Goal: Task Accomplishment & Management: Manage account settings

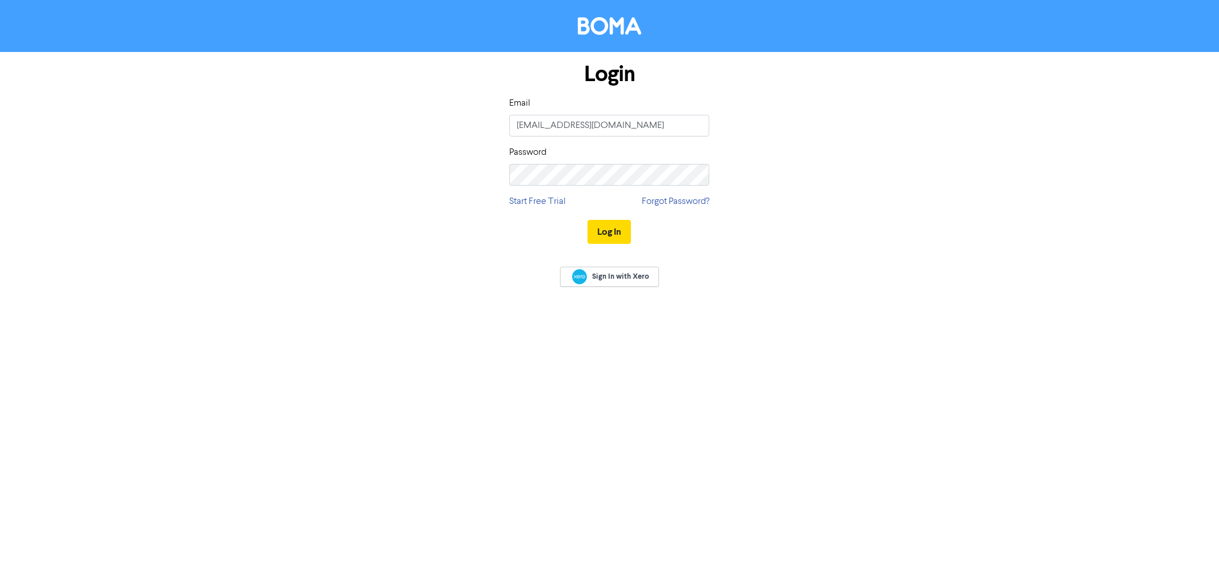
click at [617, 234] on button "Log In" at bounding box center [609, 232] width 43 height 24
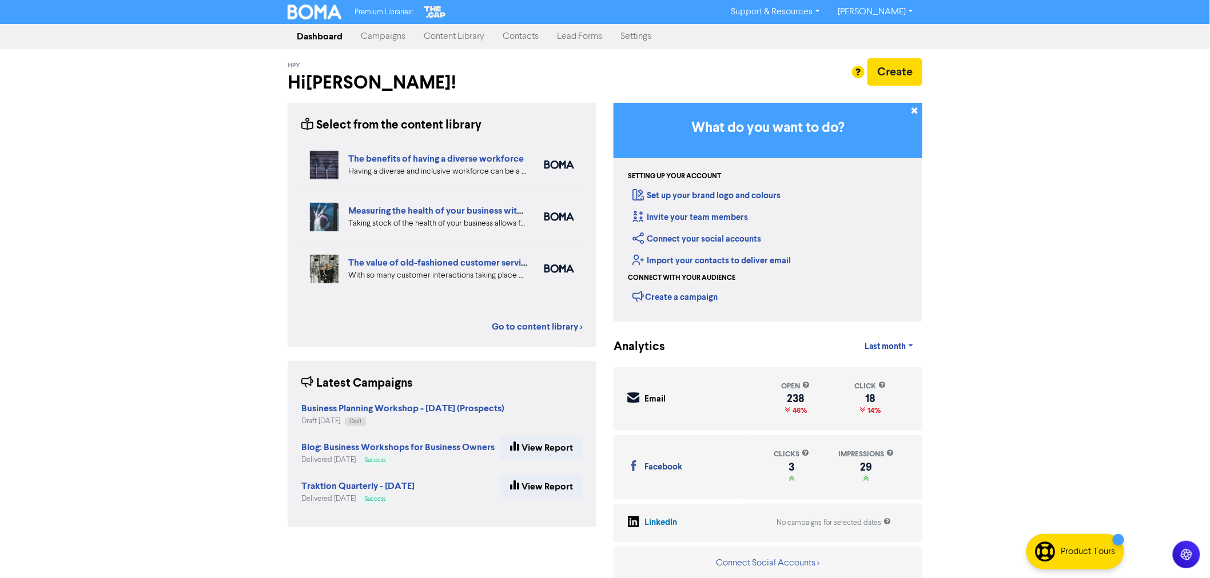
click at [528, 40] on link "Contacts" at bounding box center [520, 36] width 54 height 23
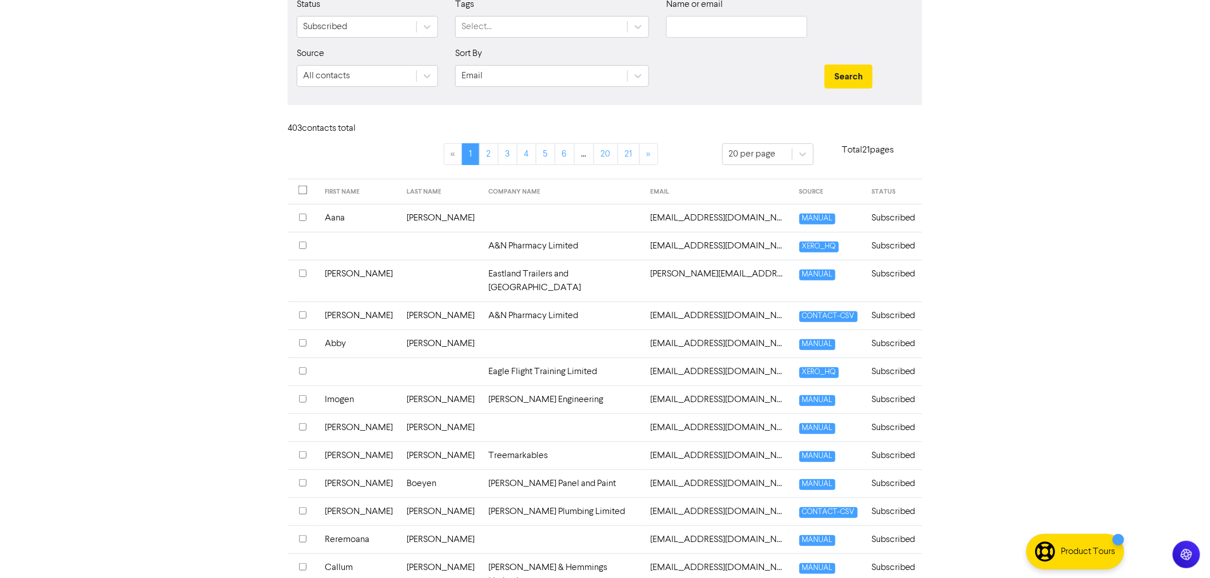
scroll to position [127, 0]
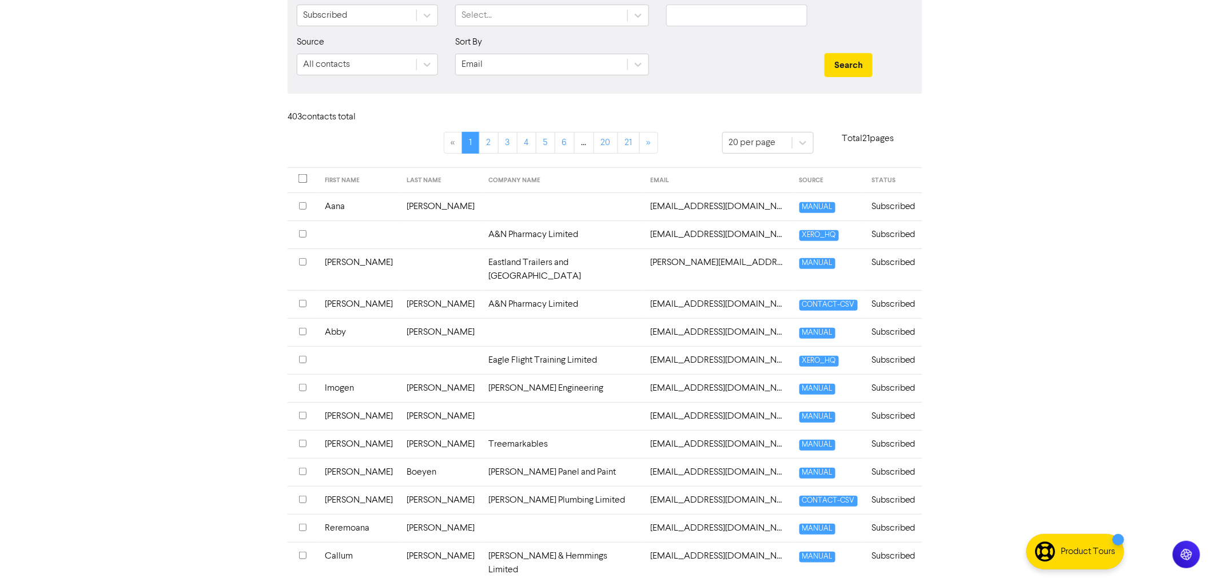
click at [300, 356] on input "checkbox" at bounding box center [302, 359] width 7 height 7
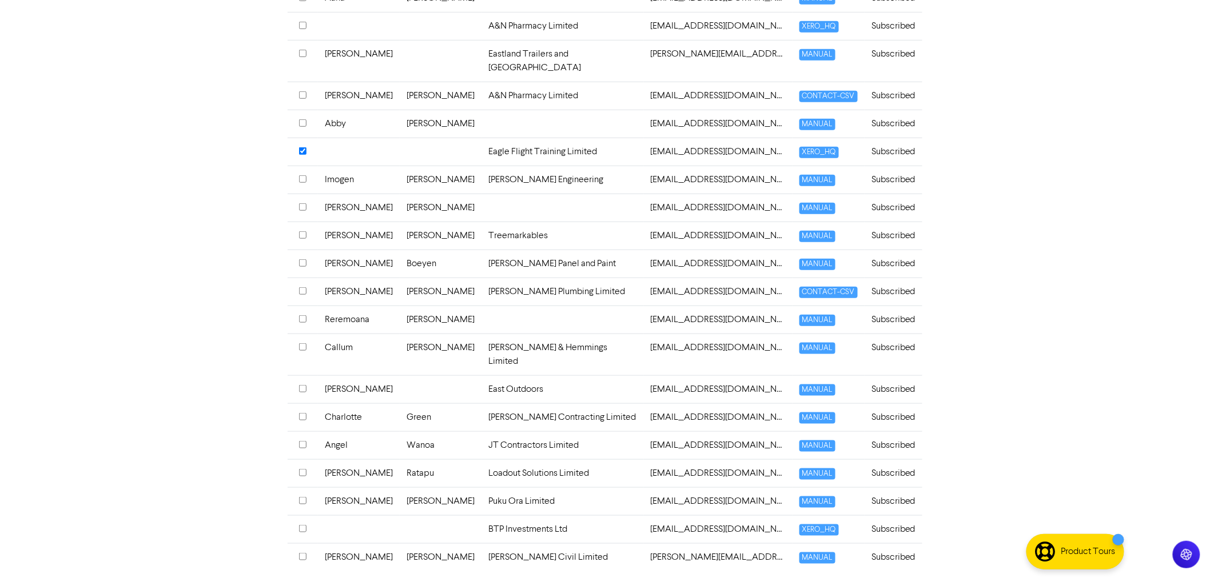
scroll to position [353, 0]
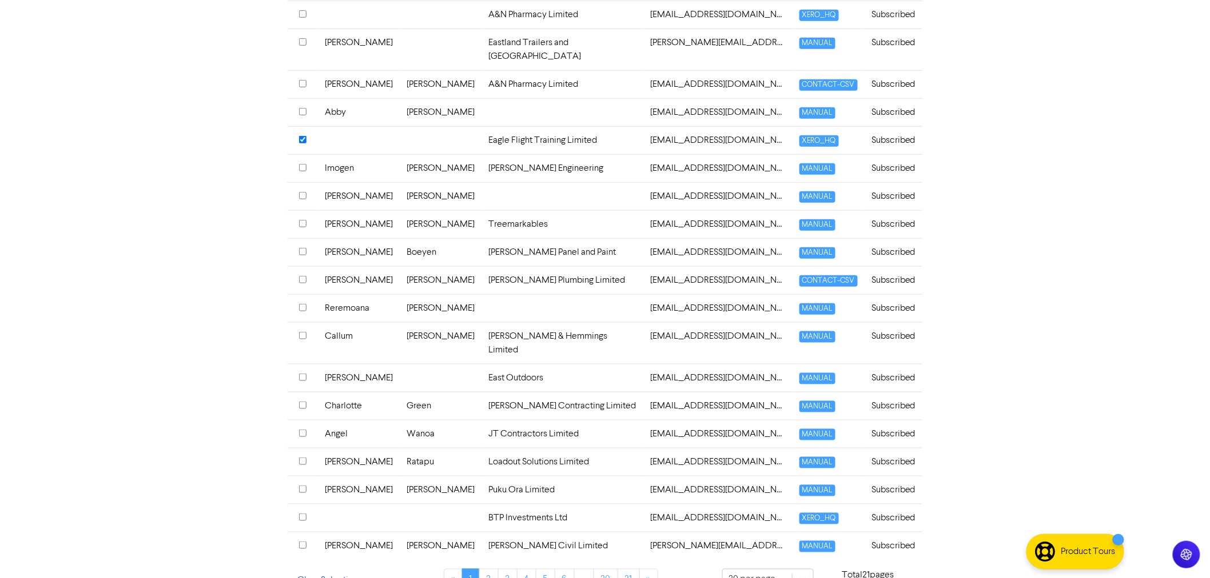
click at [301, 136] on input "checkbox" at bounding box center [302, 139] width 7 height 7
click at [627, 569] on link "21" at bounding box center [628, 580] width 22 height 22
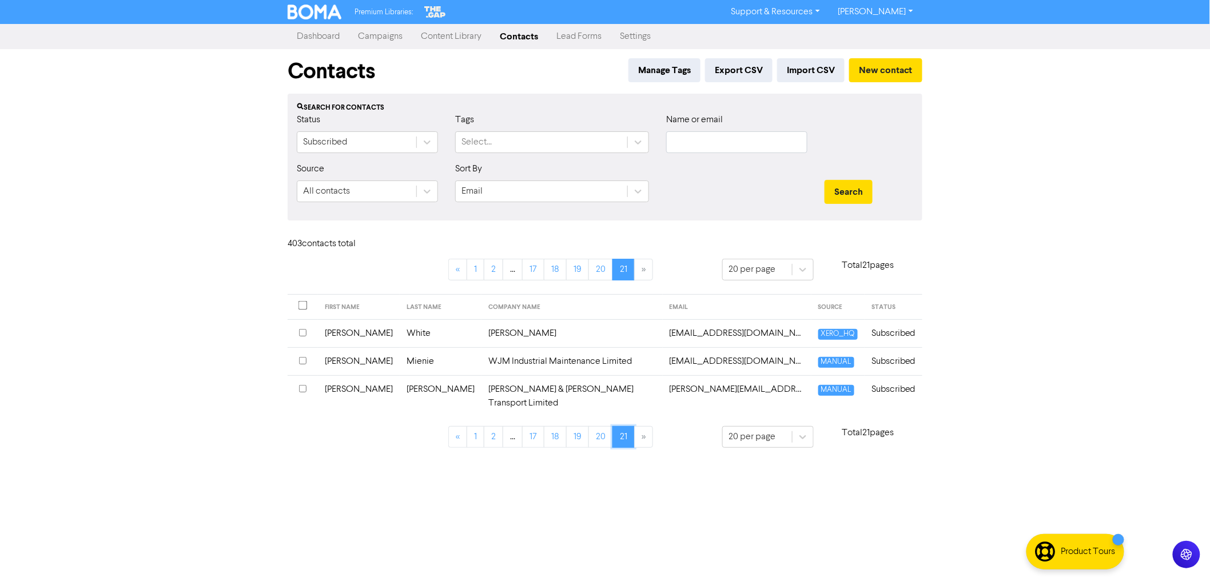
scroll to position [0, 0]
click at [648, 426] on li "»" at bounding box center [649, 437] width 18 height 22
click at [599, 426] on link "20" at bounding box center [605, 437] width 25 height 22
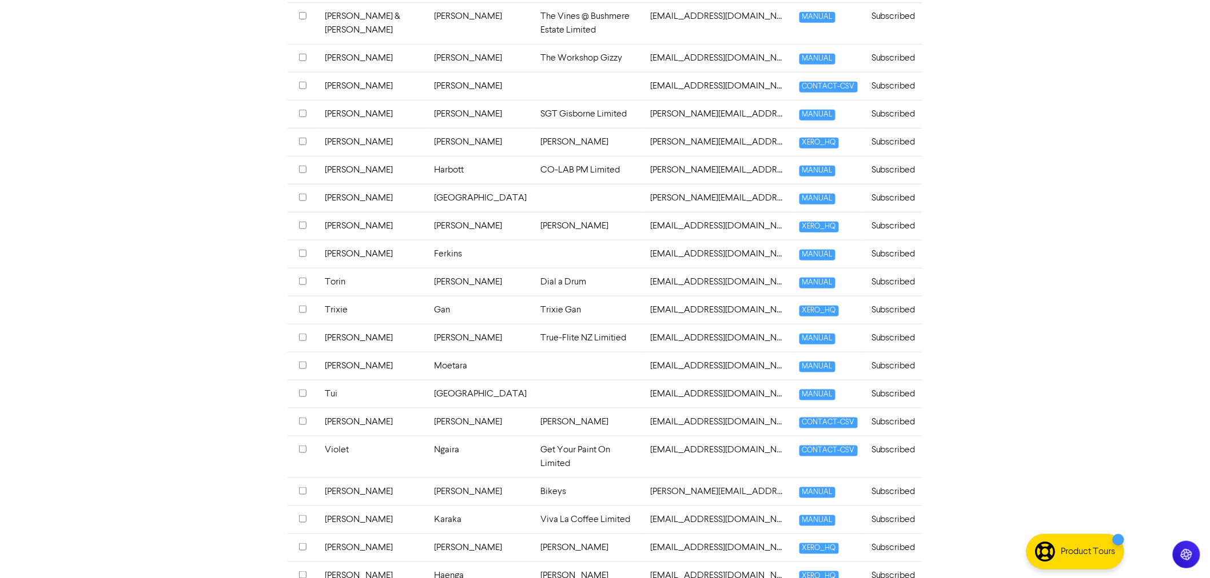
scroll to position [347, 0]
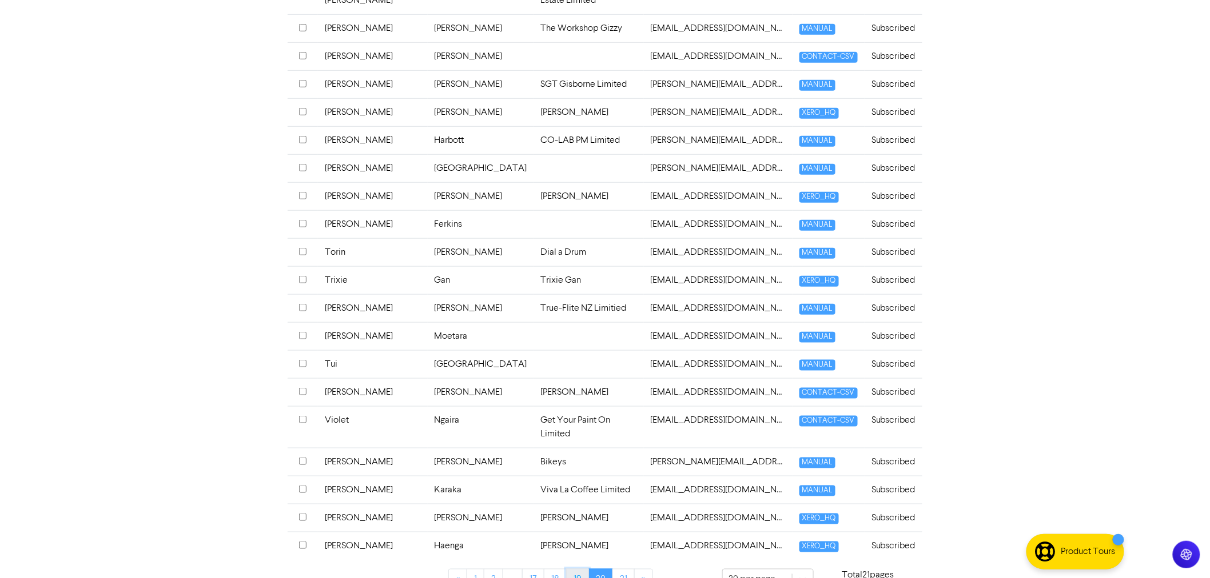
click at [576, 569] on link "19" at bounding box center [577, 580] width 23 height 22
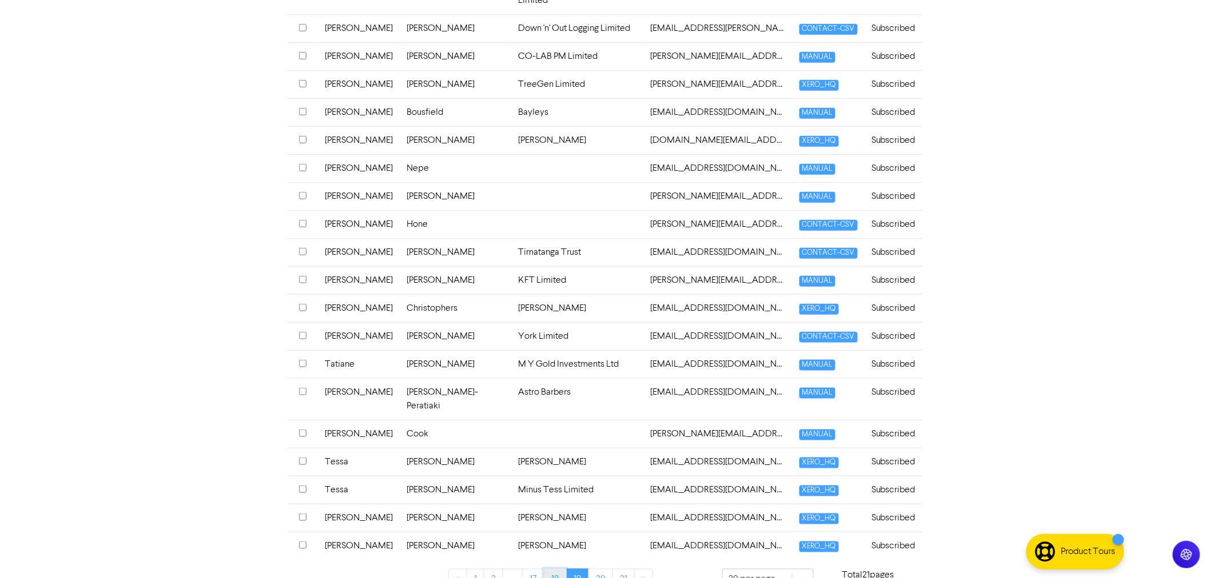
click at [553, 569] on link "18" at bounding box center [555, 580] width 23 height 22
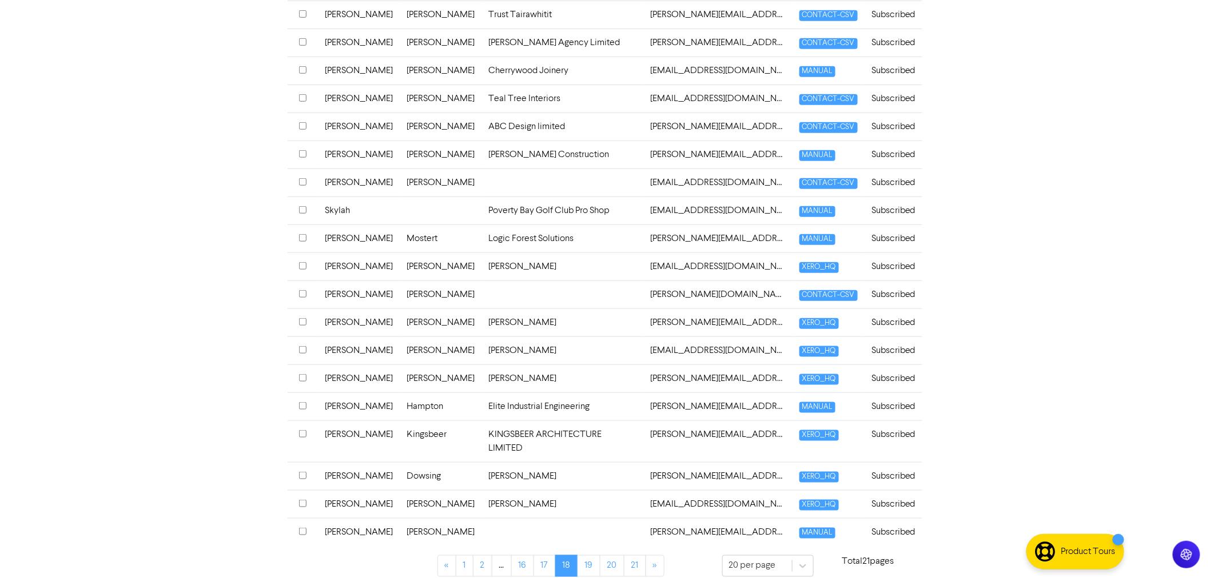
click at [299, 437] on input "checkbox" at bounding box center [302, 433] width 7 height 7
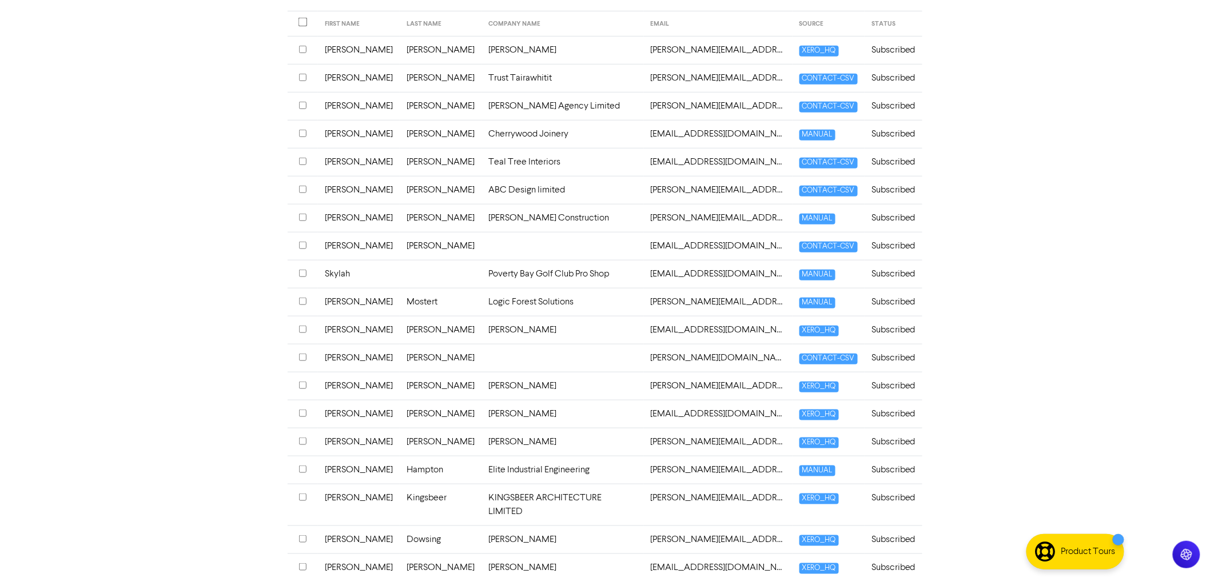
scroll to position [220, 0]
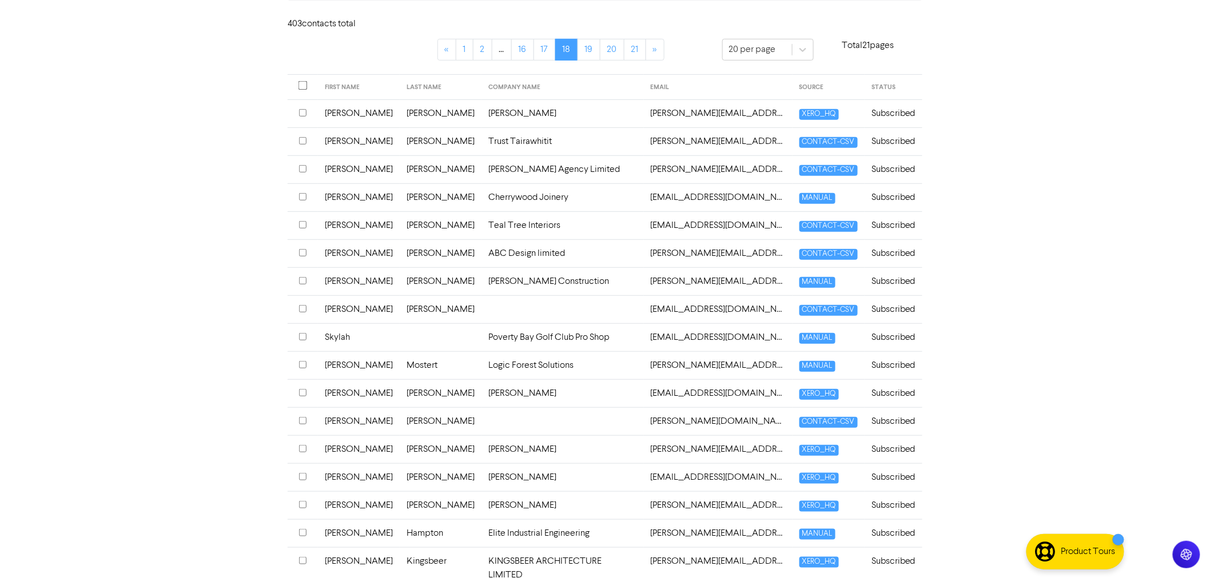
click at [303, 420] on input "checkbox" at bounding box center [302, 420] width 7 height 7
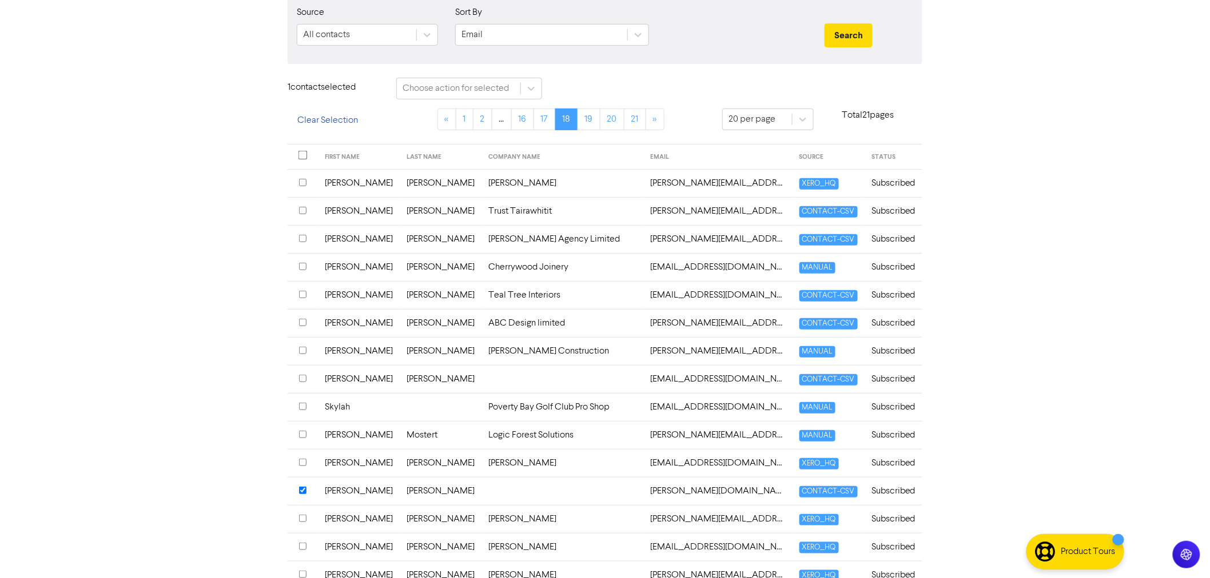
scroll to position [93, 0]
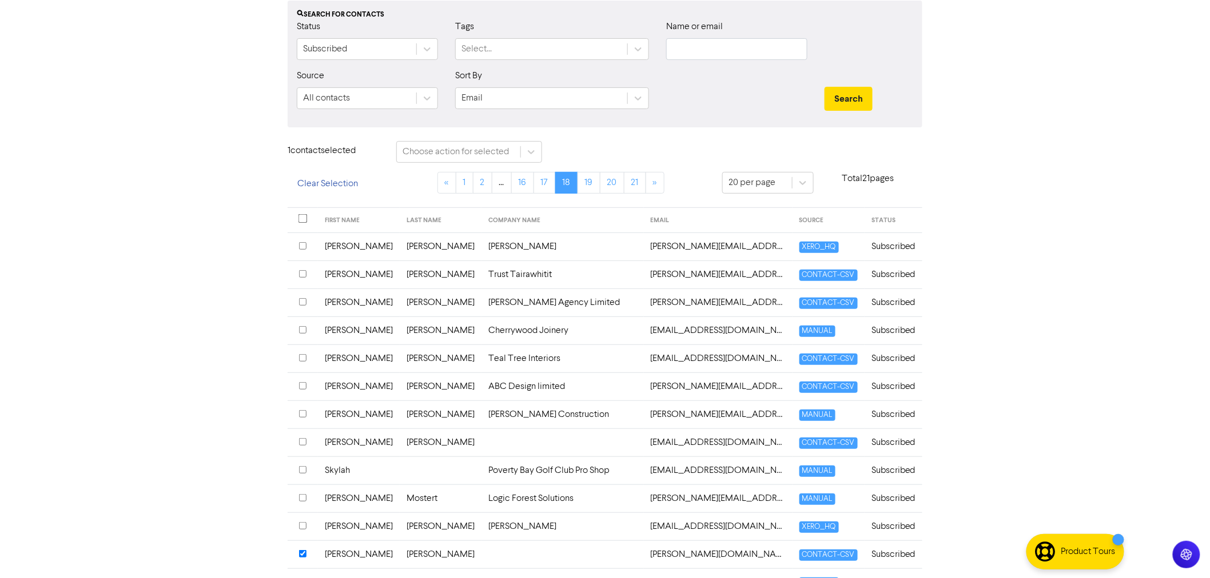
click at [304, 444] on input "checkbox" at bounding box center [302, 441] width 7 height 7
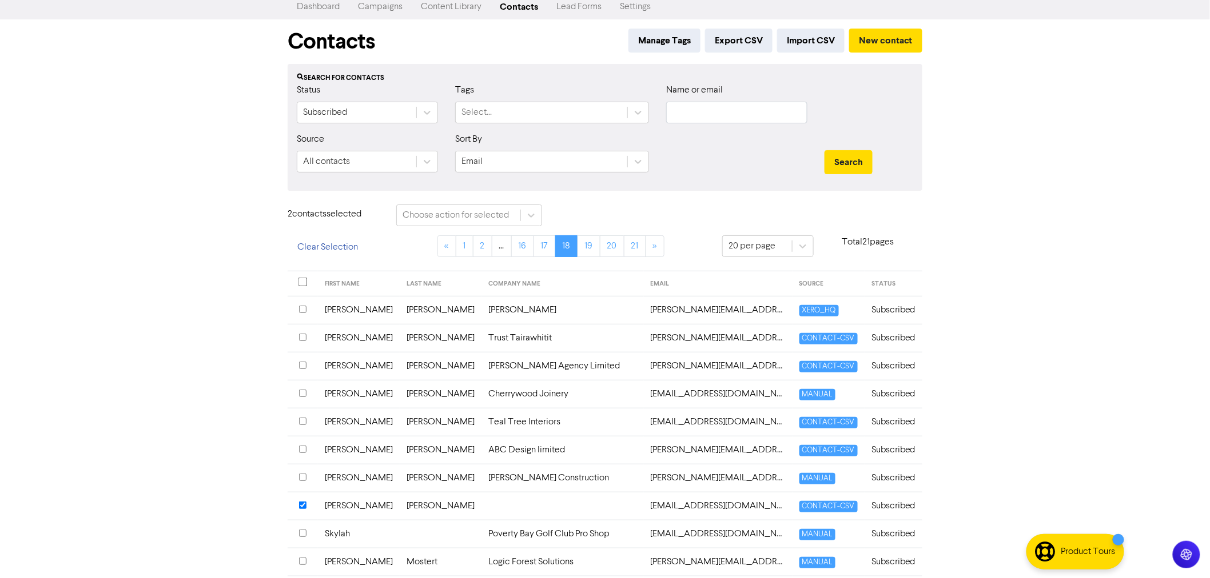
scroll to position [0, 0]
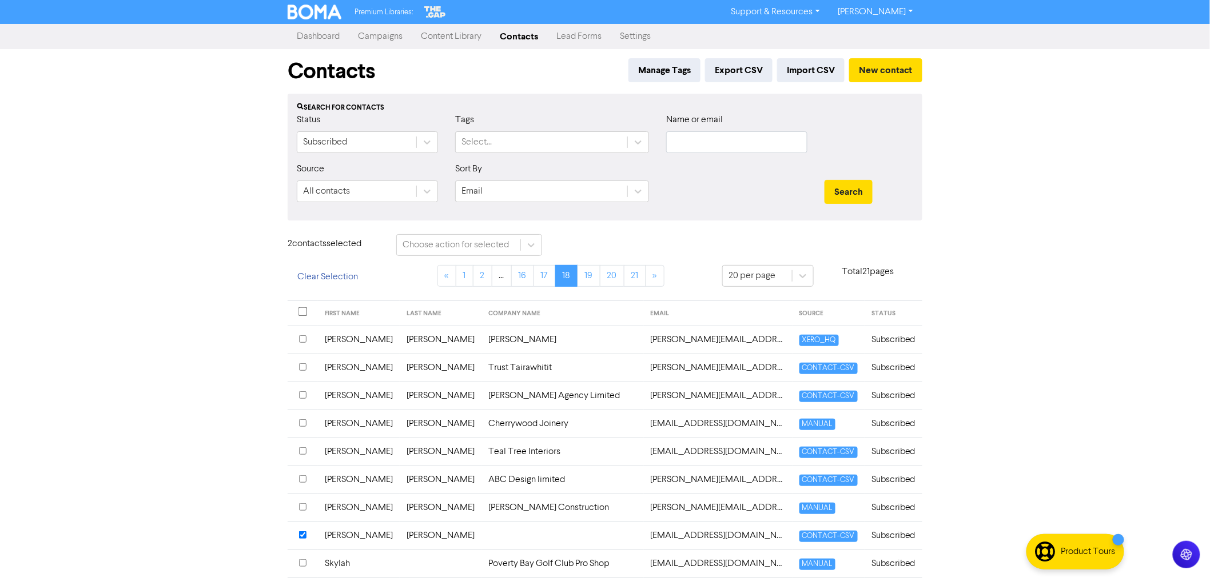
click at [301, 421] on input "checkbox" at bounding box center [302, 423] width 7 height 7
click at [546, 273] on link "17" at bounding box center [544, 276] width 22 height 22
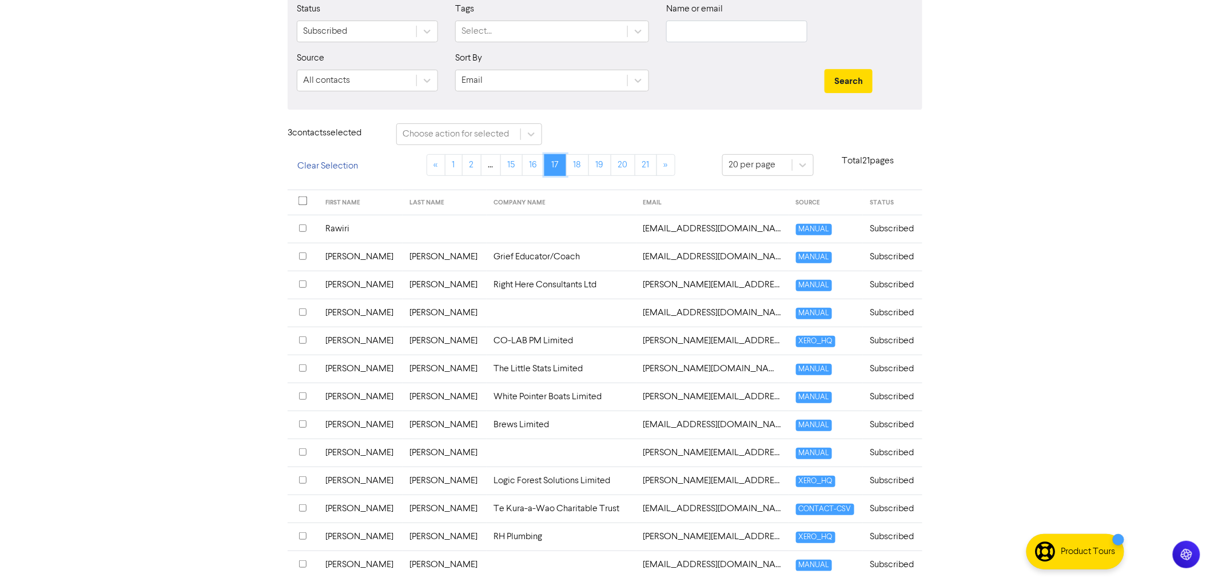
scroll to position [127, 0]
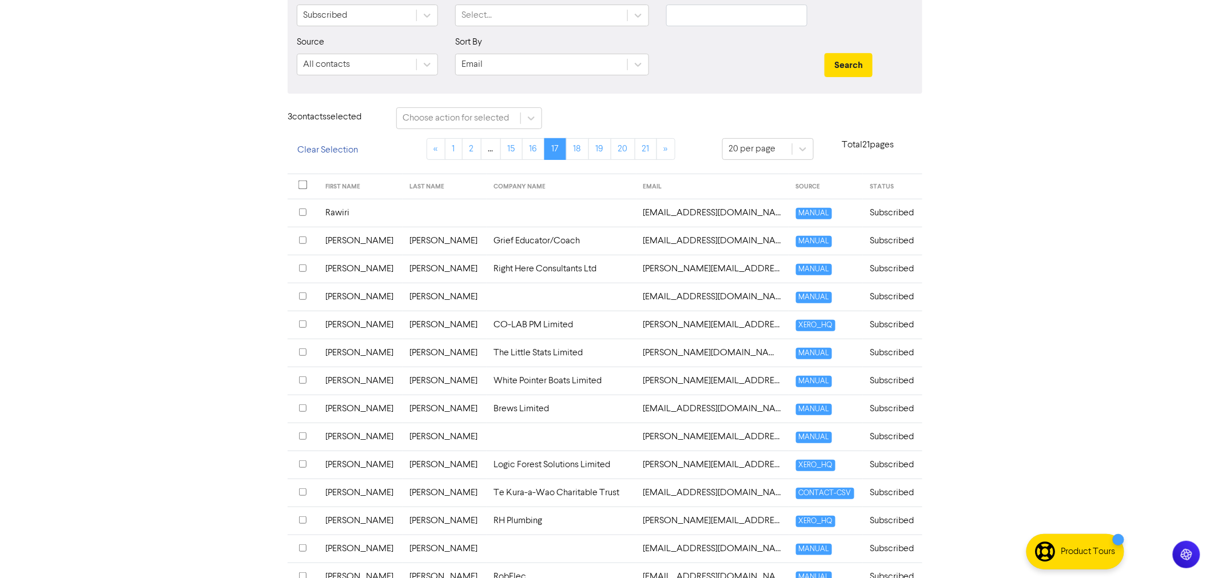
click at [304, 296] on input "checkbox" at bounding box center [302, 296] width 7 height 7
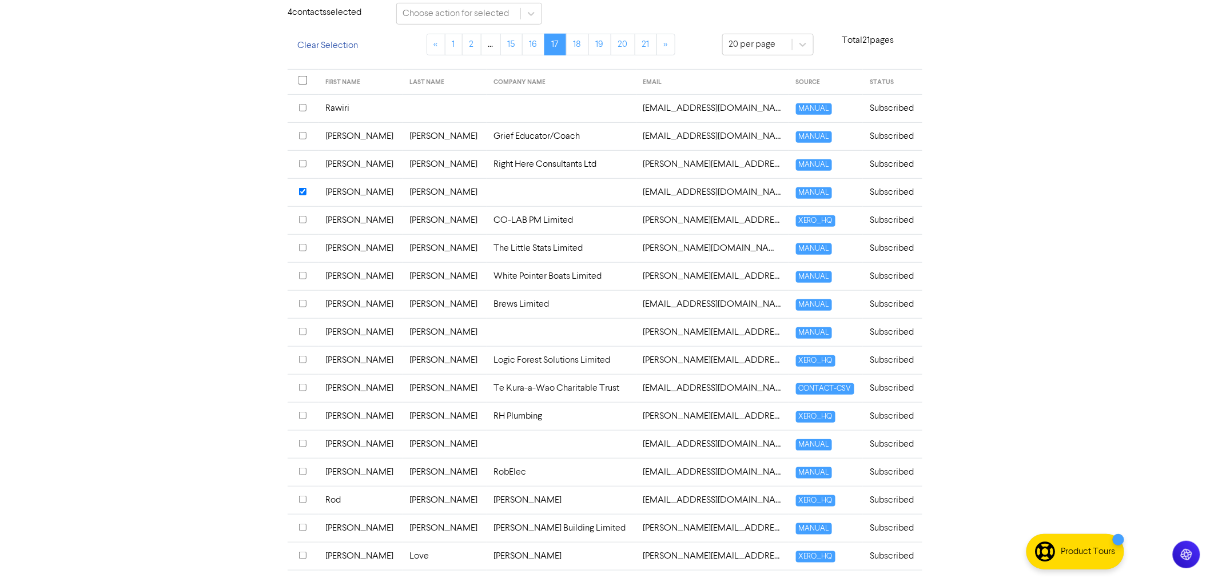
scroll to position [254, 0]
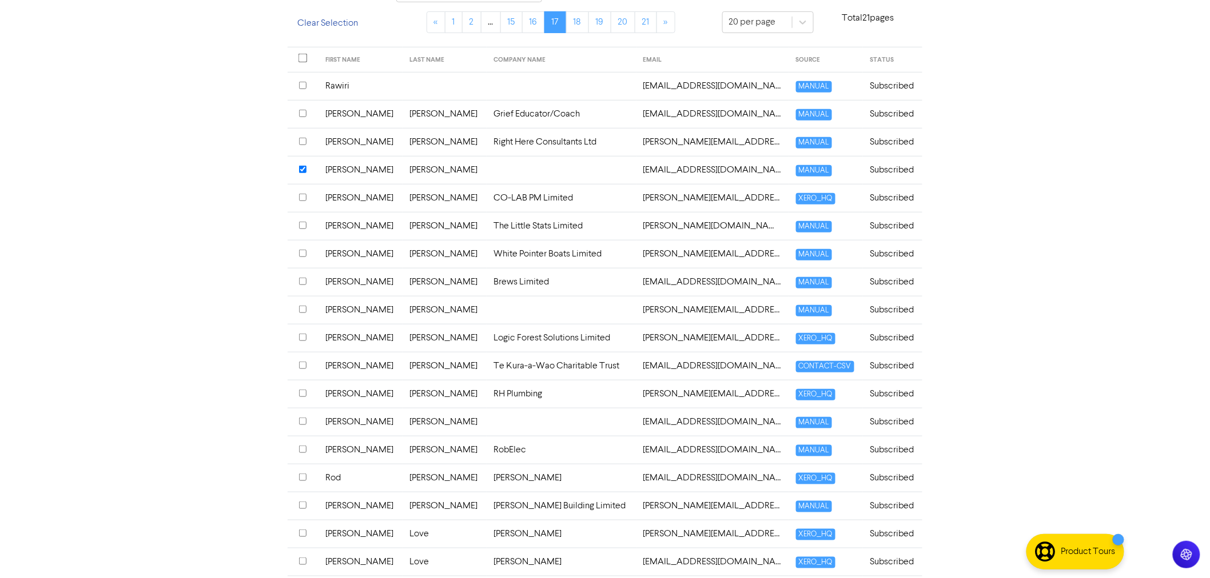
click at [301, 278] on input "checkbox" at bounding box center [302, 281] width 7 height 7
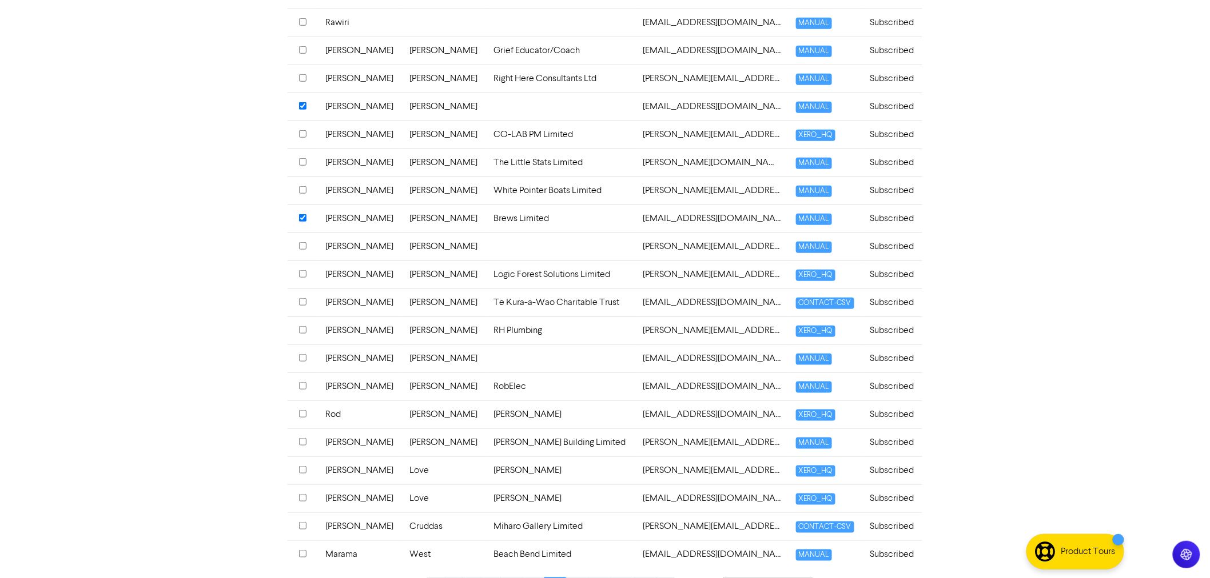
scroll to position [353, 0]
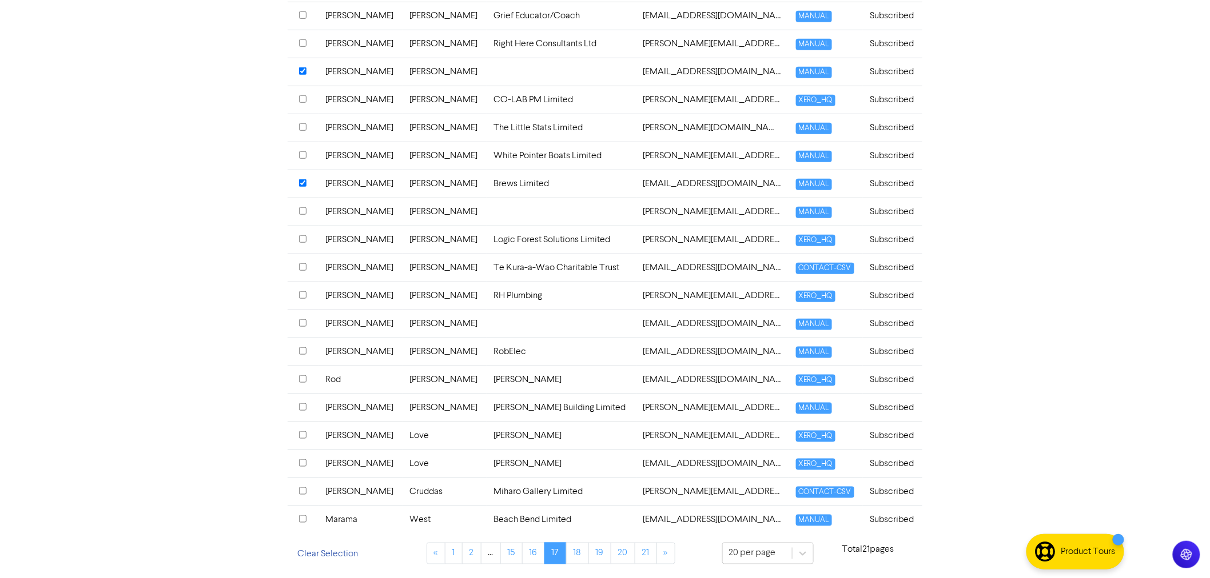
click at [303, 434] on input "checkbox" at bounding box center [302, 435] width 7 height 7
click at [299, 488] on input "checkbox" at bounding box center [302, 491] width 7 height 7
click at [533, 550] on link "16" at bounding box center [533, 554] width 23 height 22
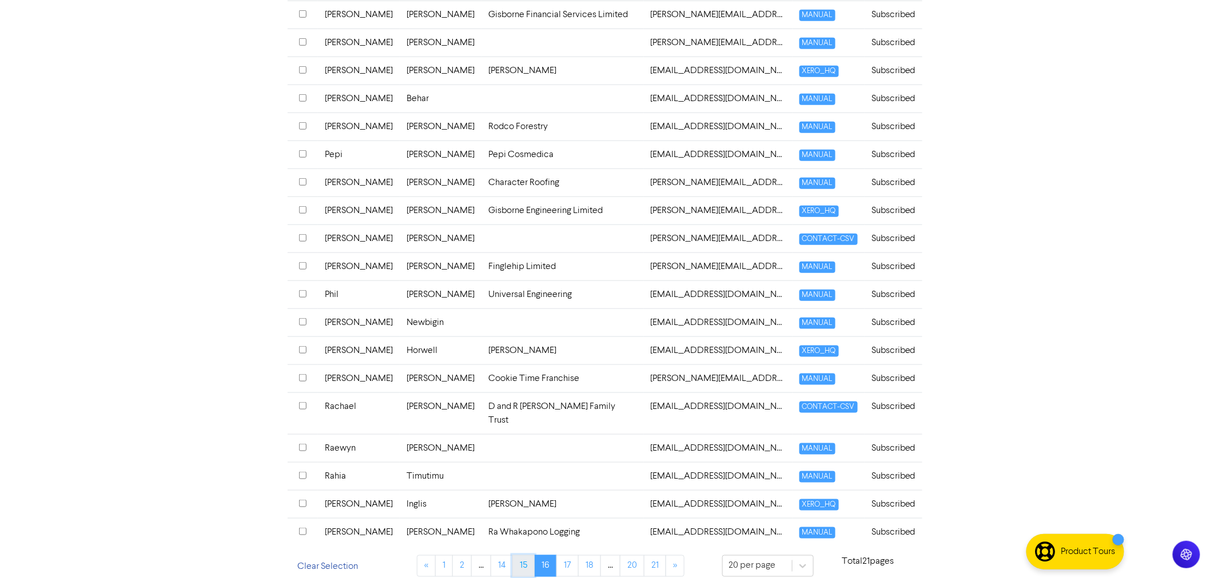
click at [527, 556] on link "15" at bounding box center [523, 567] width 22 height 22
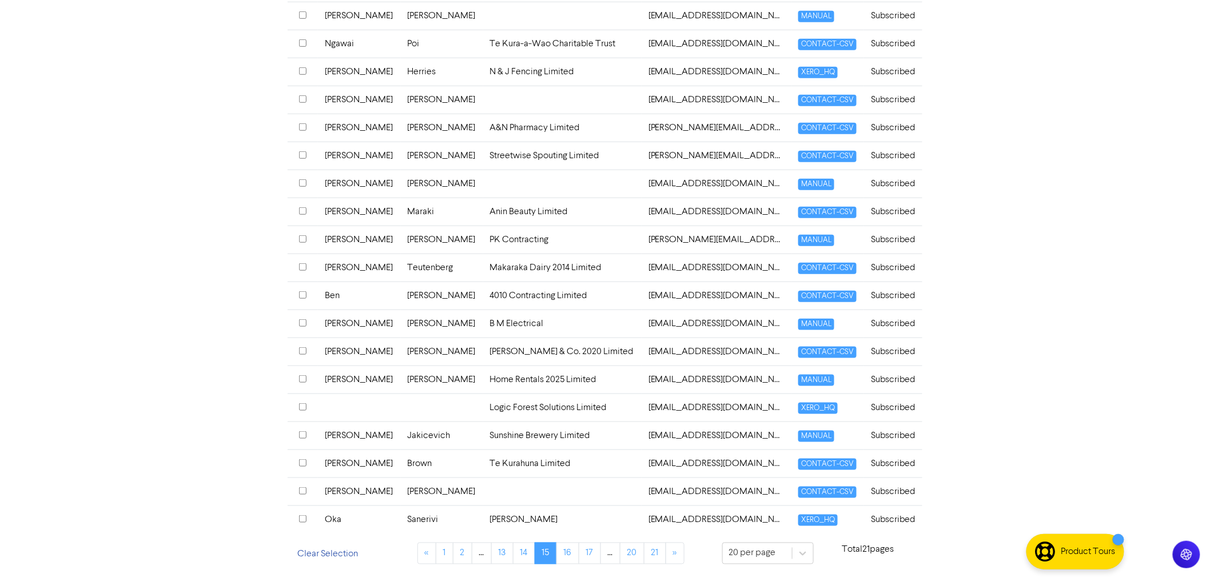
click at [302, 464] on input "checkbox" at bounding box center [302, 463] width 7 height 7
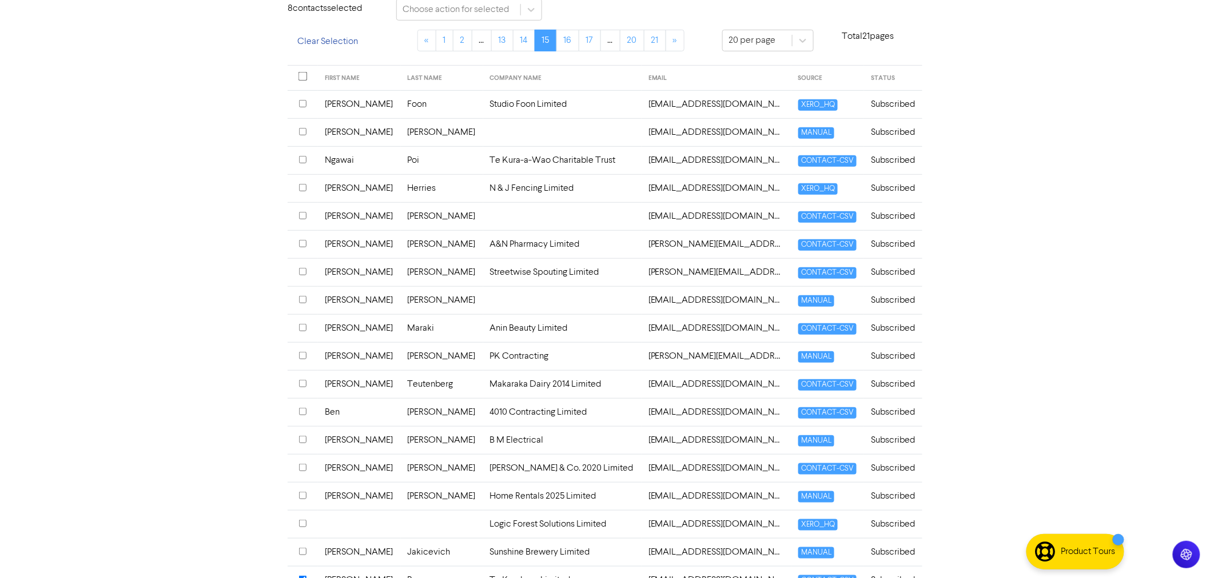
scroll to position [226, 0]
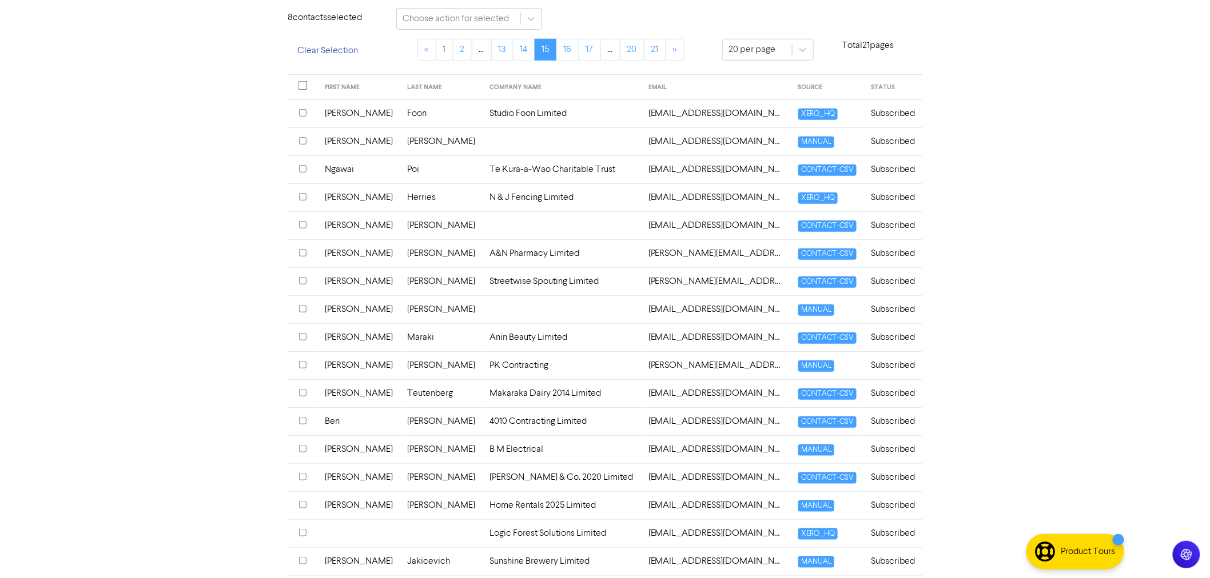
click at [305, 533] on input "checkbox" at bounding box center [302, 532] width 7 height 7
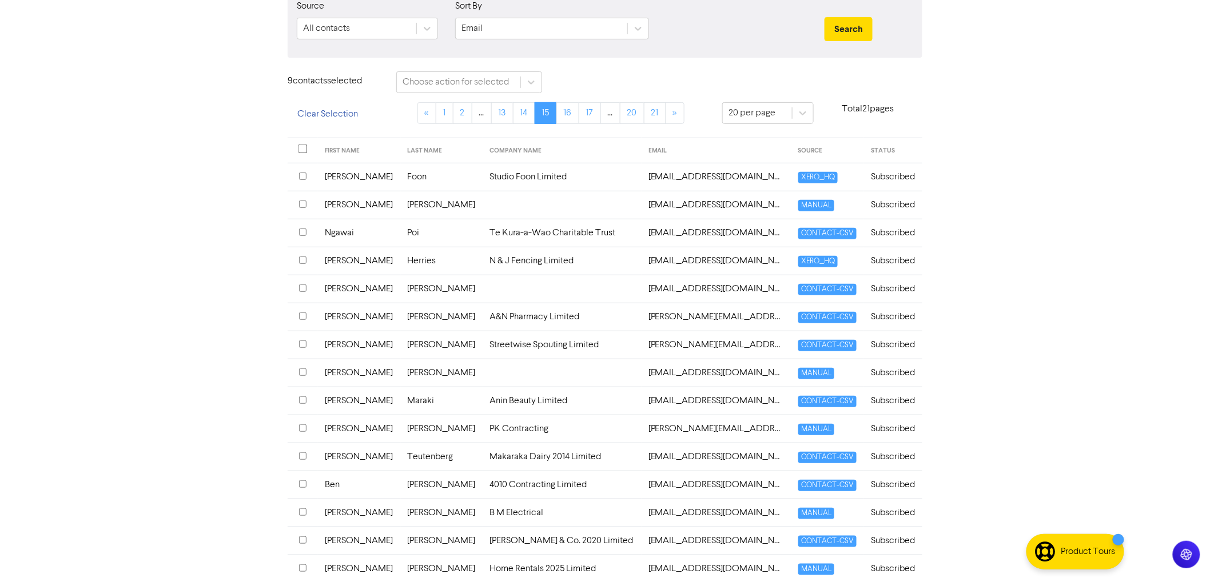
scroll to position [99, 0]
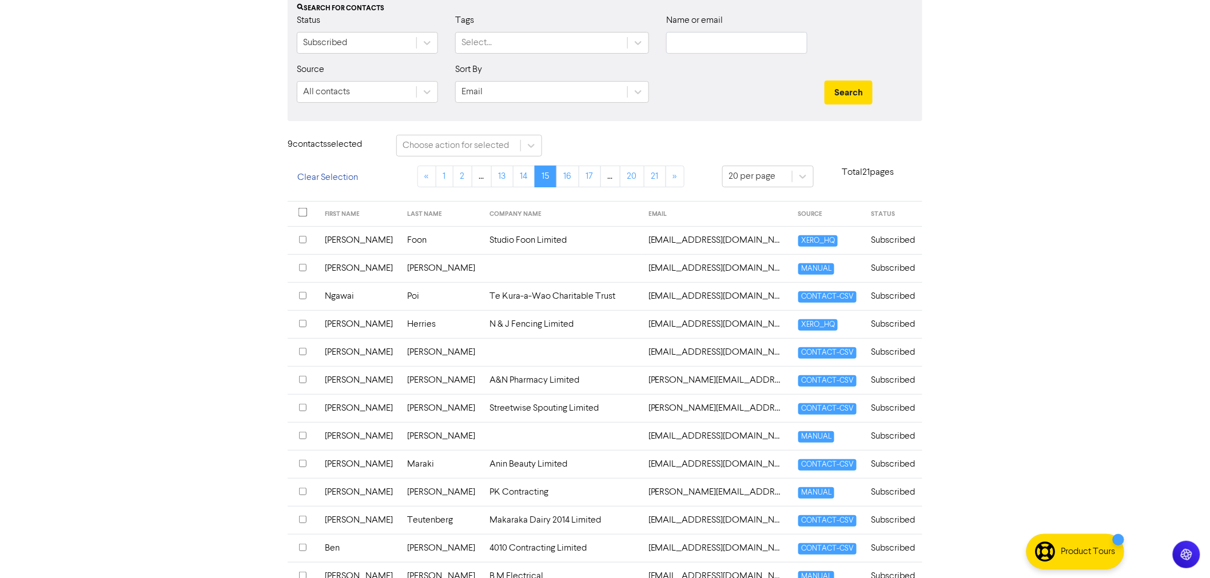
click at [302, 406] on input "checkbox" at bounding box center [302, 407] width 7 height 7
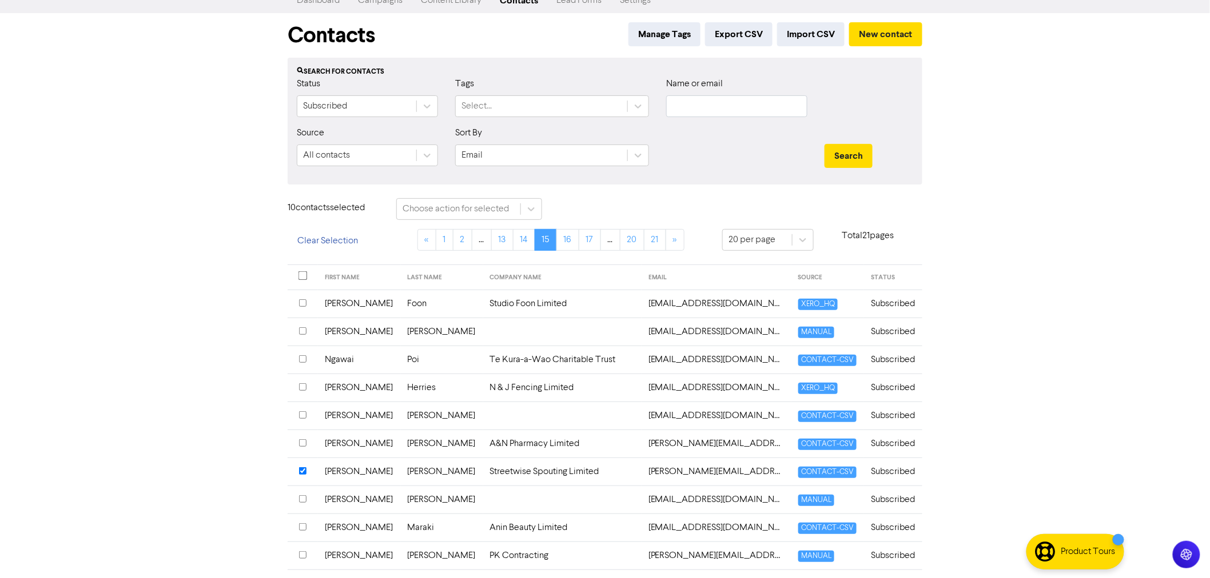
click at [302, 358] on input "checkbox" at bounding box center [302, 359] width 7 height 7
click at [303, 330] on input "checkbox" at bounding box center [302, 331] width 7 height 7
click at [518, 237] on link "14" at bounding box center [524, 240] width 22 height 22
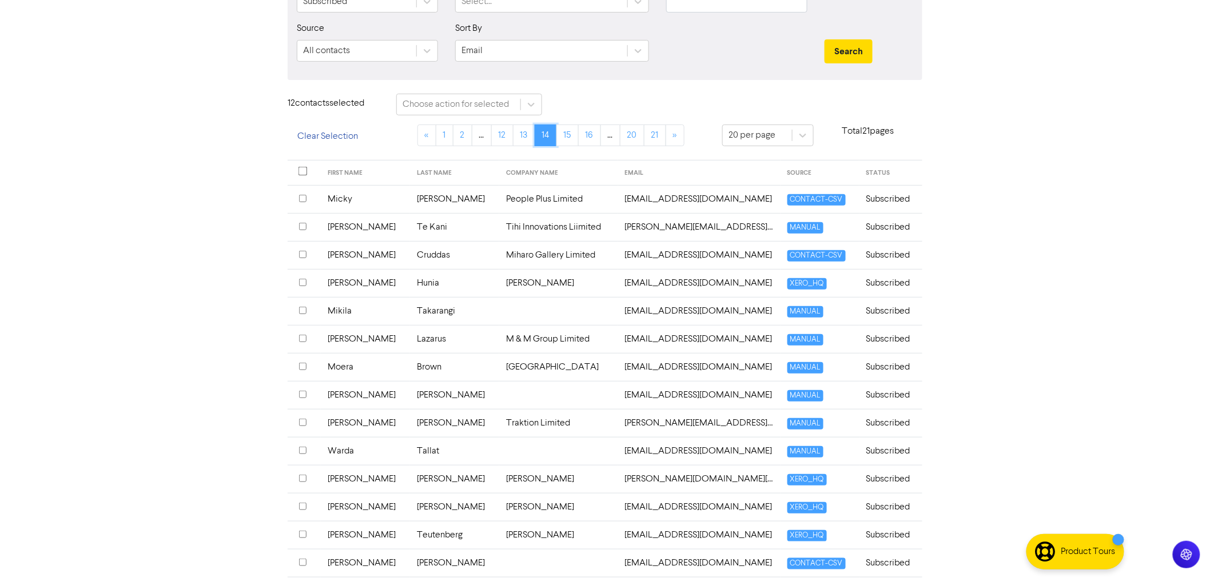
scroll to position [163, 0]
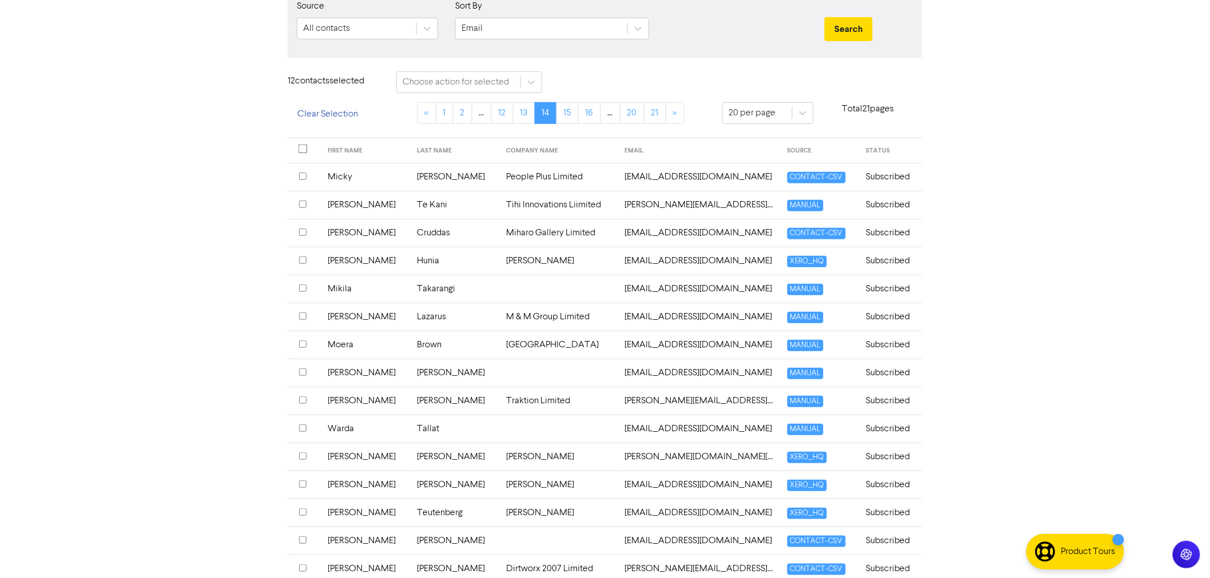
click at [303, 402] on input "checkbox" at bounding box center [302, 400] width 7 height 7
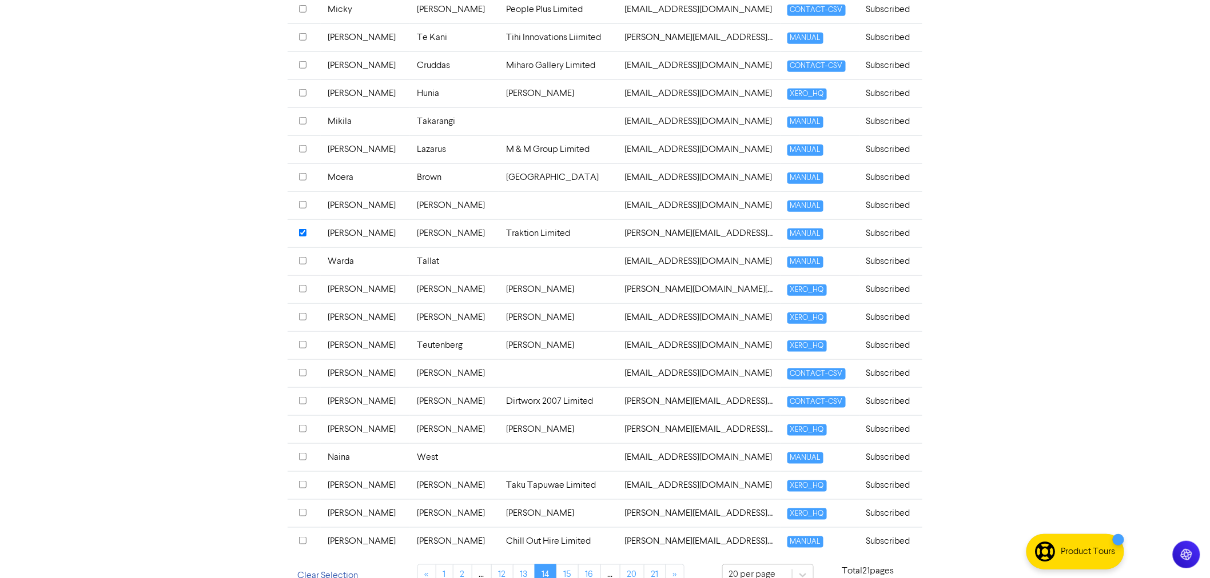
scroll to position [353, 0]
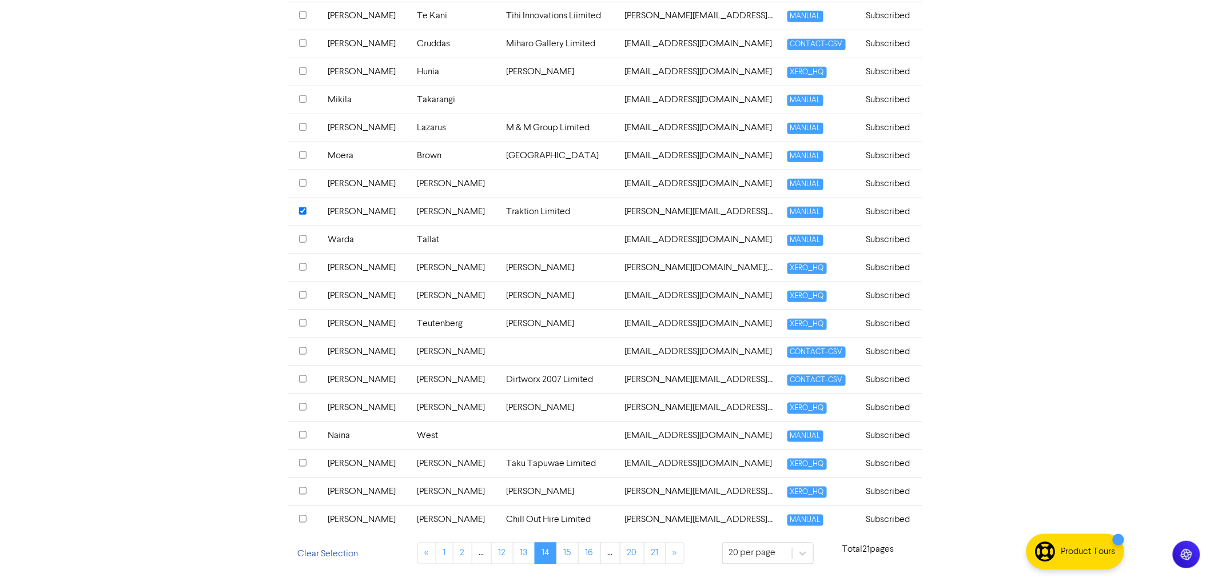
click at [303, 320] on input "checkbox" at bounding box center [302, 323] width 7 height 7
click at [301, 490] on input "checkbox" at bounding box center [302, 491] width 7 height 7
click at [524, 550] on link "13" at bounding box center [524, 554] width 22 height 22
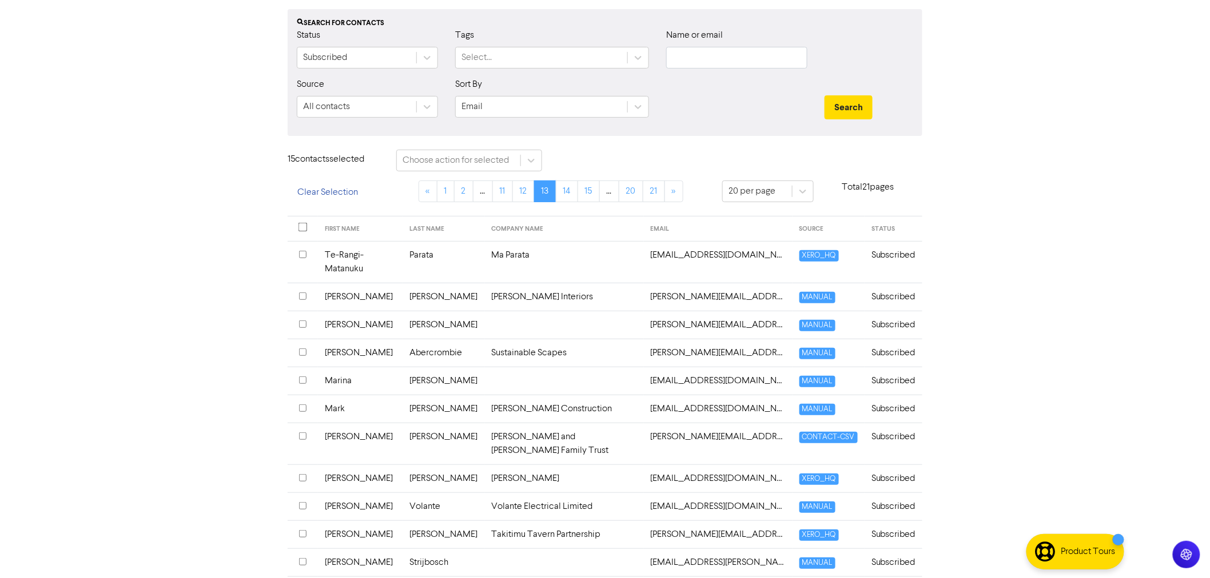
scroll to position [36, 0]
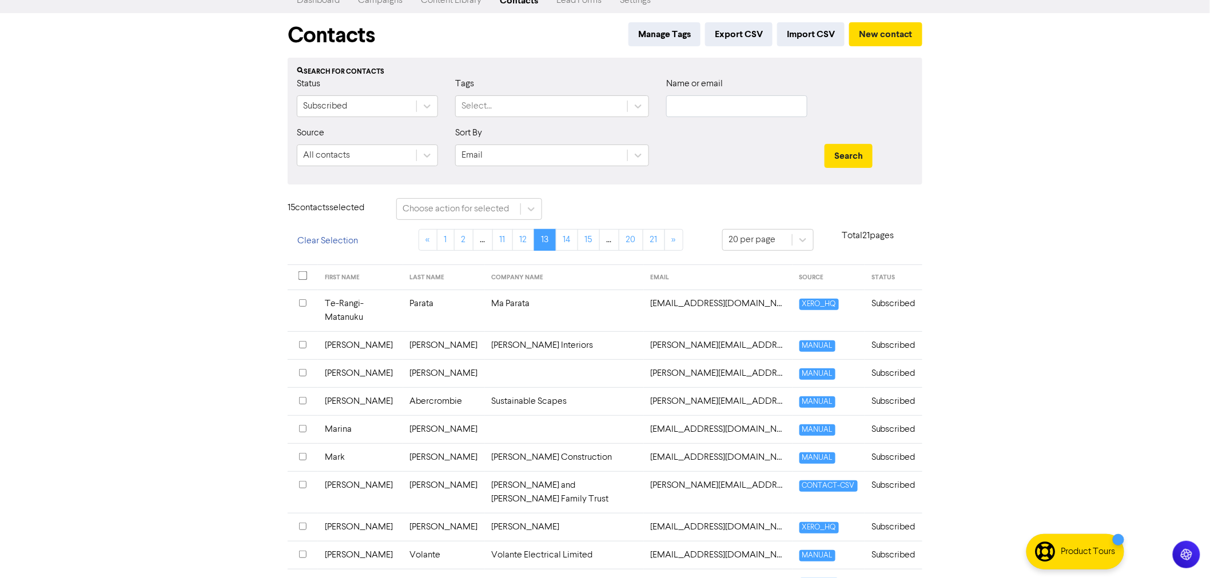
click at [309, 301] on th at bounding box center [303, 311] width 30 height 42
click at [523, 236] on link "12" at bounding box center [523, 240] width 22 height 22
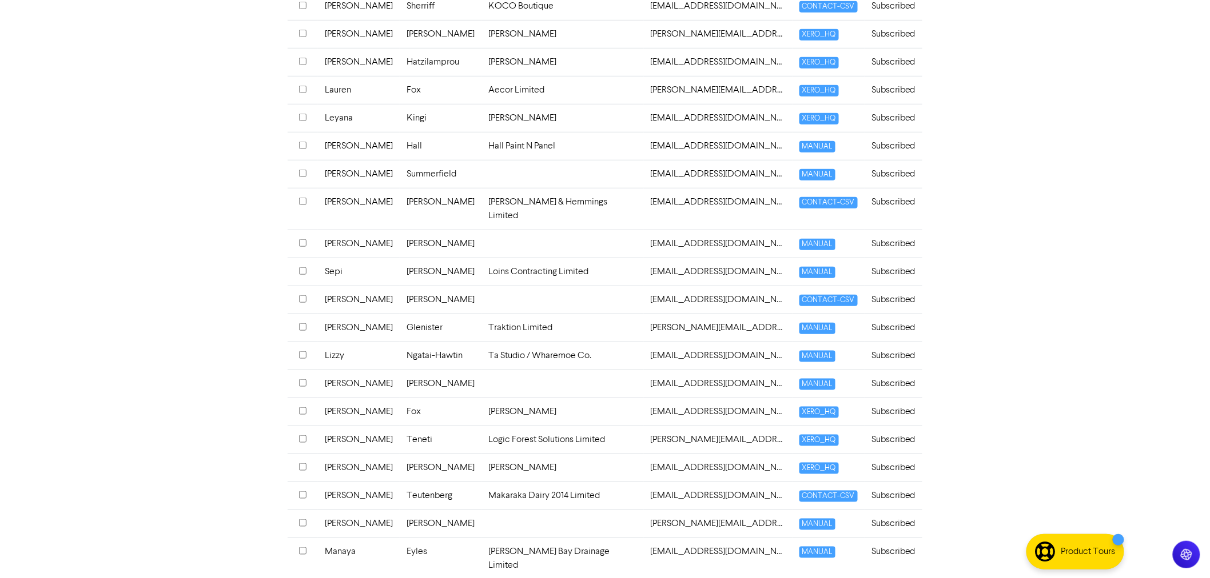
scroll to position [353, 0]
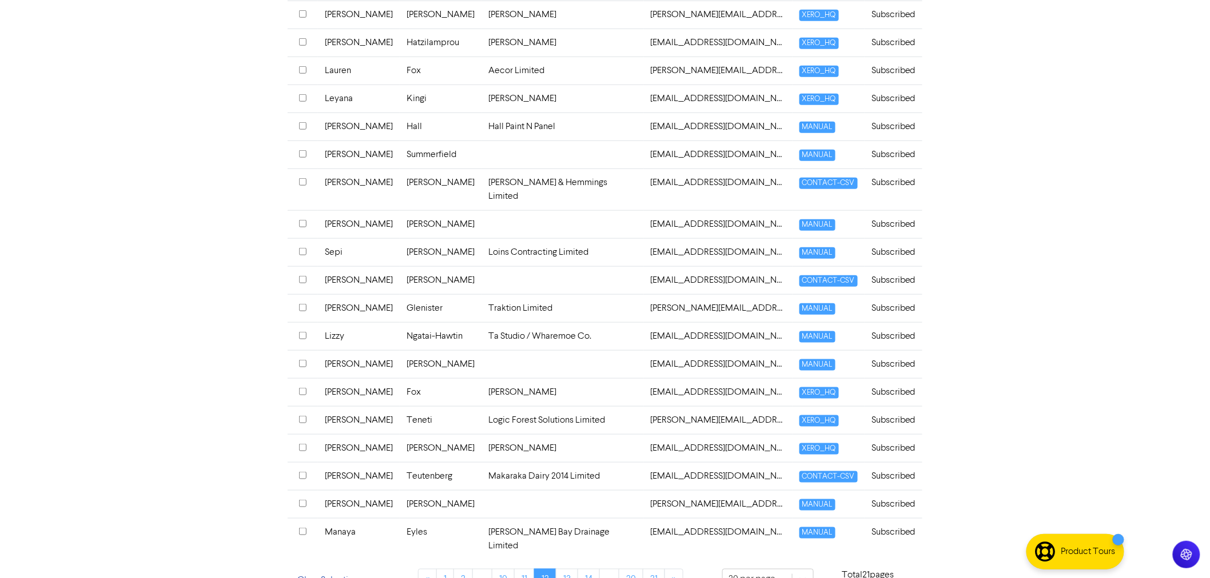
click at [306, 304] on input "checkbox" at bounding box center [302, 307] width 7 height 7
click at [527, 569] on link "11" at bounding box center [524, 580] width 21 height 22
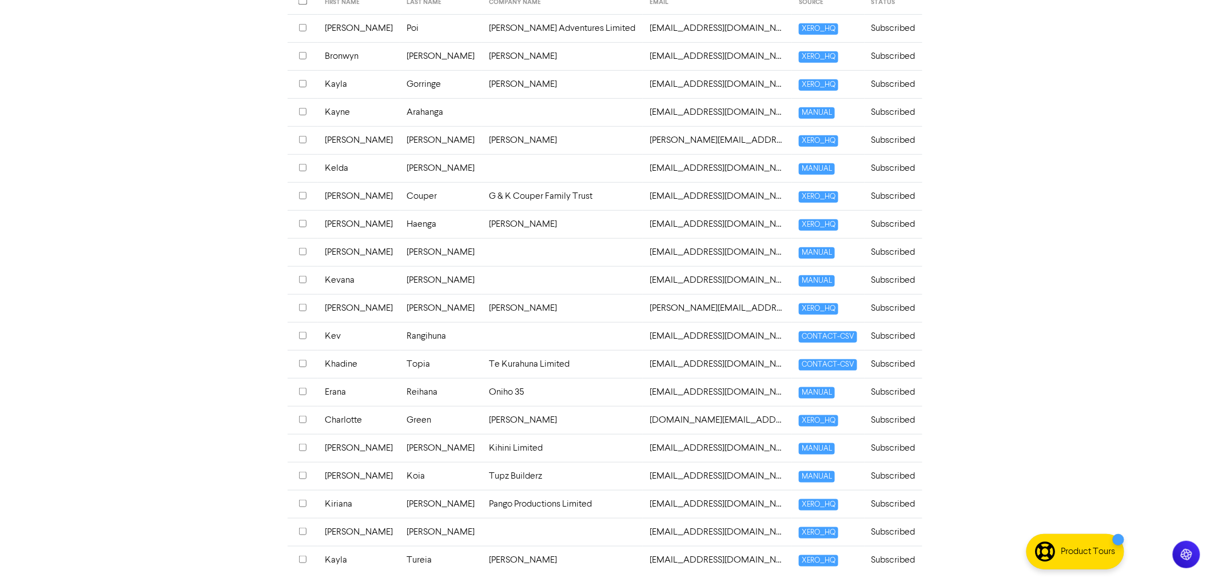
scroll to position [290, 0]
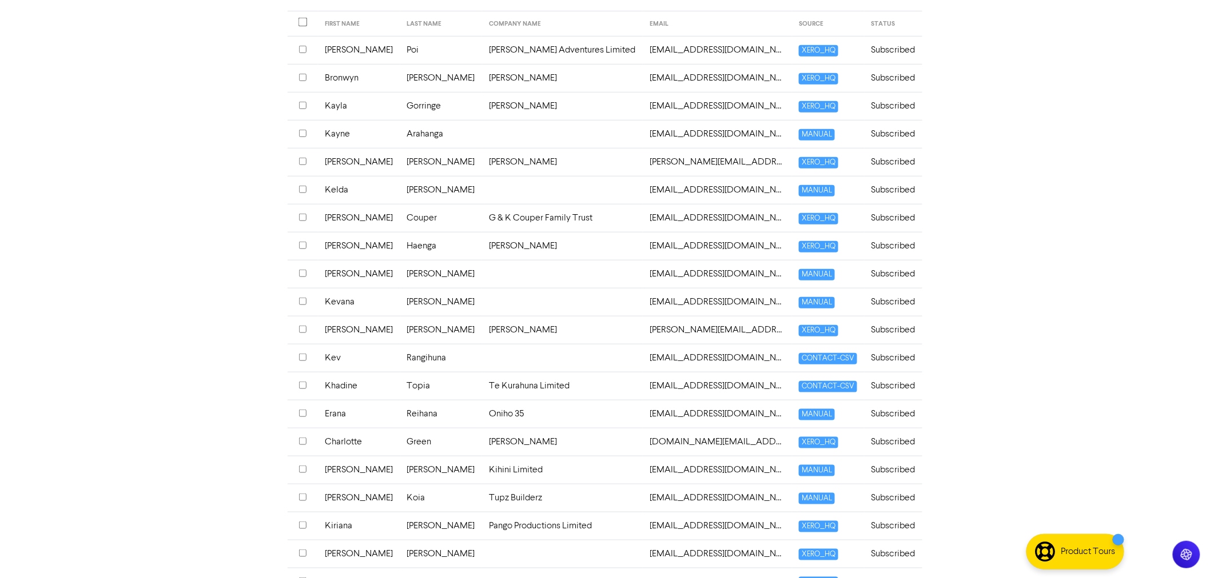
click at [300, 386] on input "checkbox" at bounding box center [302, 385] width 7 height 7
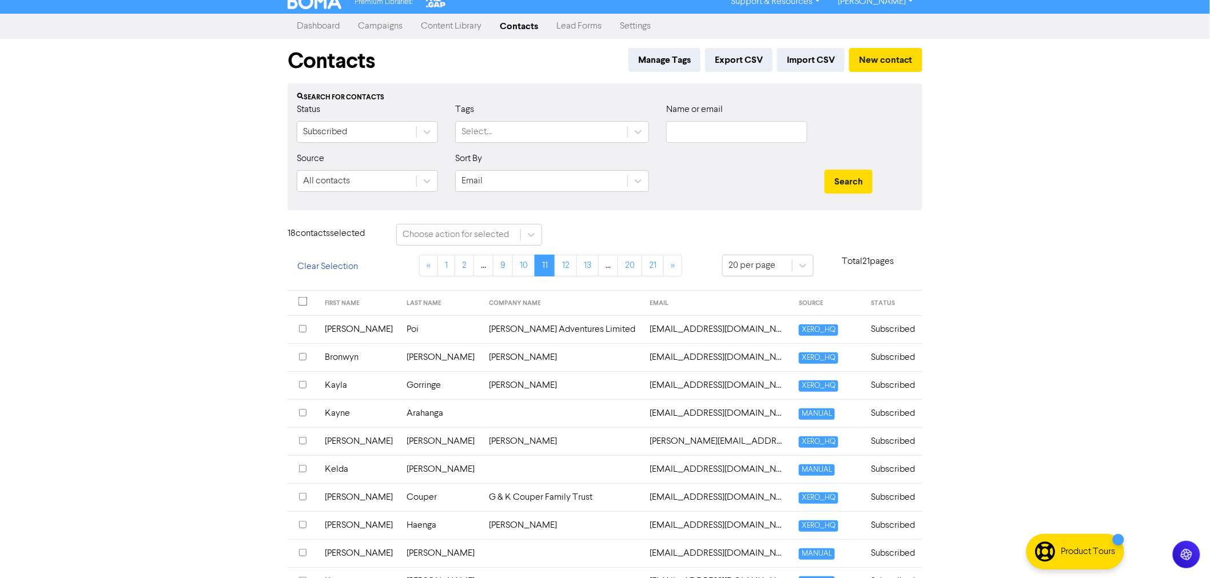
scroll to position [0, 0]
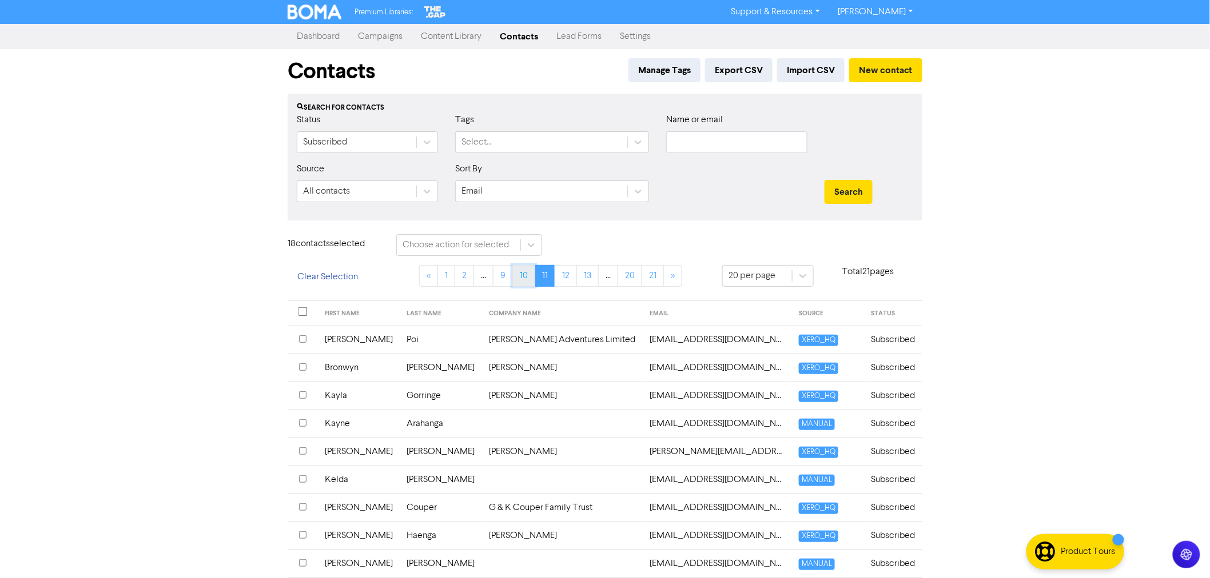
click at [525, 276] on link "10" at bounding box center [523, 276] width 23 height 22
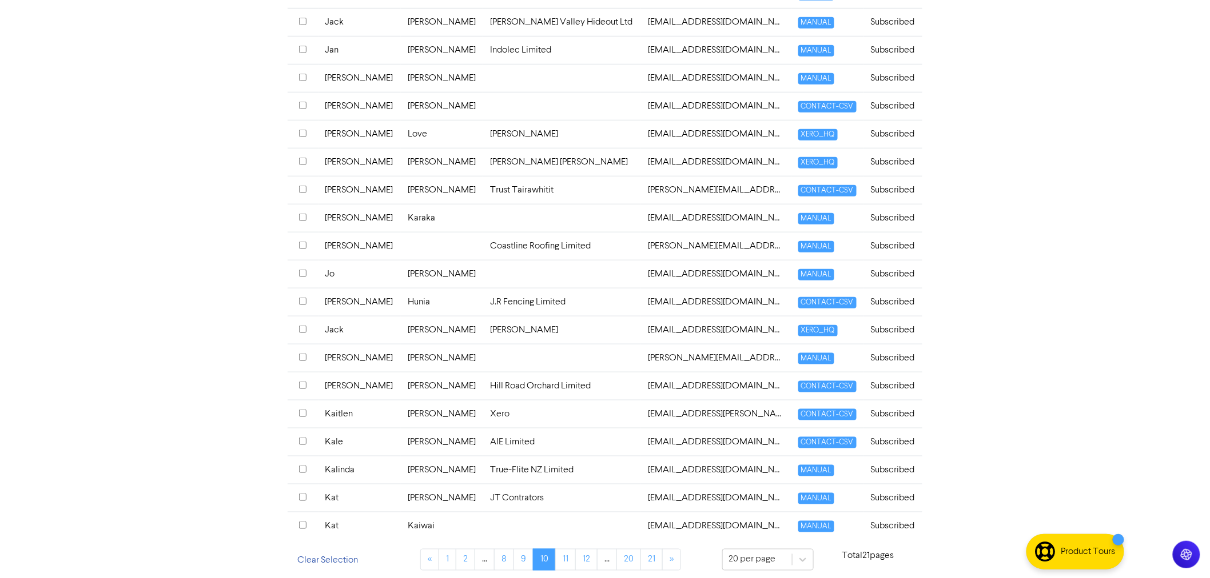
scroll to position [353, 0]
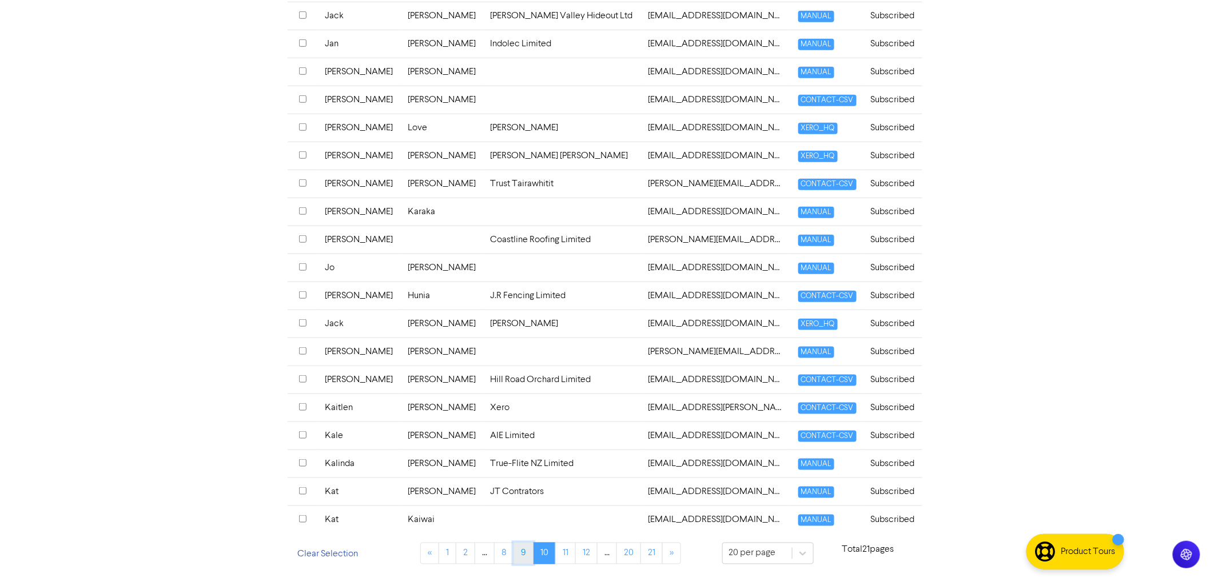
click at [528, 556] on link "9" at bounding box center [523, 554] width 20 height 22
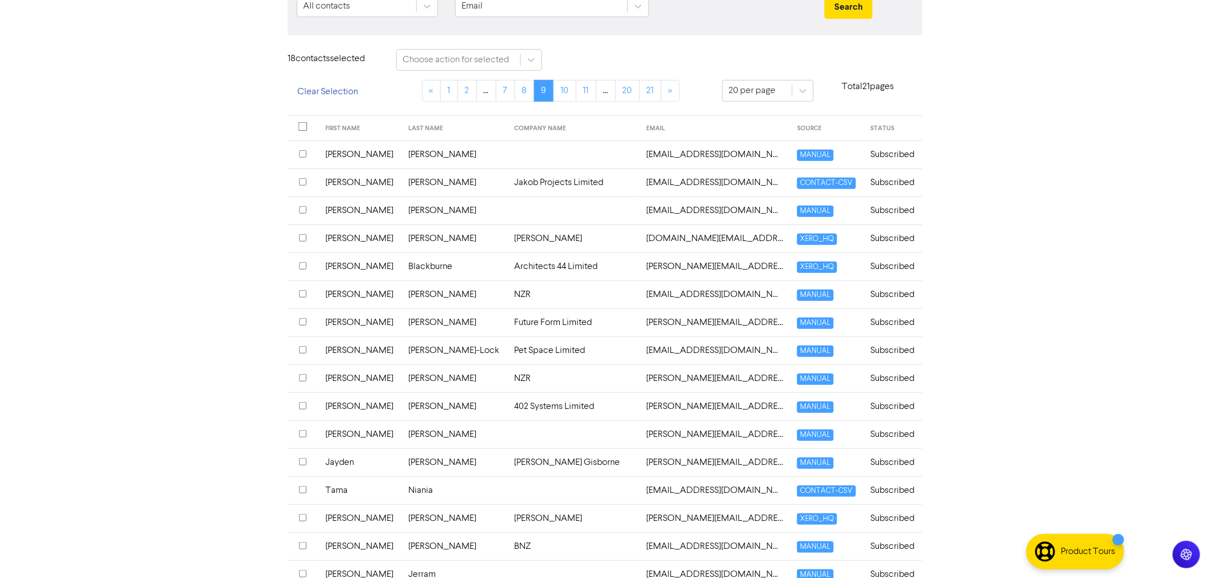
scroll to position [163, 0]
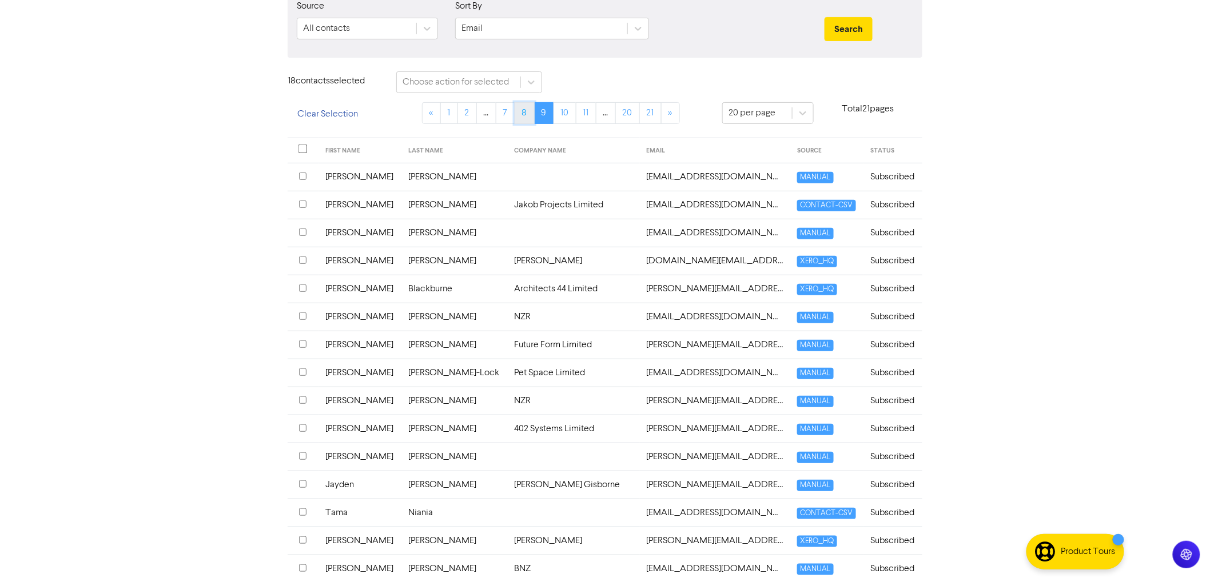
click at [518, 110] on link "8" at bounding box center [524, 113] width 20 height 22
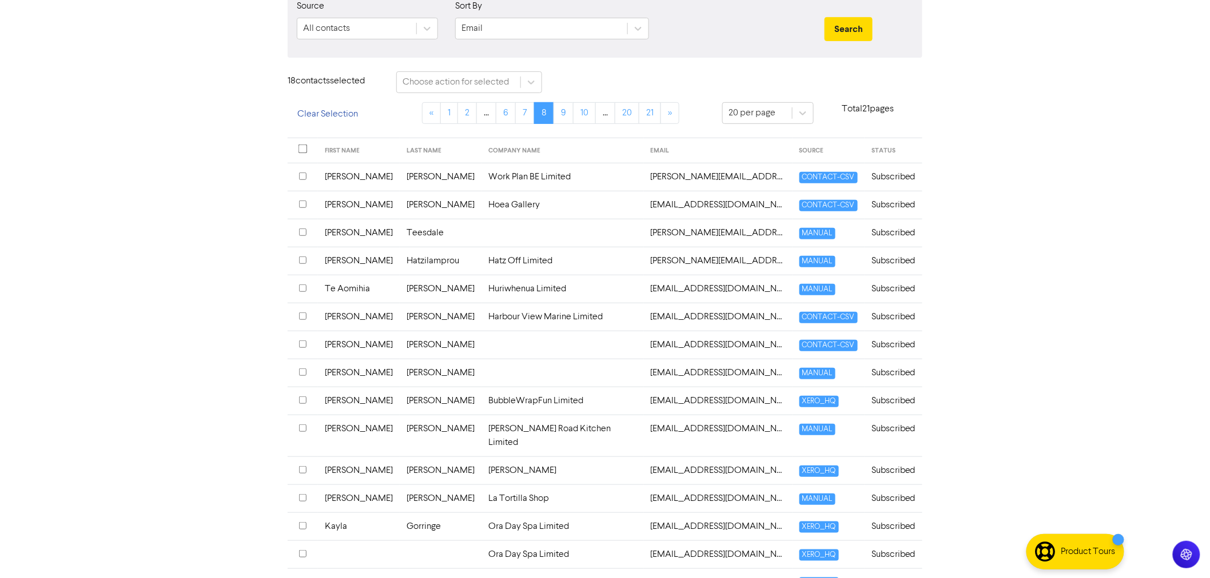
click at [305, 178] on input "checkbox" at bounding box center [302, 176] width 7 height 7
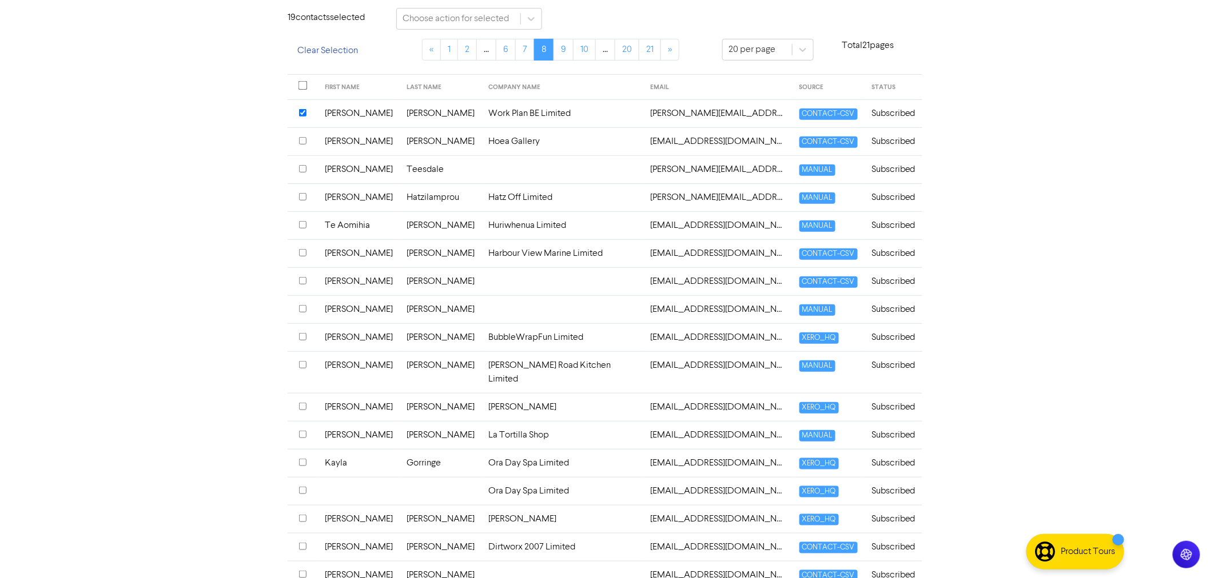
scroll to position [290, 0]
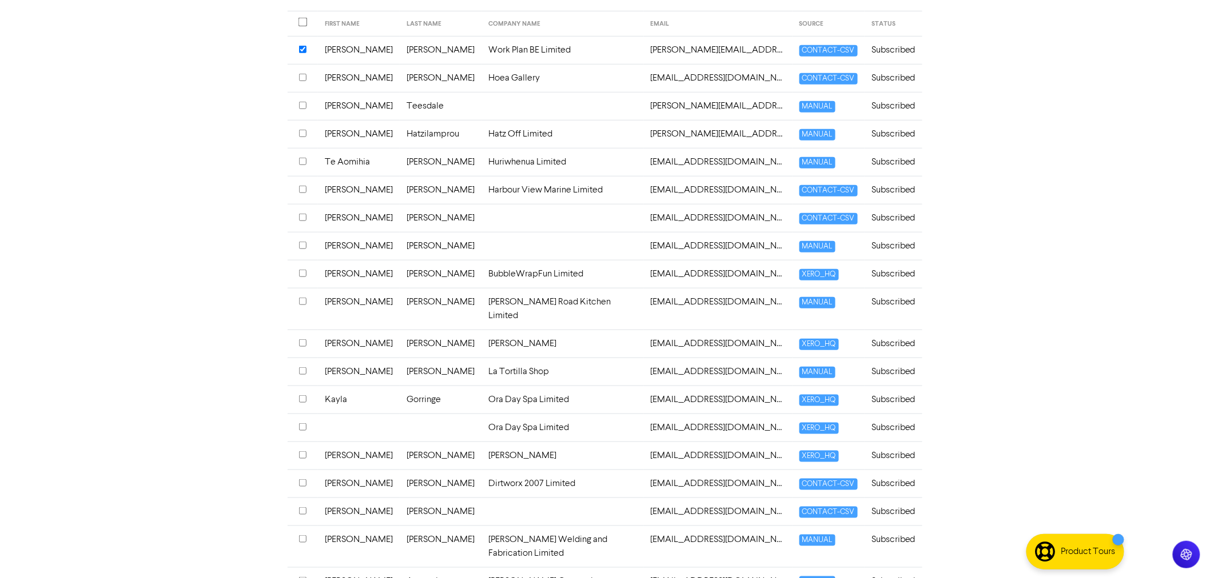
click at [304, 130] on input "checkbox" at bounding box center [302, 133] width 7 height 7
click at [304, 131] on input "checkbox" at bounding box center [302, 133] width 7 height 7
click at [302, 133] on input "checkbox" at bounding box center [302, 133] width 7 height 7
click at [304, 131] on input "checkbox" at bounding box center [302, 133] width 7 height 7
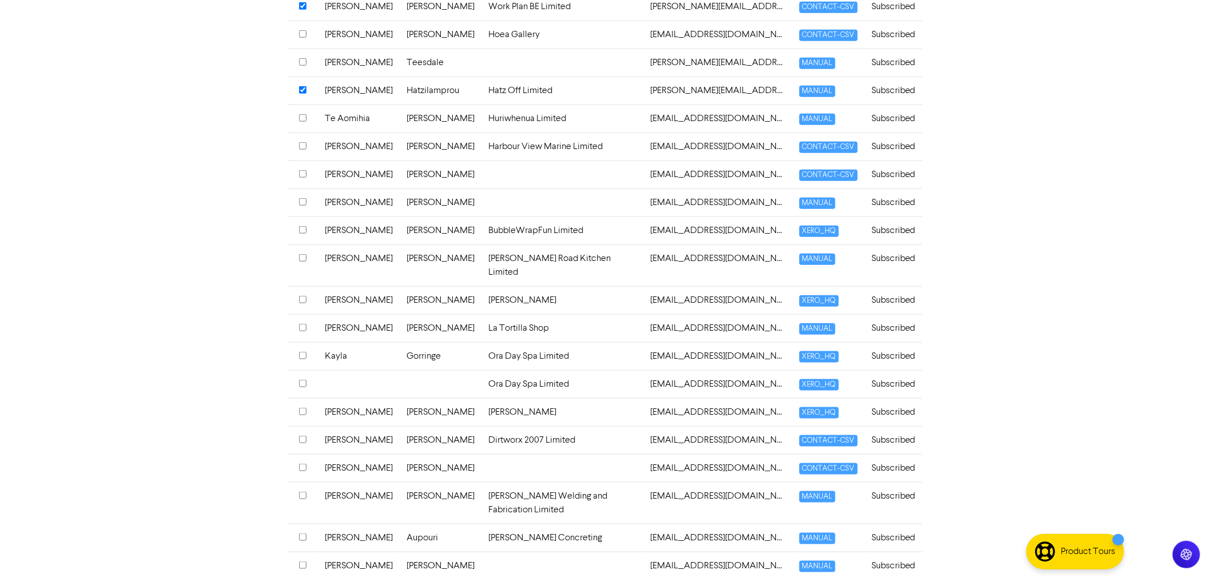
scroll to position [353, 0]
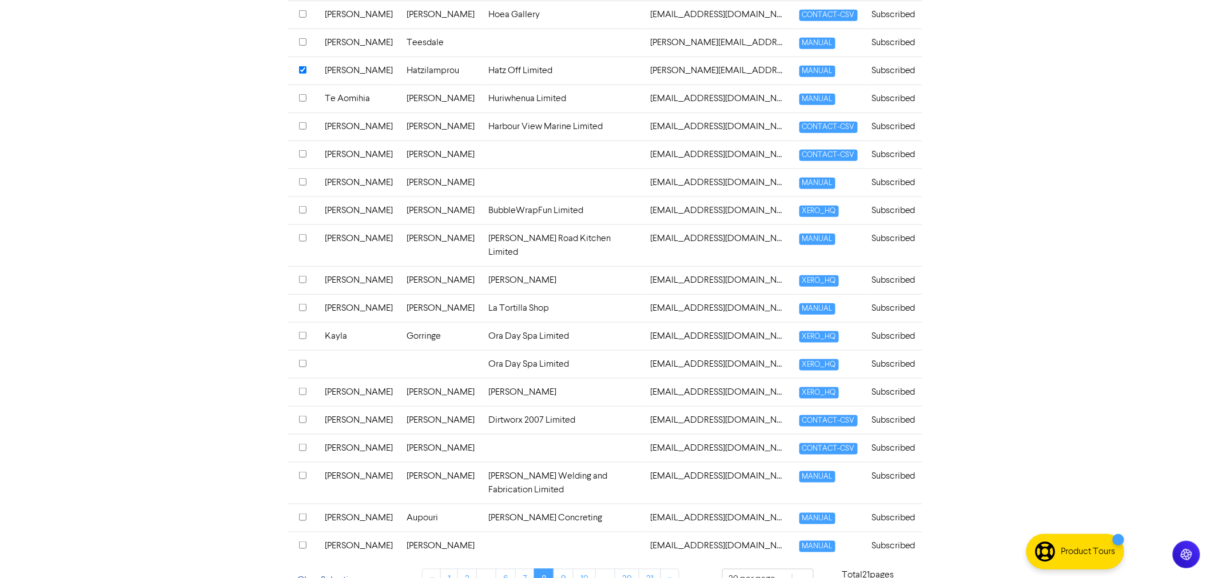
click at [303, 276] on input "checkbox" at bounding box center [302, 279] width 7 height 7
click at [304, 332] on input "checkbox" at bounding box center [302, 335] width 7 height 7
click at [301, 388] on input "checkbox" at bounding box center [302, 391] width 7 height 7
click at [527, 569] on link "7" at bounding box center [524, 580] width 19 height 22
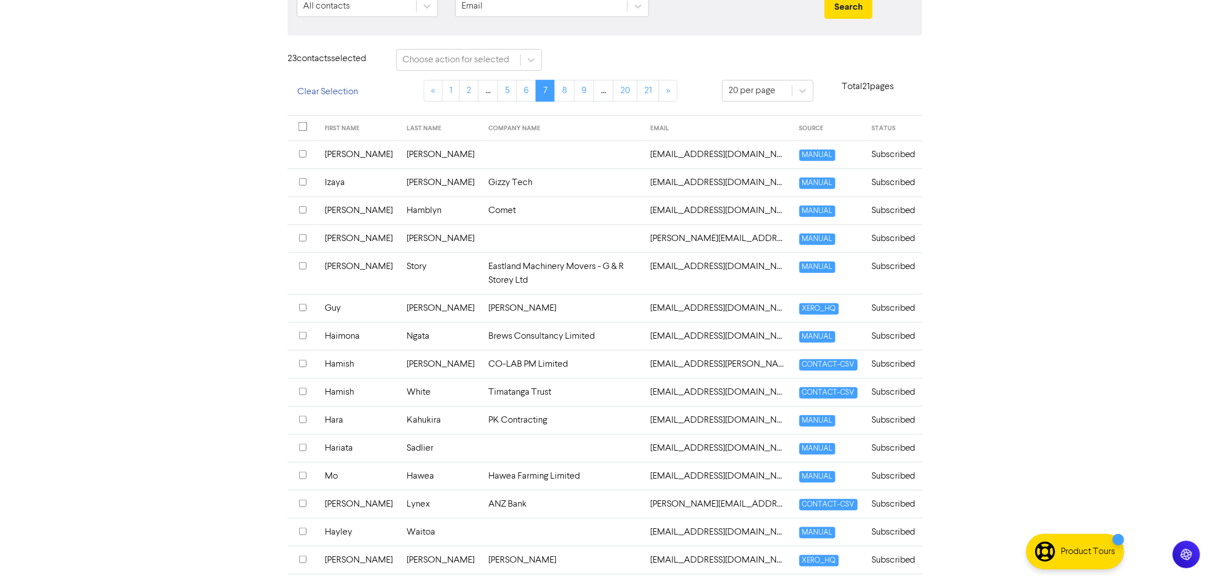
scroll to position [163, 0]
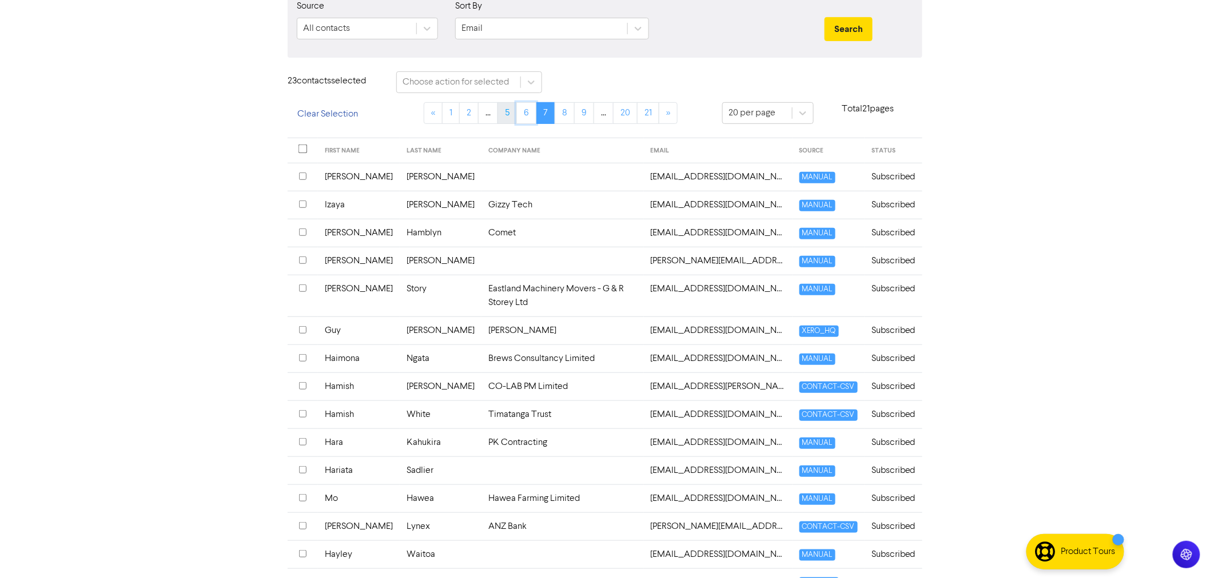
click at [530, 110] on link "6" at bounding box center [526, 113] width 20 height 22
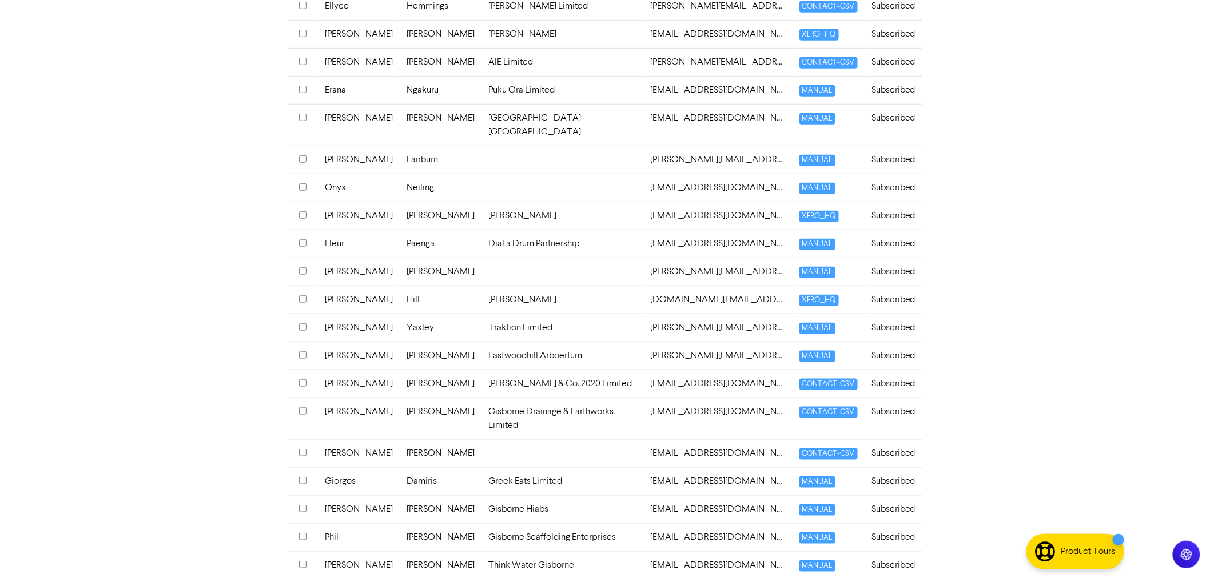
scroll to position [353, 0]
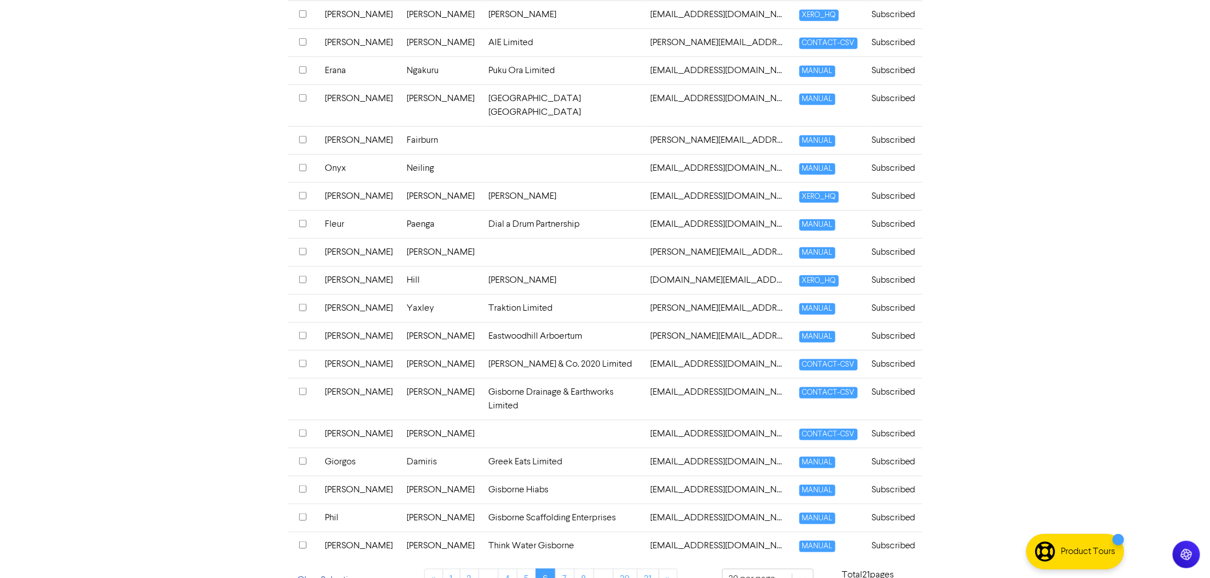
click at [302, 304] on input "checkbox" at bounding box center [302, 307] width 7 height 7
click at [300, 458] on input "checkbox" at bounding box center [302, 461] width 7 height 7
click at [529, 569] on link "5" at bounding box center [526, 580] width 19 height 22
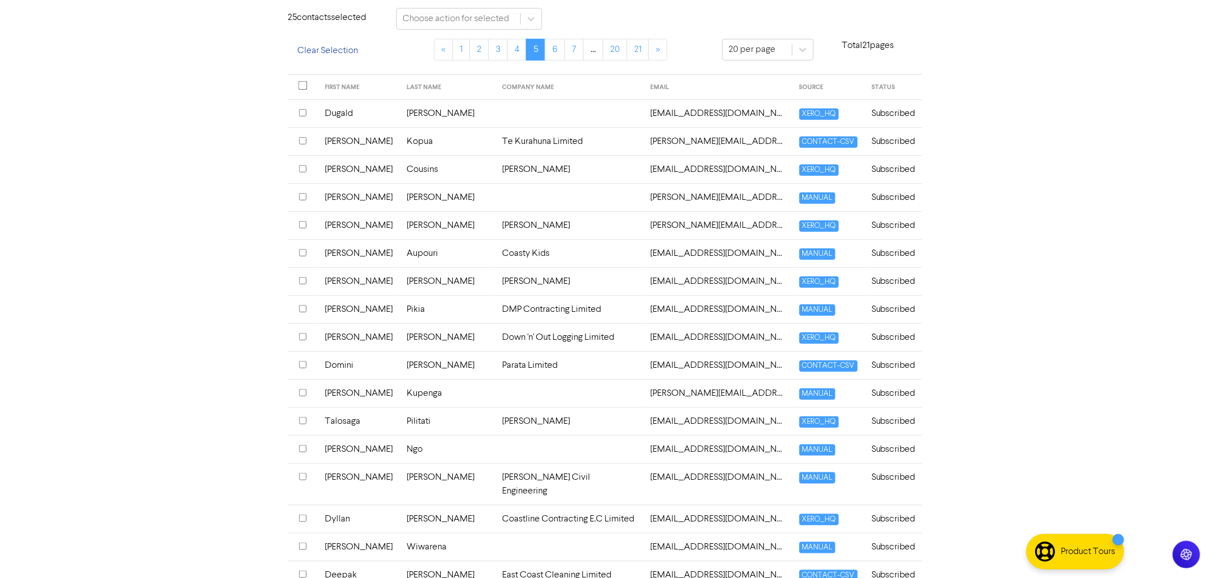
scroll to position [163, 0]
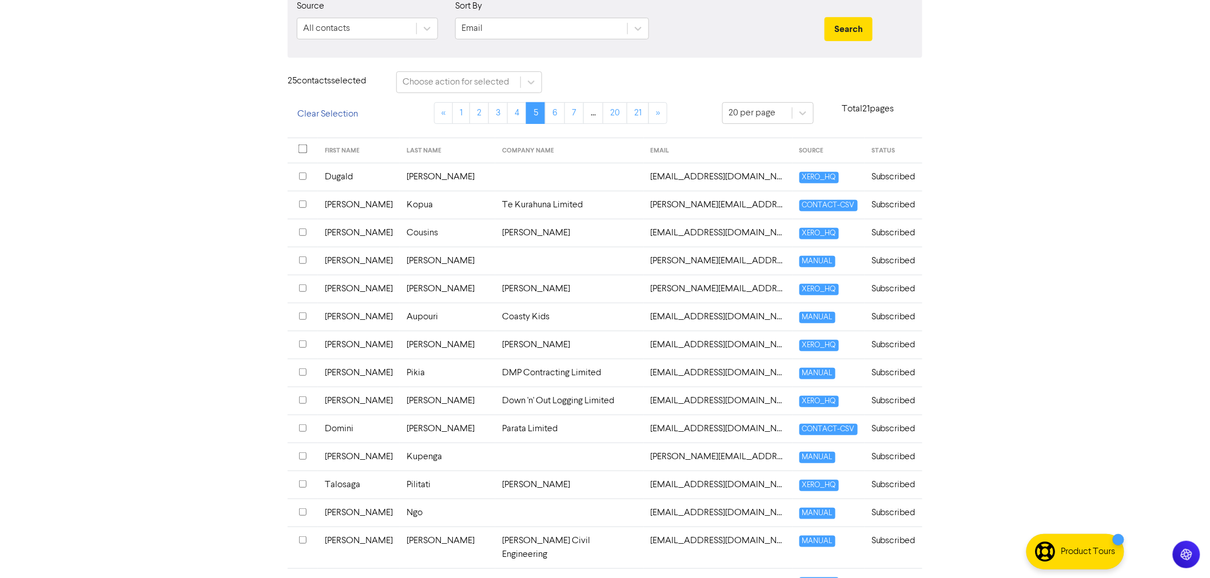
click at [301, 232] on input "checkbox" at bounding box center [302, 232] width 7 height 7
click at [517, 113] on link "4" at bounding box center [516, 113] width 19 height 22
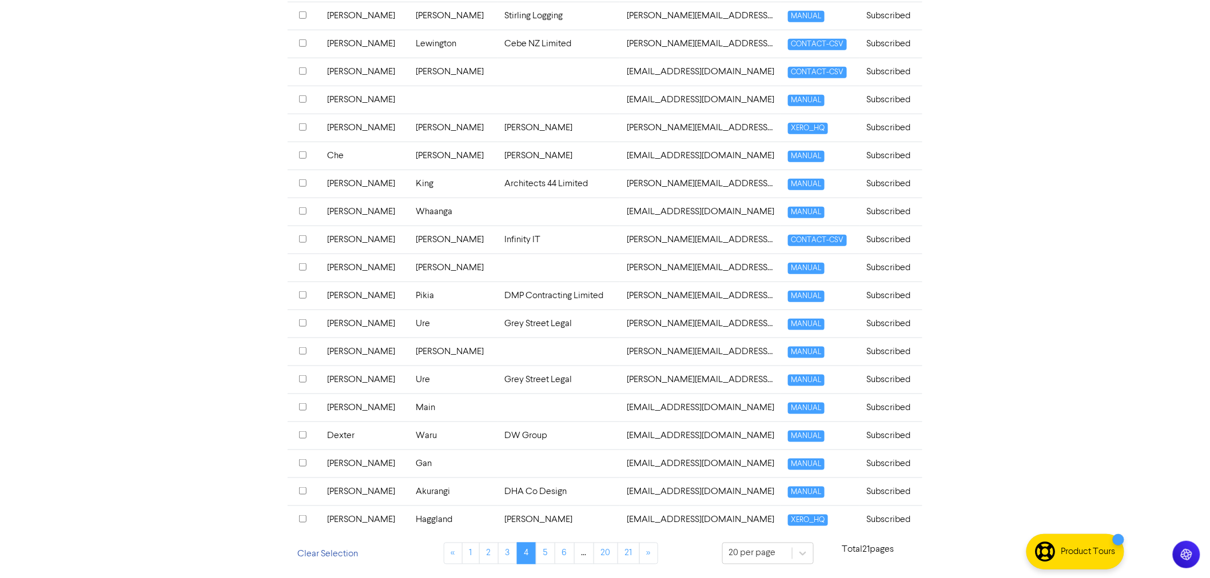
scroll to position [353, 0]
click at [300, 376] on input "checkbox" at bounding box center [302, 379] width 7 height 7
click at [505, 552] on link "3" at bounding box center [507, 554] width 19 height 22
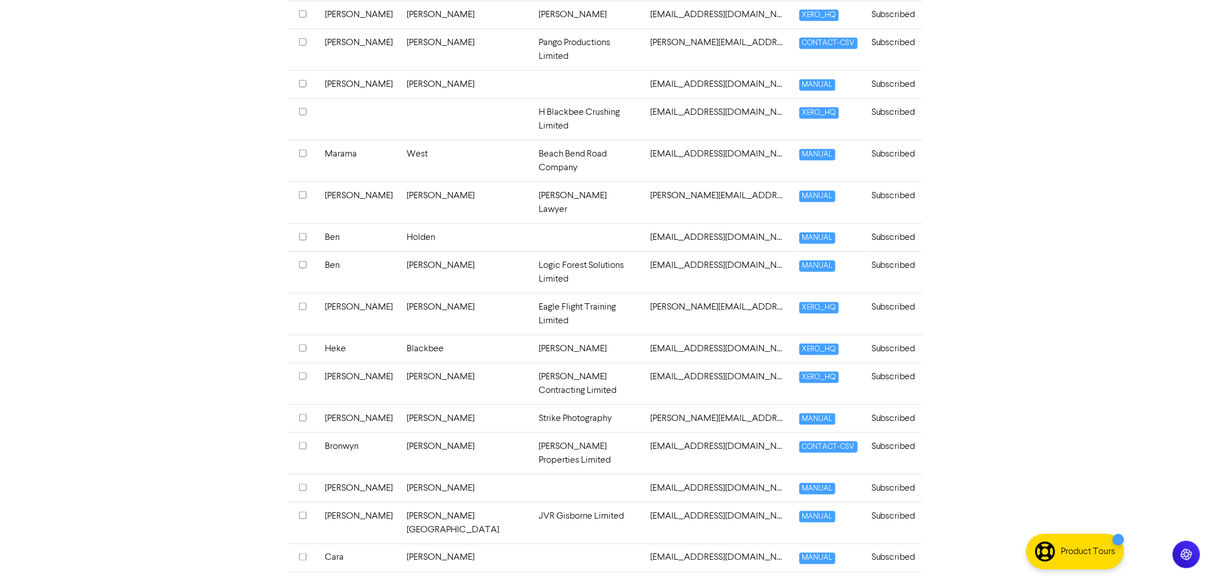
click at [300, 484] on input "checkbox" at bounding box center [302, 487] width 7 height 7
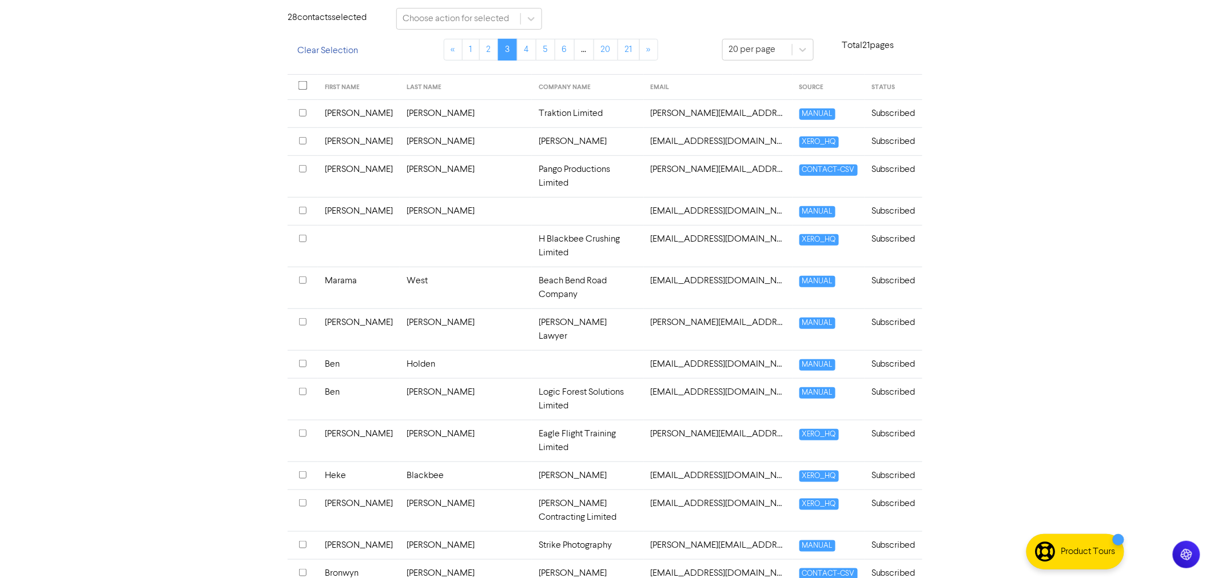
scroll to position [163, 0]
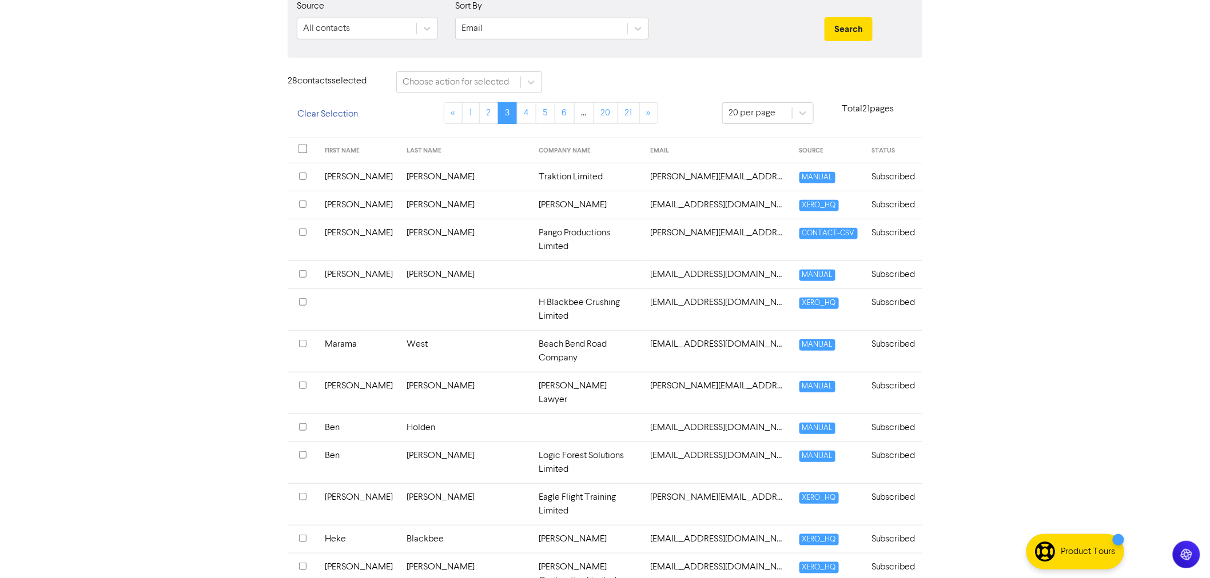
click at [302, 174] on input "checkbox" at bounding box center [302, 176] width 7 height 7
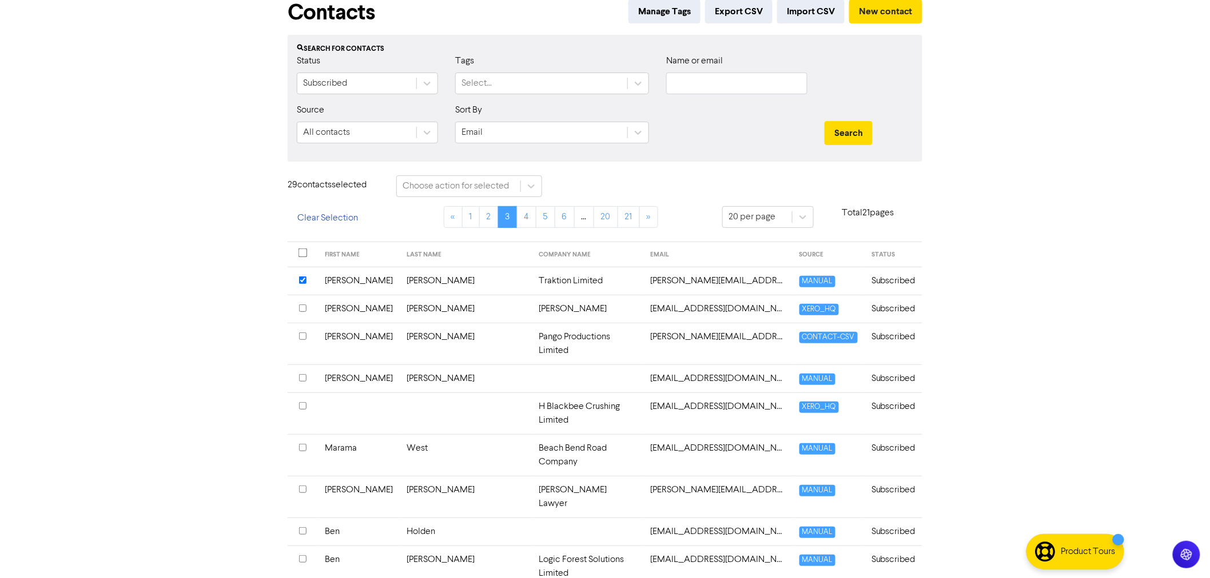
scroll to position [0, 0]
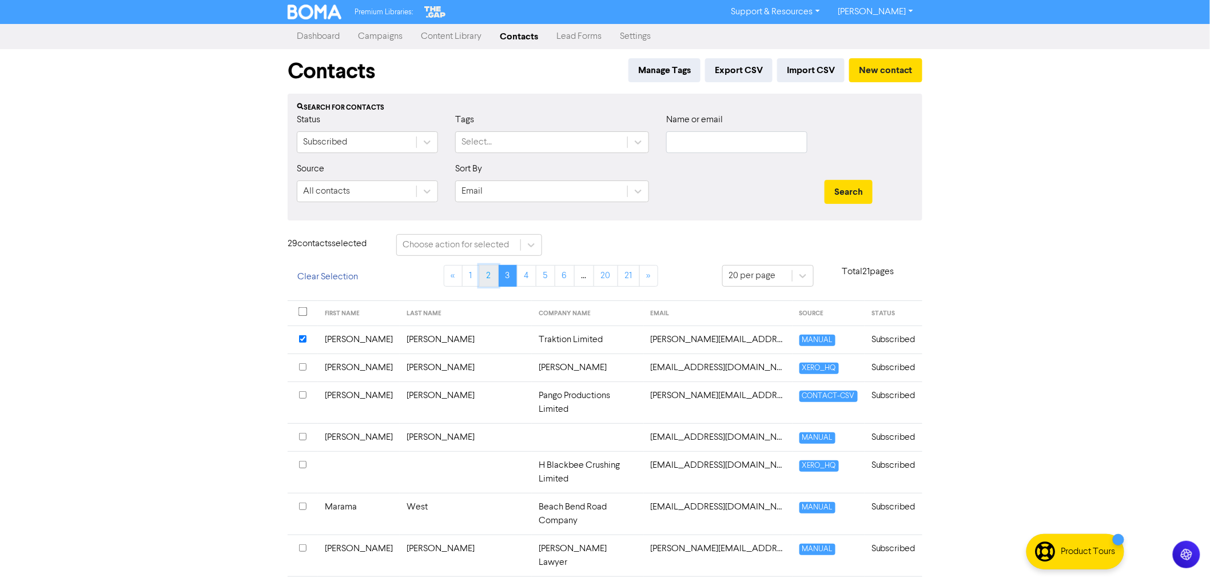
click at [492, 273] on link "2" at bounding box center [488, 276] width 19 height 22
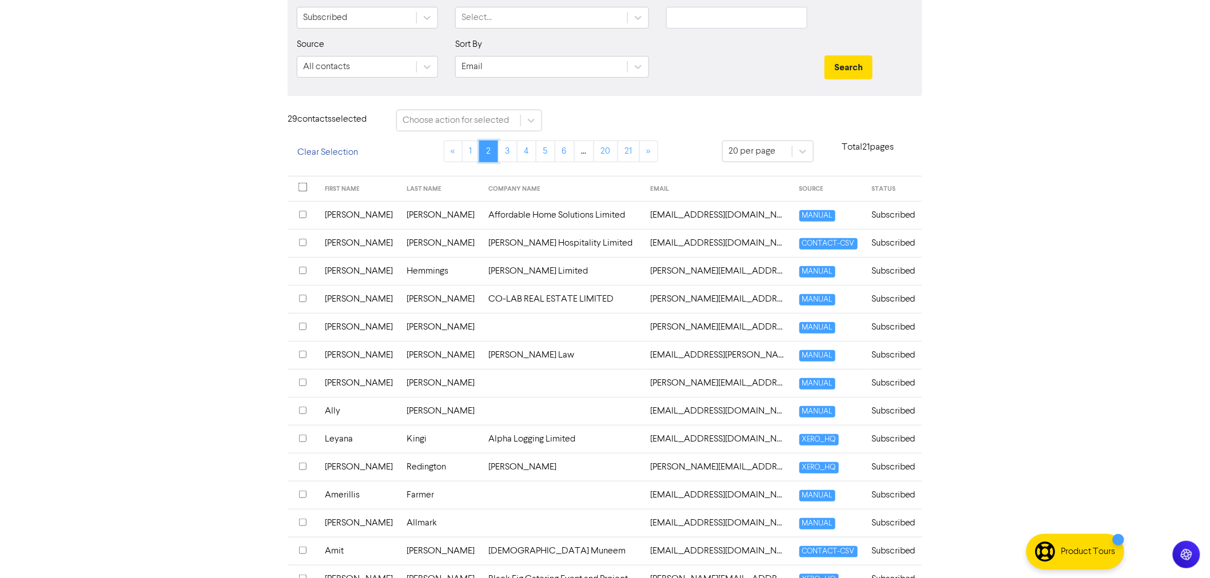
scroll to position [127, 0]
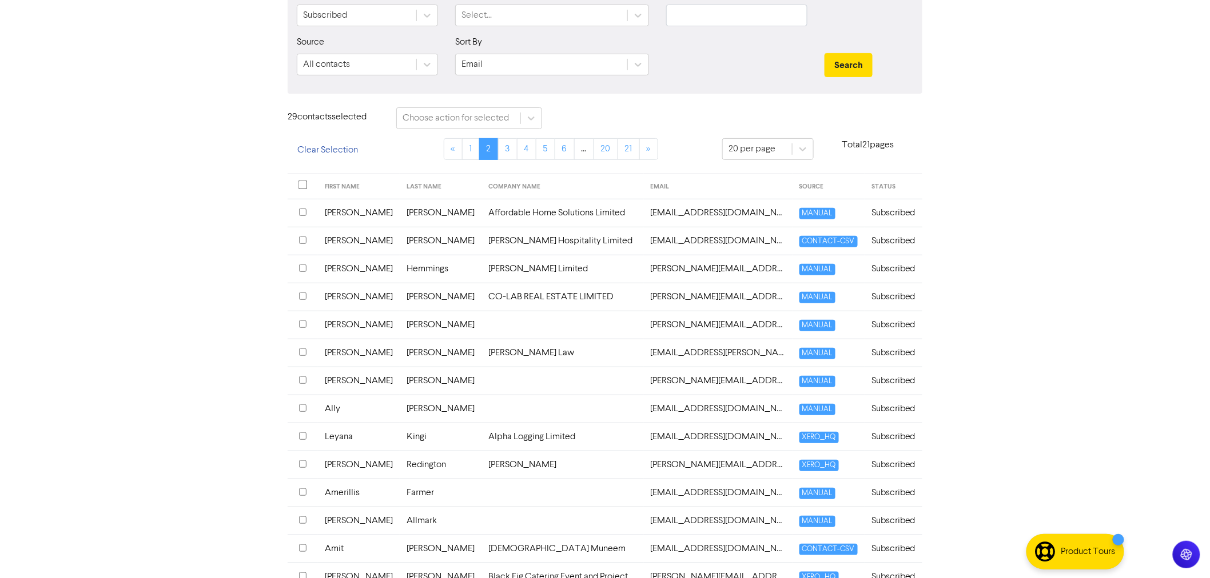
click at [300, 322] on input "checkbox" at bounding box center [302, 324] width 7 height 7
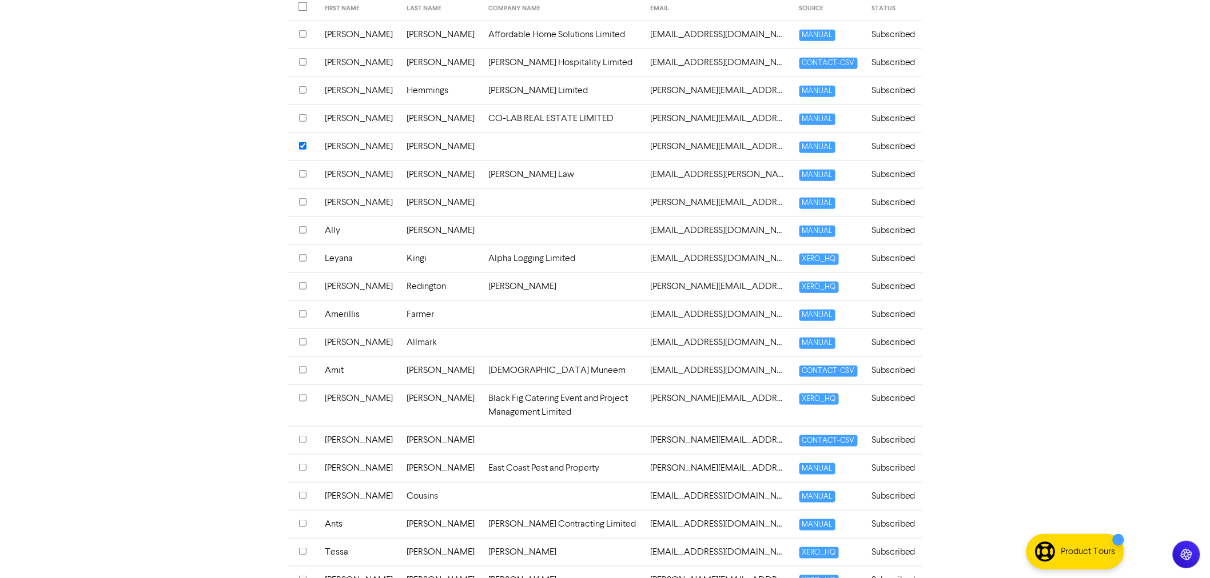
scroll to position [317, 0]
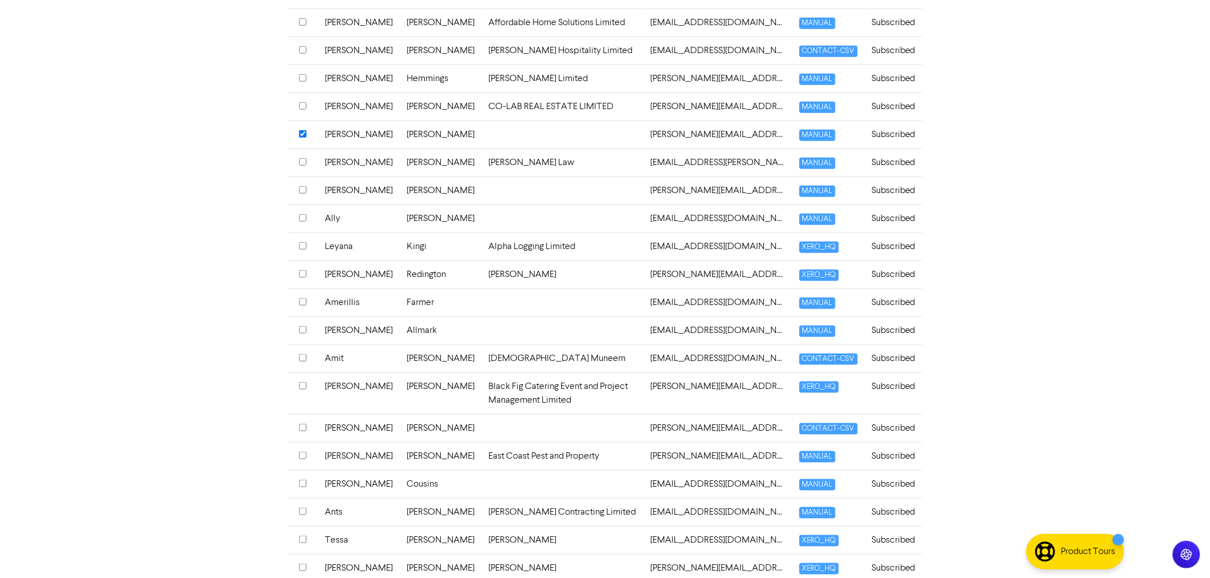
click at [304, 358] on input "checkbox" at bounding box center [302, 357] width 7 height 7
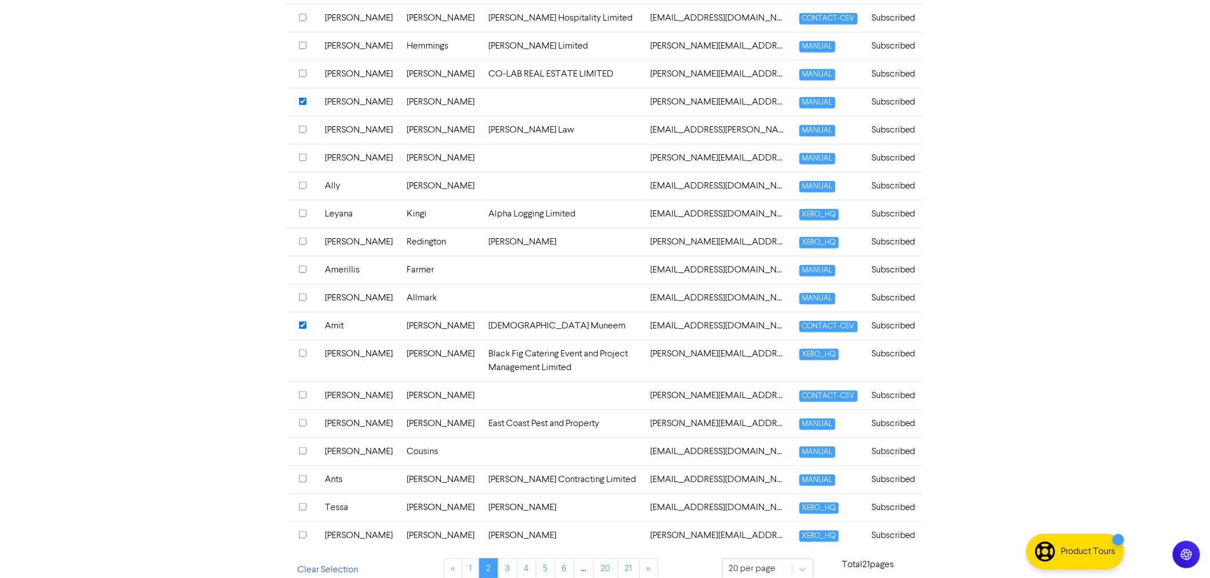
scroll to position [367, 0]
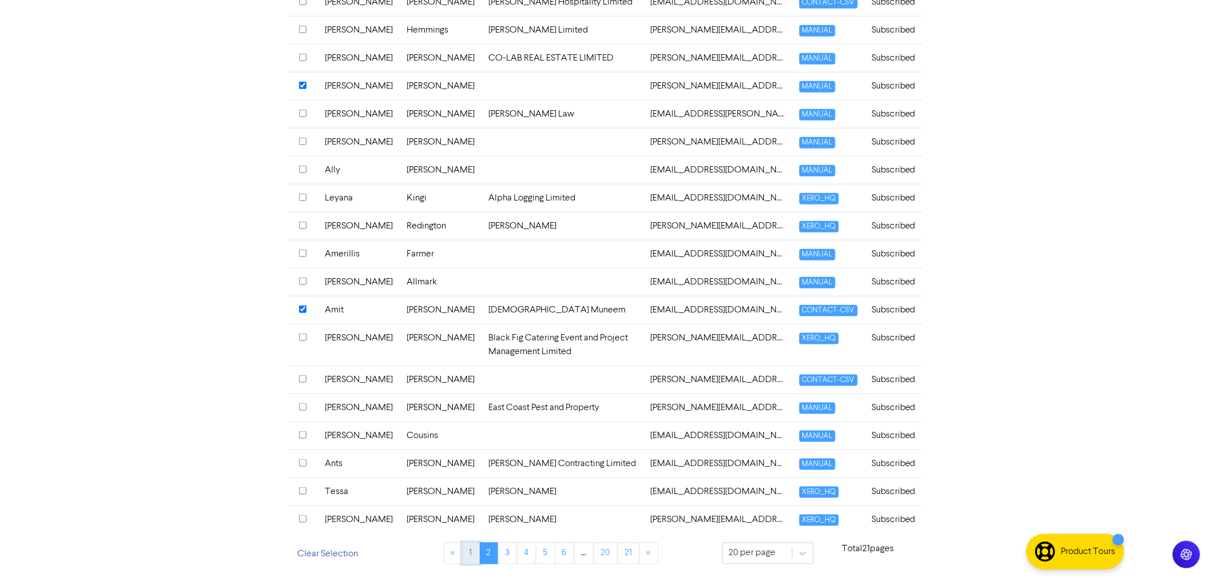
click at [467, 550] on link "1" at bounding box center [471, 554] width 18 height 22
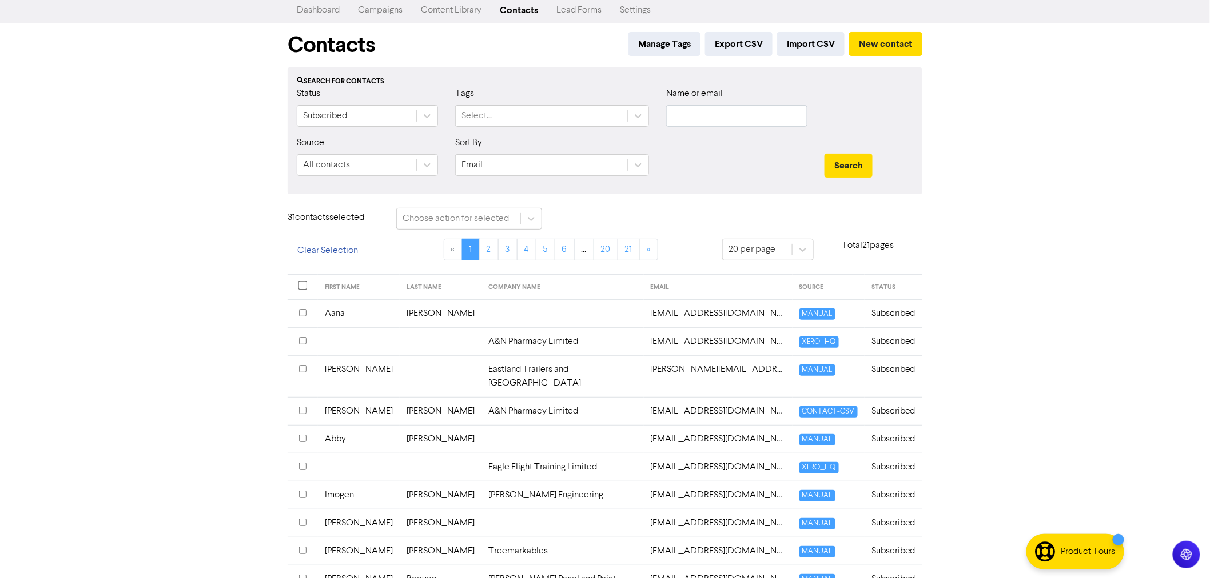
scroll to position [0, 0]
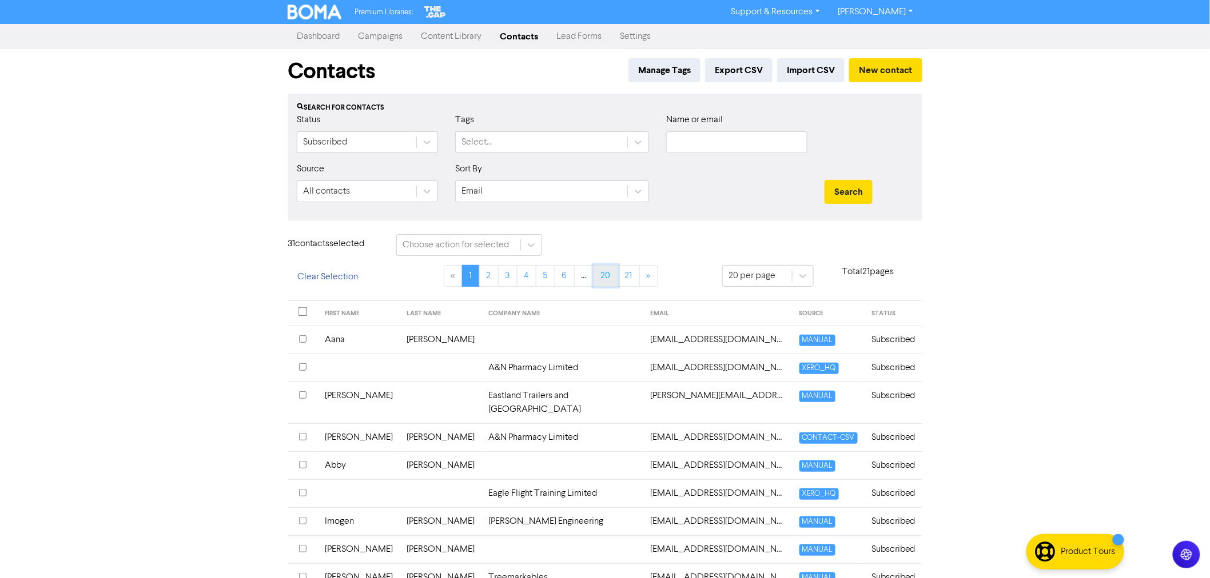
click at [608, 276] on link "20" at bounding box center [605, 276] width 25 height 22
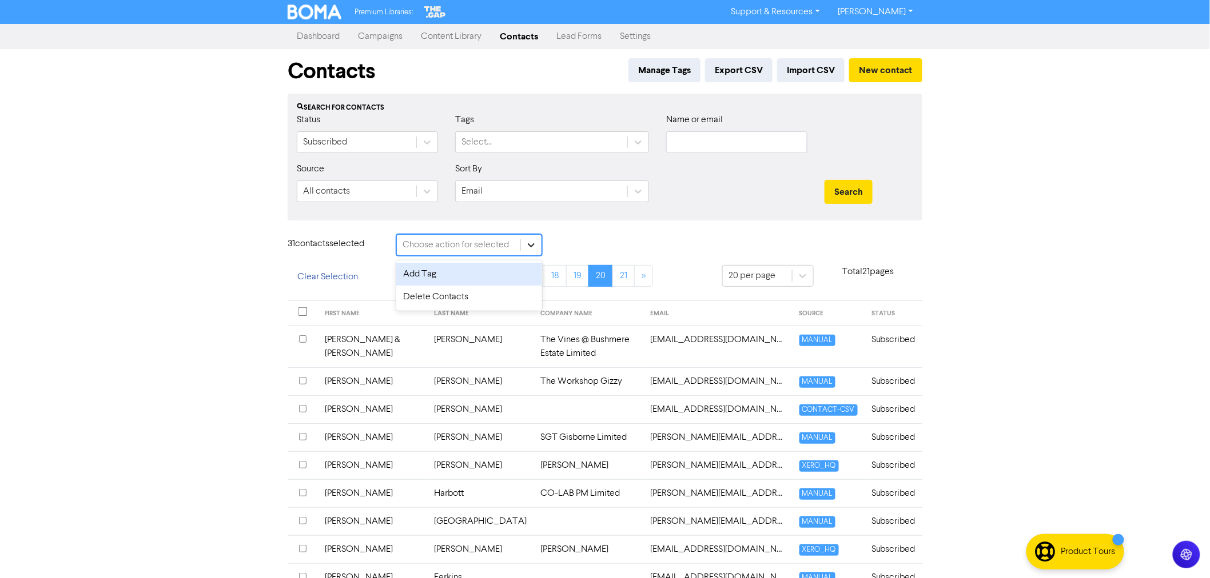
click at [538, 242] on div at bounding box center [531, 245] width 21 height 21
click at [442, 296] on div "Delete Contacts" at bounding box center [469, 297] width 146 height 23
click at [631, 242] on button "Delete 31 contact s" at bounding box center [605, 246] width 93 height 24
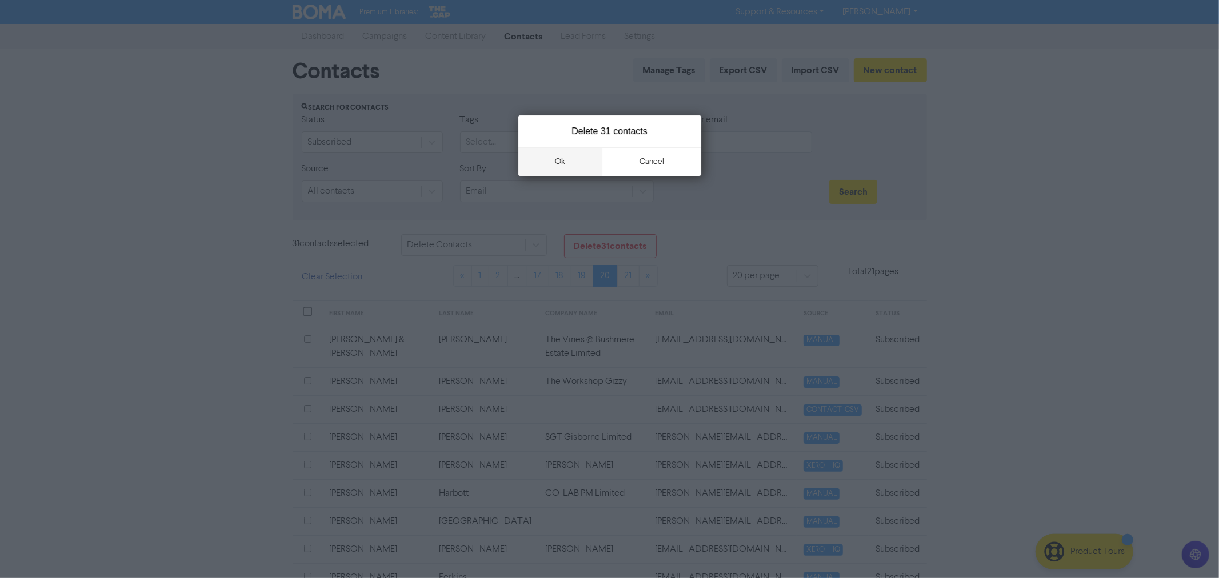
click at [561, 158] on button "ok" at bounding box center [560, 161] width 85 height 29
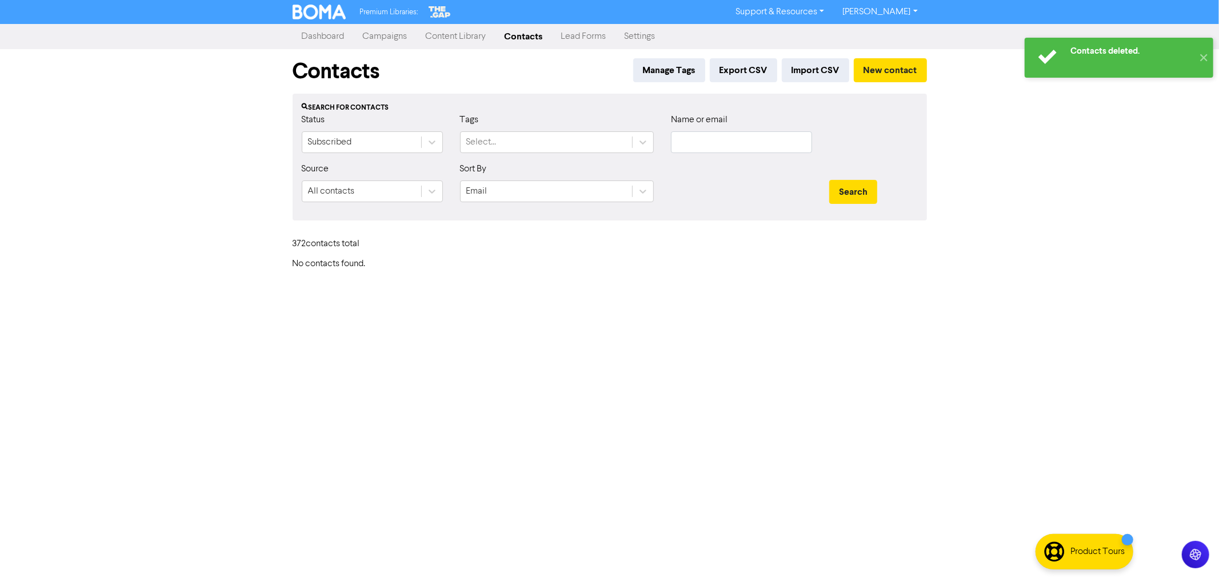
click at [332, 37] on link "Dashboard" at bounding box center [323, 36] width 61 height 23
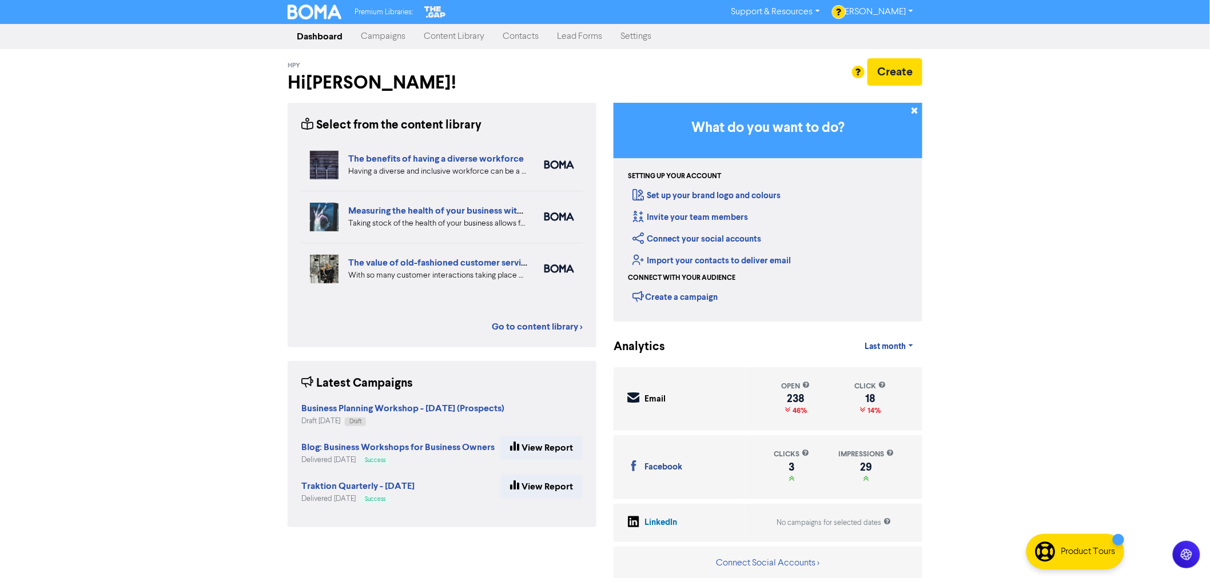
click at [404, 37] on link "Campaigns" at bounding box center [383, 36] width 63 height 23
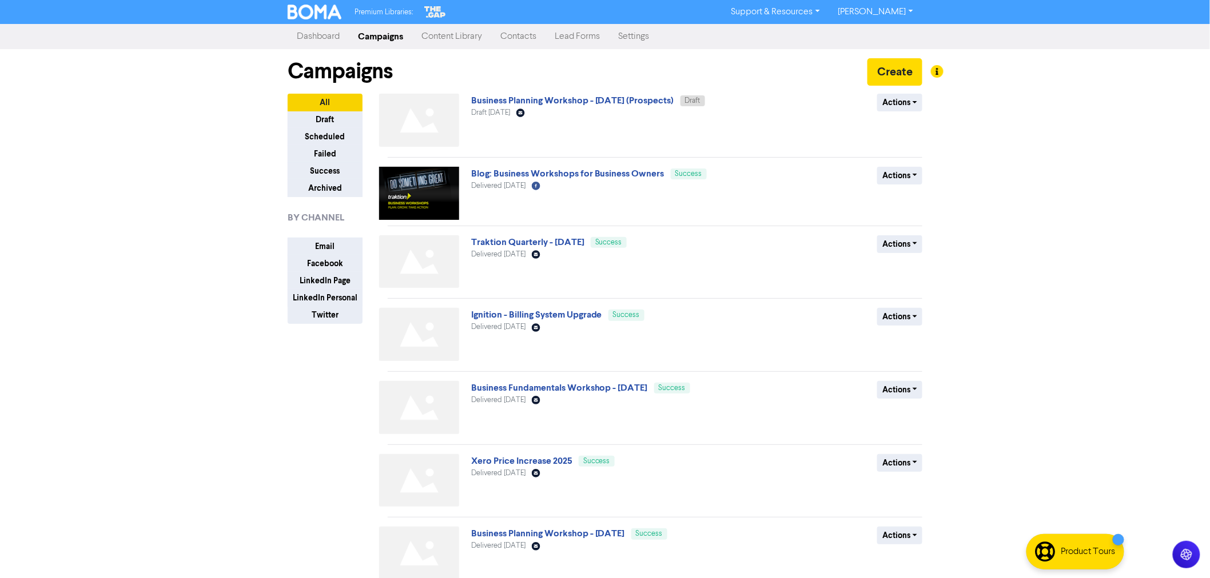
click at [820, 15] on link "Support & Resources" at bounding box center [775, 12] width 107 height 18
click at [505, 31] on link "Contacts" at bounding box center [518, 36] width 54 height 23
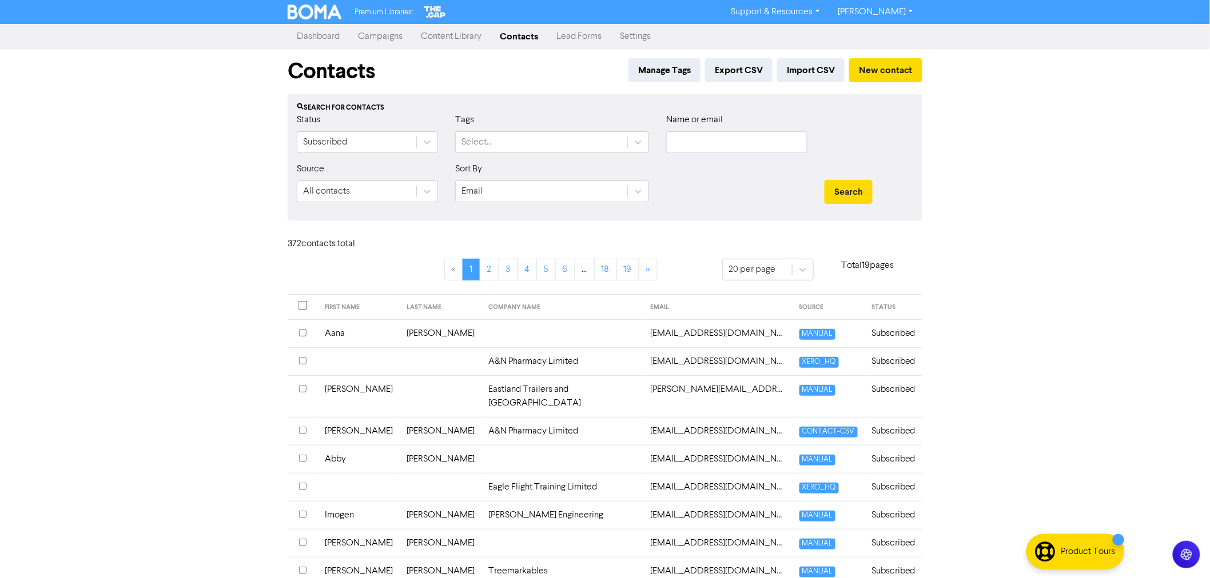
click at [381, 33] on link "Campaigns" at bounding box center [380, 36] width 63 height 23
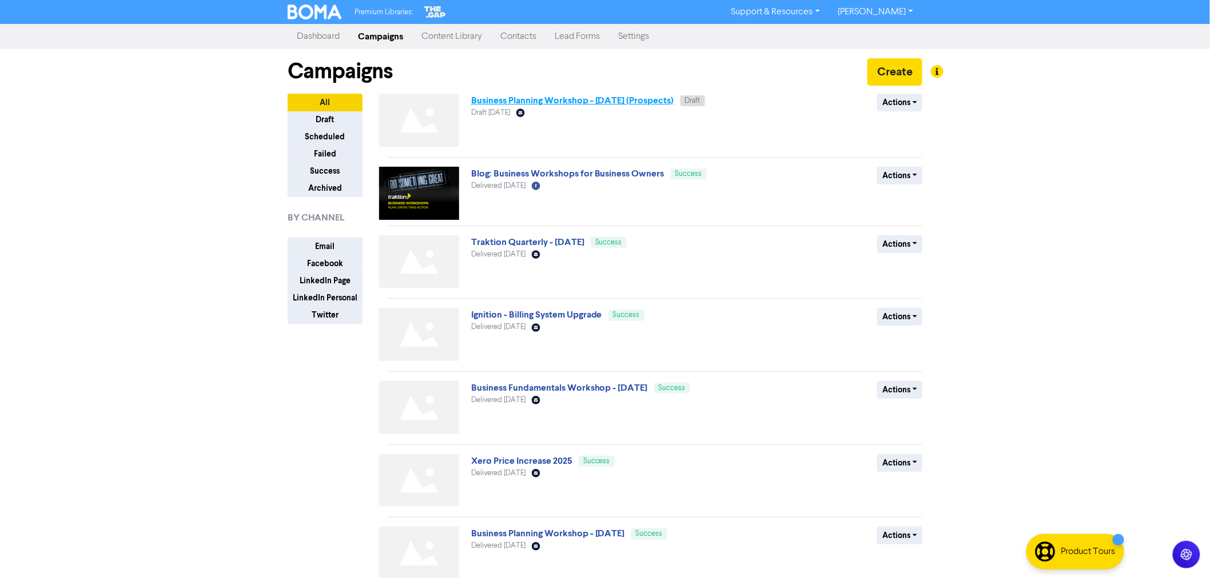
click at [550, 105] on link "Business Planning Workshop - [DATE] (Prospects)" at bounding box center [572, 100] width 203 height 11
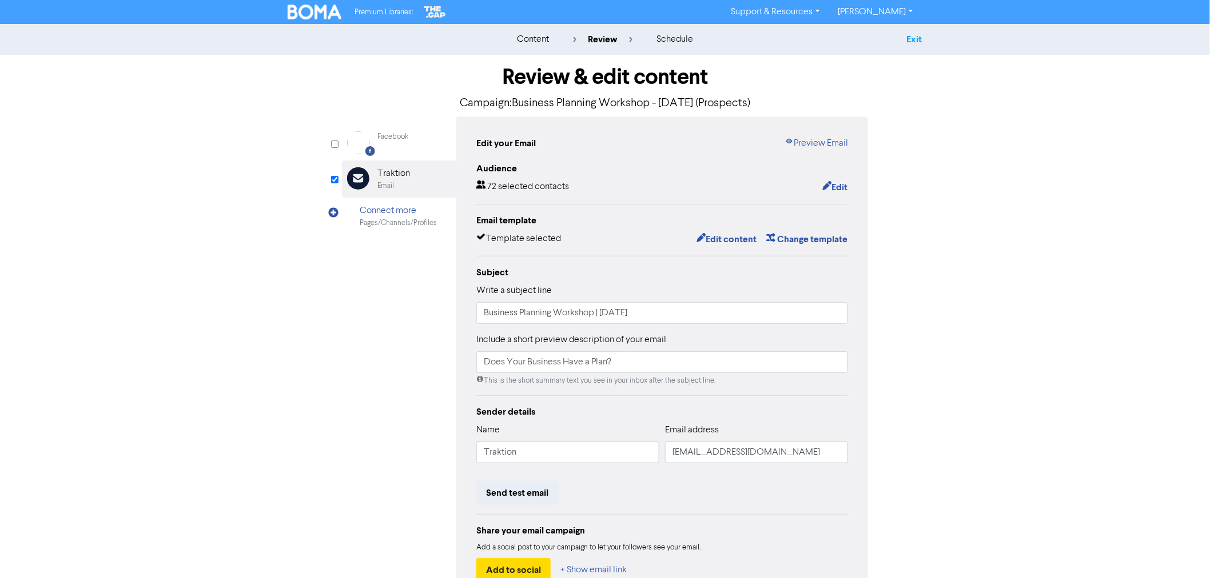
click at [909, 37] on link "Exit" at bounding box center [914, 39] width 15 height 11
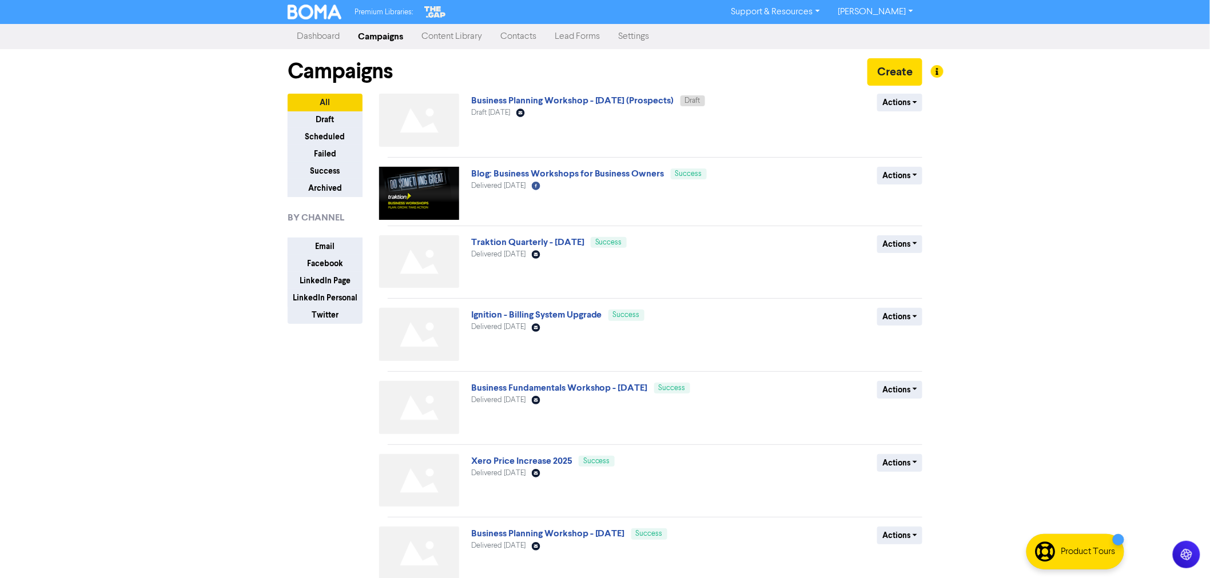
click at [526, 42] on link "Contacts" at bounding box center [518, 36] width 54 height 23
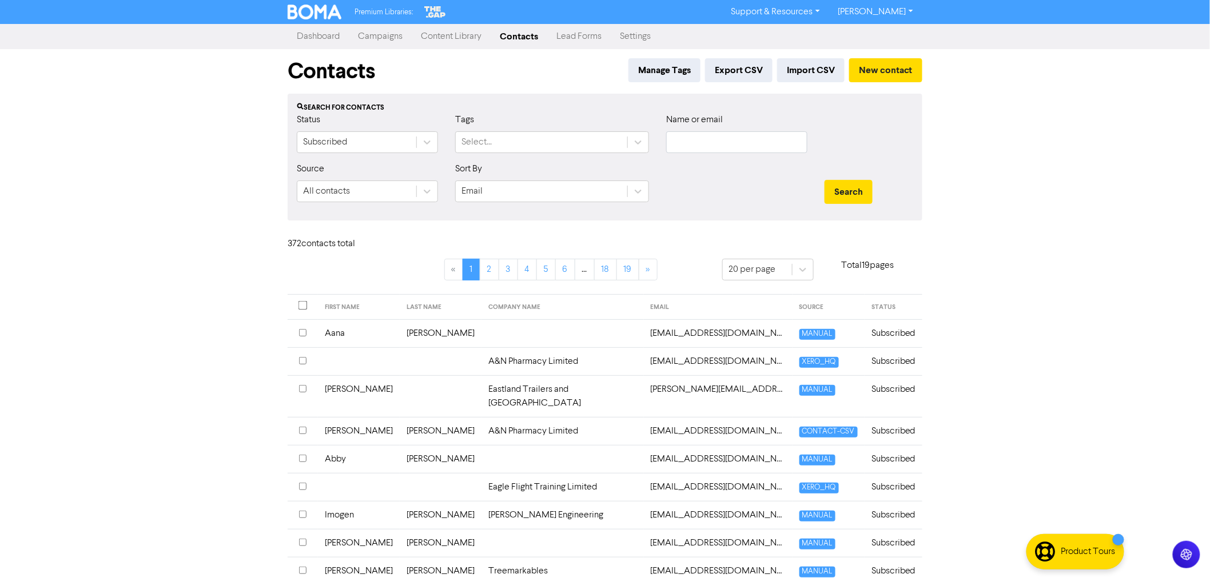
click at [394, 38] on link "Campaigns" at bounding box center [380, 36] width 63 height 23
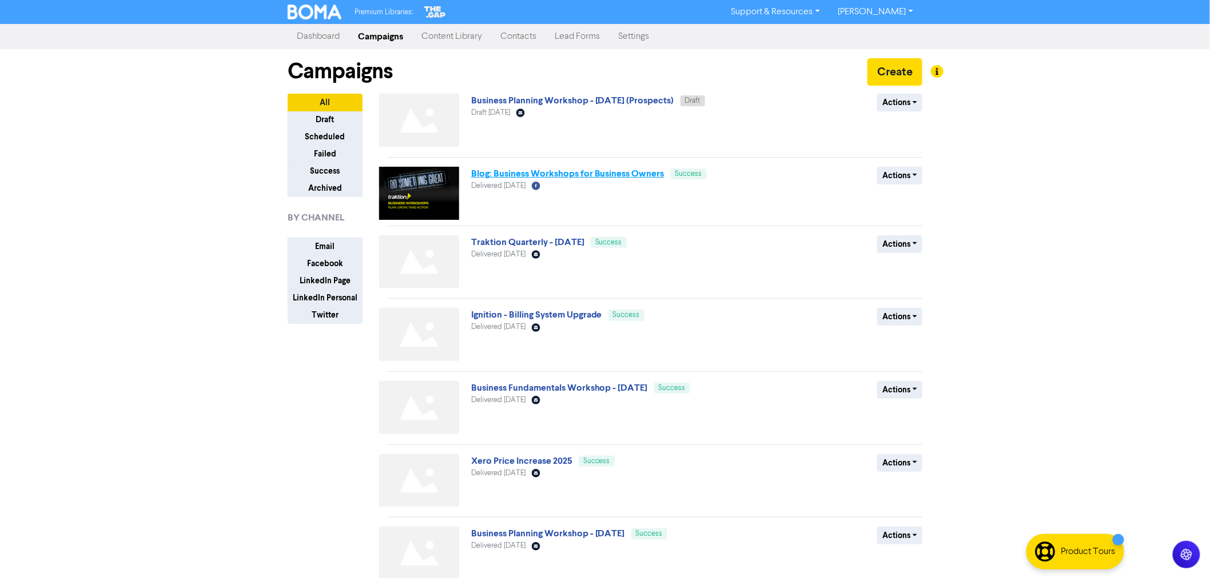
click at [532, 178] on link "Blog: Business Workshops for Business Owners" at bounding box center [567, 173] width 193 height 11
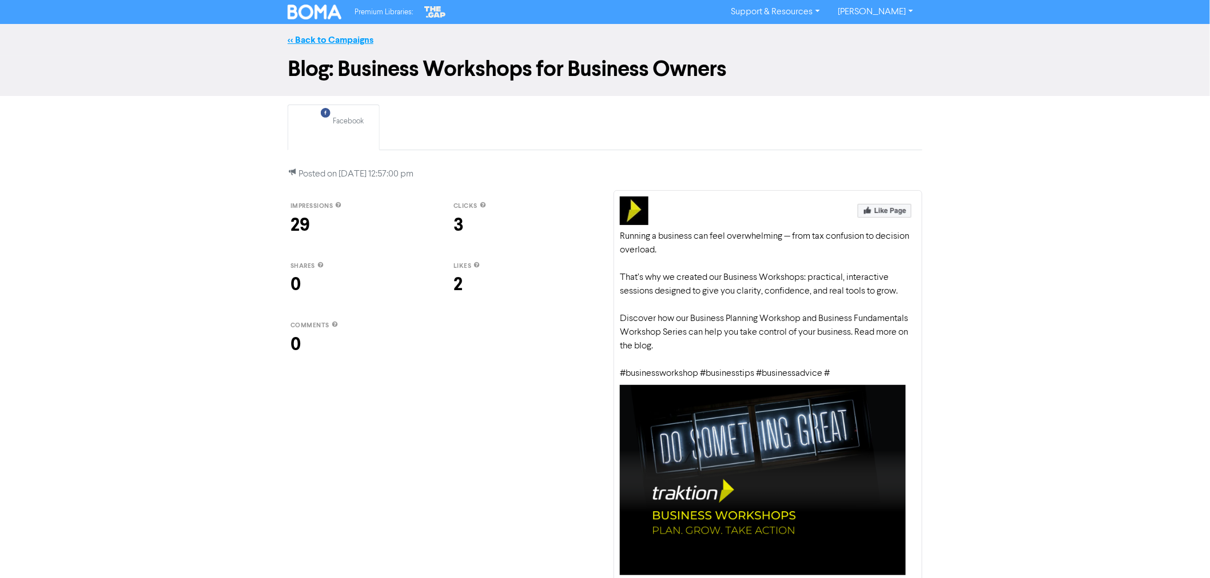
click at [322, 41] on link "<< Back to Campaigns" at bounding box center [331, 39] width 86 height 11
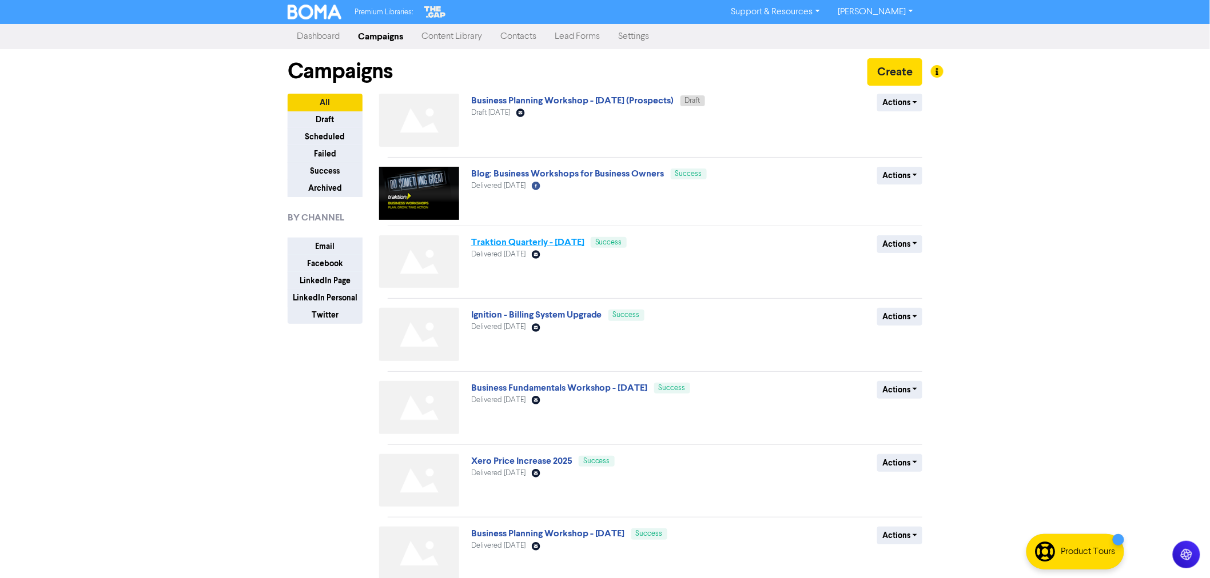
click at [524, 247] on link "Traktion Quarterly - [DATE]" at bounding box center [527, 242] width 113 height 11
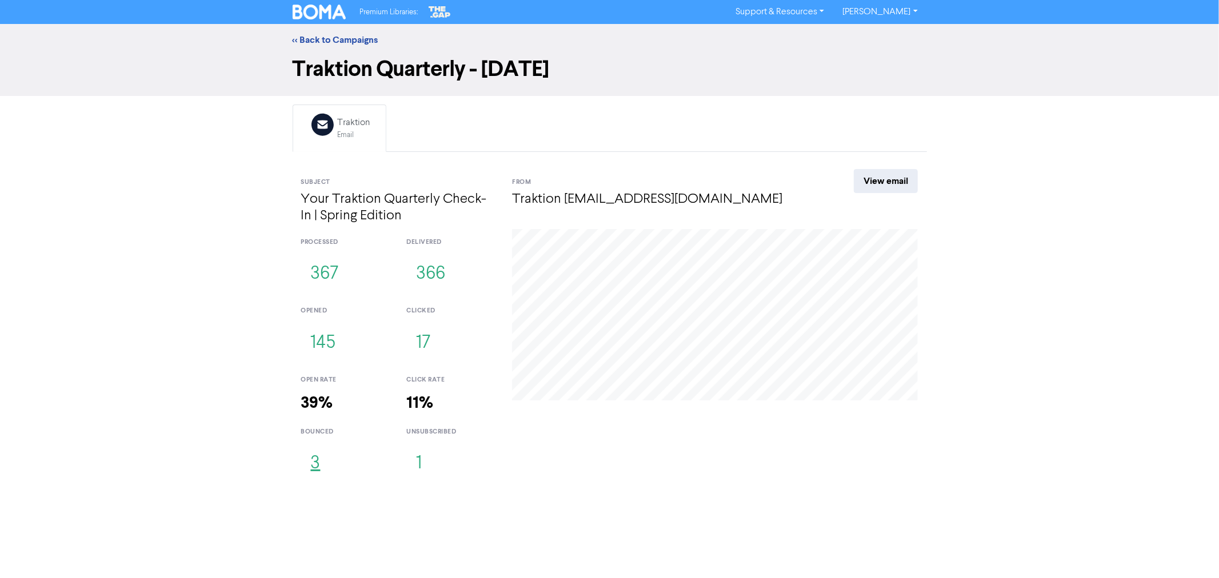
click at [313, 464] on button "3" at bounding box center [315, 464] width 29 height 38
click at [353, 42] on link "<< Back to Campaigns" at bounding box center [336, 39] width 86 height 11
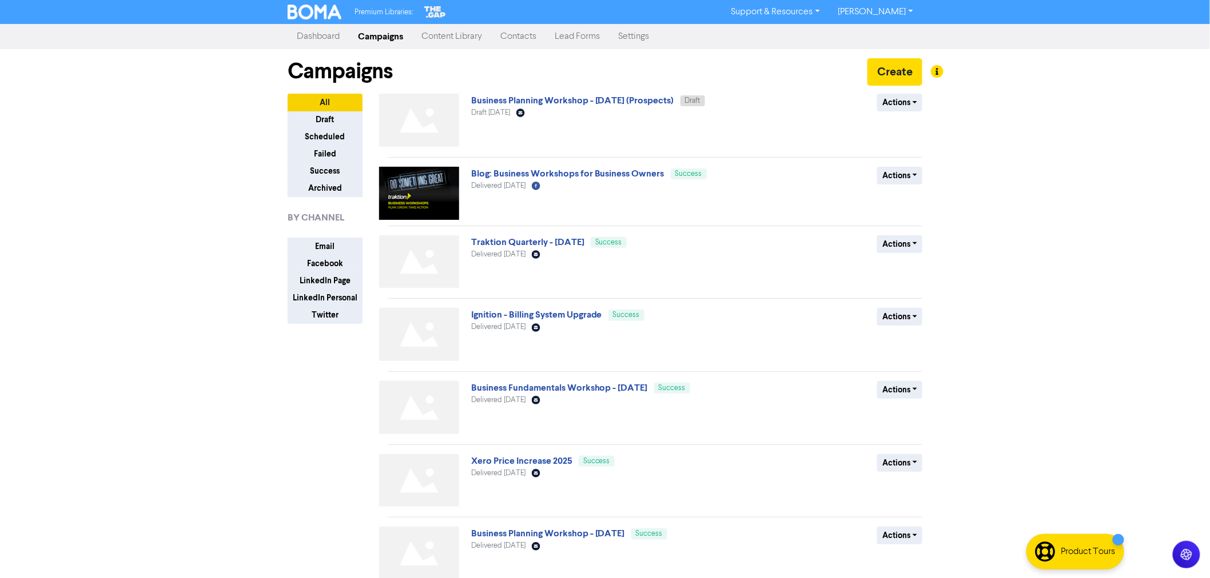
click at [516, 35] on link "Contacts" at bounding box center [518, 36] width 54 height 23
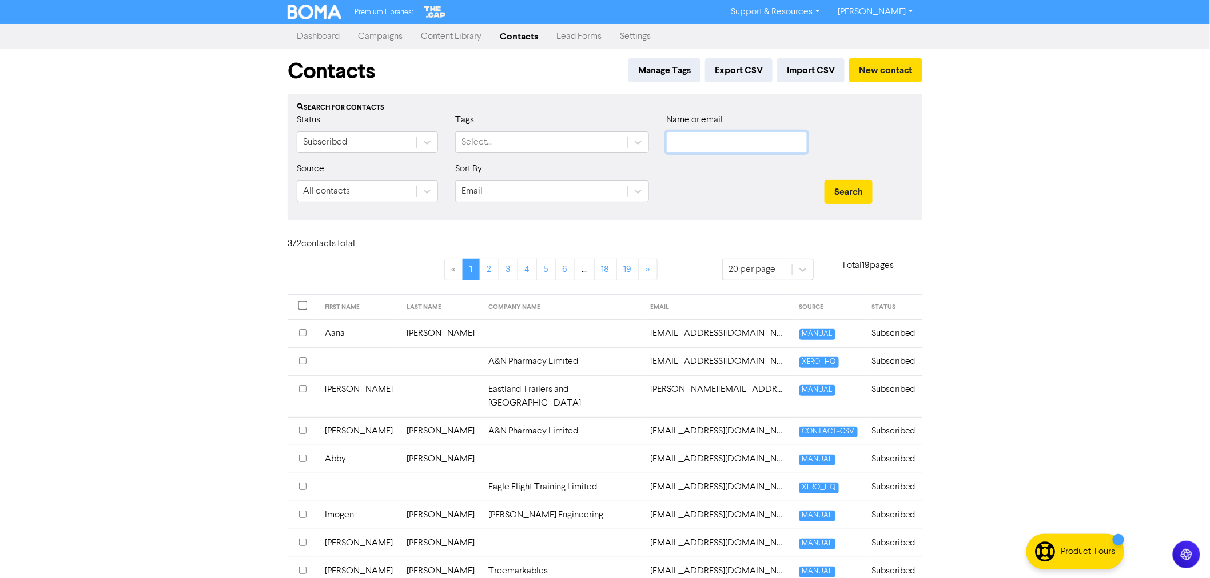
click at [702, 141] on input "text" at bounding box center [736, 142] width 141 height 22
click at [824, 180] on button "Search" at bounding box center [848, 192] width 48 height 24
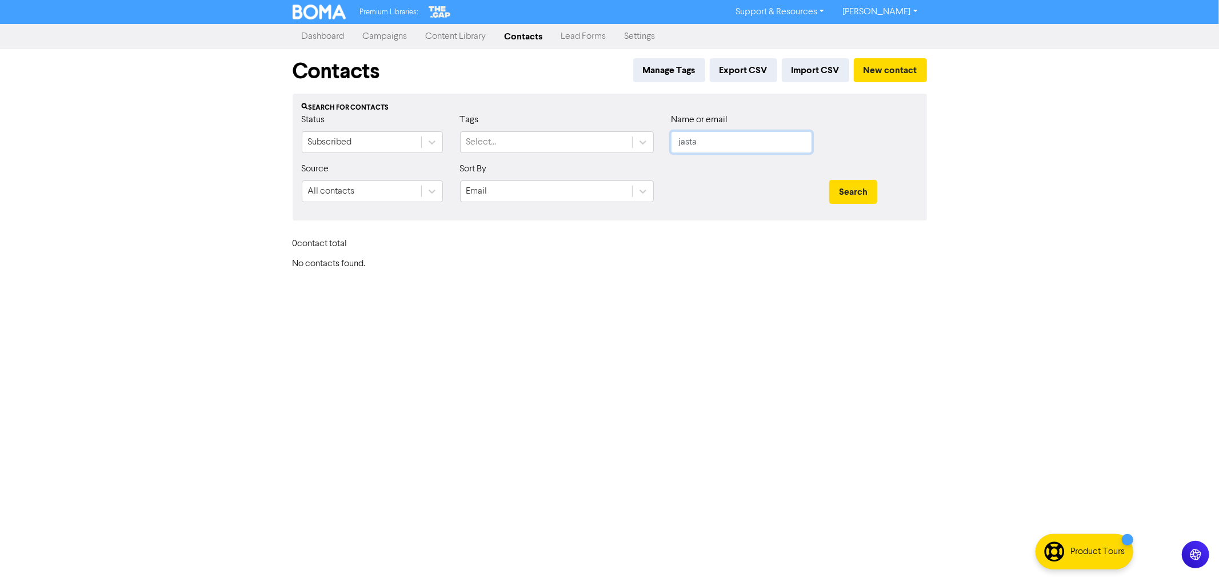
click at [687, 143] on input "jasta" at bounding box center [741, 142] width 141 height 22
click at [851, 196] on button "Search" at bounding box center [853, 192] width 48 height 24
click at [853, 195] on button "Search" at bounding box center [853, 192] width 48 height 24
drag, startPoint x: 727, startPoint y: 143, endPoint x: 556, endPoint y: 127, distance: 171.7
click at [556, 127] on div "Status Subscribed Tags Select... Name or email jassta" at bounding box center [609, 137] width 633 height 49
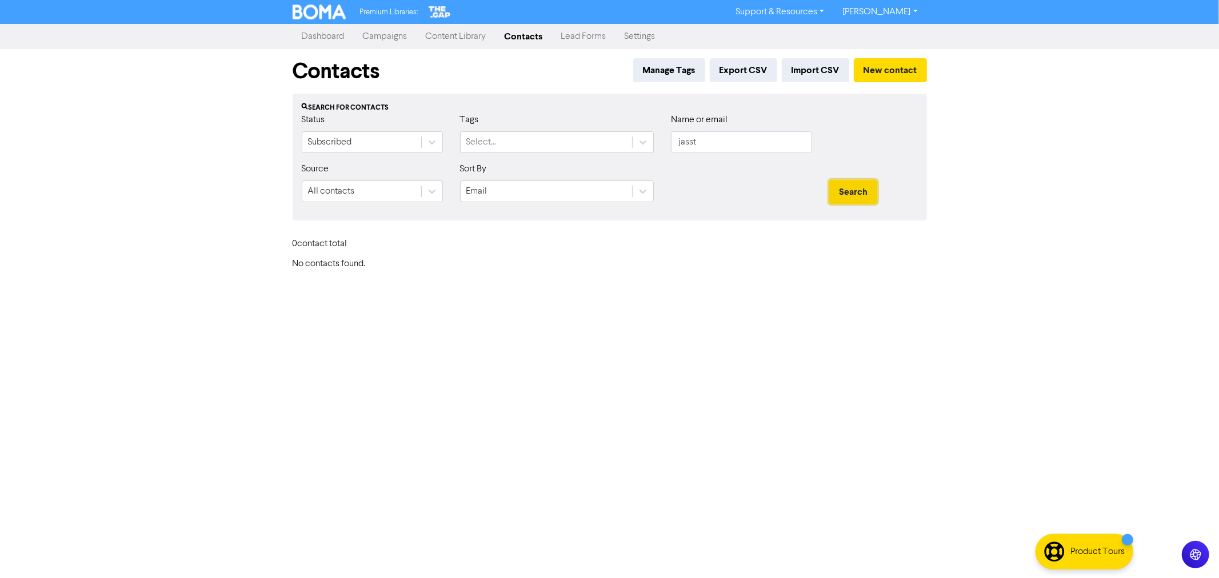
click at [873, 193] on button "Search" at bounding box center [853, 192] width 48 height 24
drag, startPoint x: 705, startPoint y: 143, endPoint x: 573, endPoint y: 122, distance: 133.6
click at [586, 125] on div "Status Subscribed Tags Select... Name or email jasst" at bounding box center [609, 137] width 633 height 49
type input "r"
click at [829, 180] on button "Search" at bounding box center [853, 192] width 48 height 24
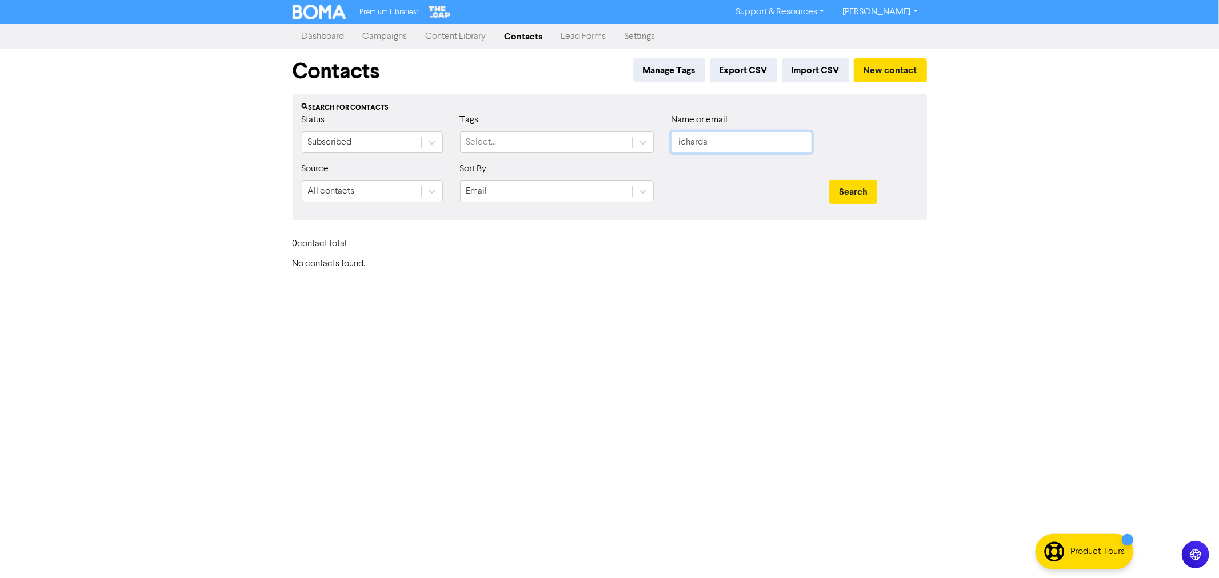
click at [679, 146] on input "icharda" at bounding box center [741, 142] width 141 height 22
type input "[PERSON_NAME]"
click at [866, 197] on button "Search" at bounding box center [853, 192] width 48 height 24
click at [438, 145] on div at bounding box center [432, 142] width 21 height 21
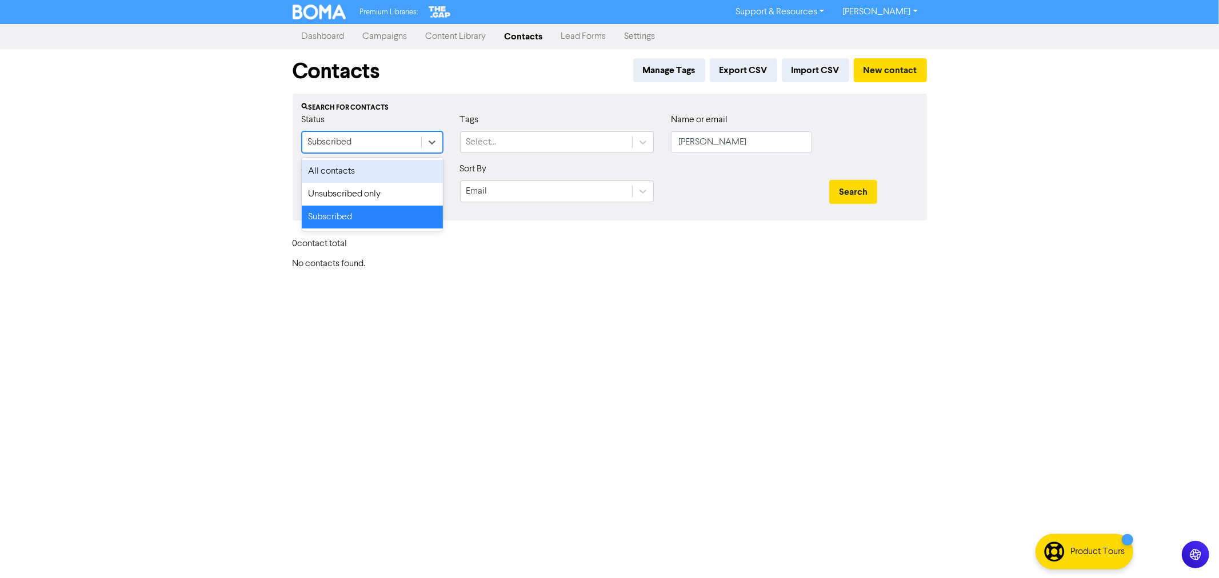
click at [376, 171] on div "All contacts" at bounding box center [372, 171] width 141 height 23
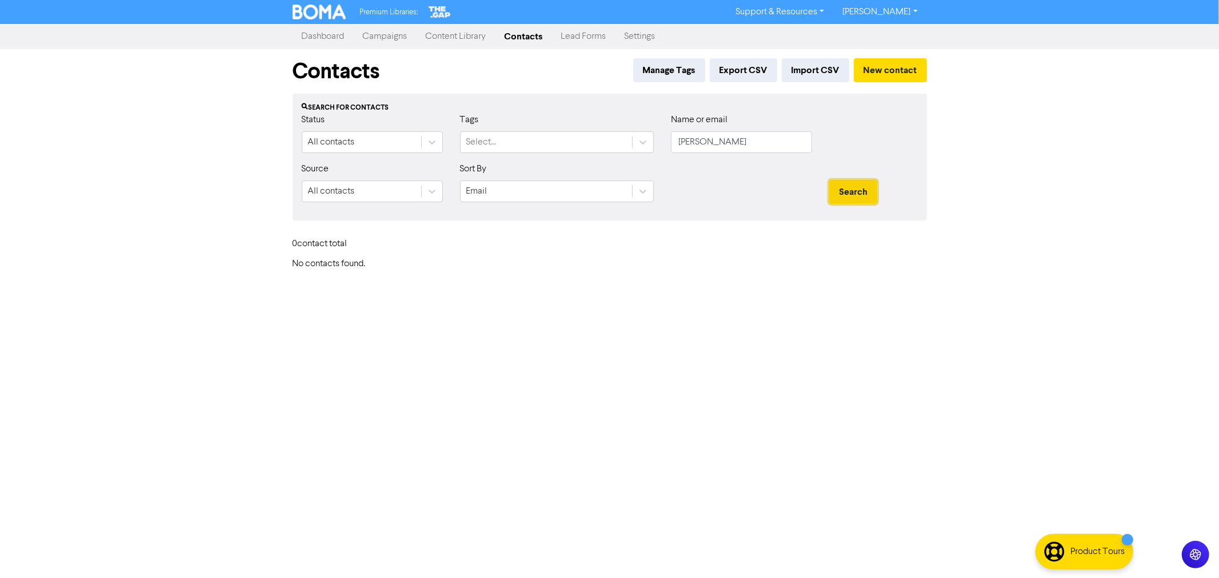
click at [850, 191] on button "Search" at bounding box center [853, 192] width 48 height 24
click at [390, 33] on link "Campaigns" at bounding box center [385, 36] width 63 height 23
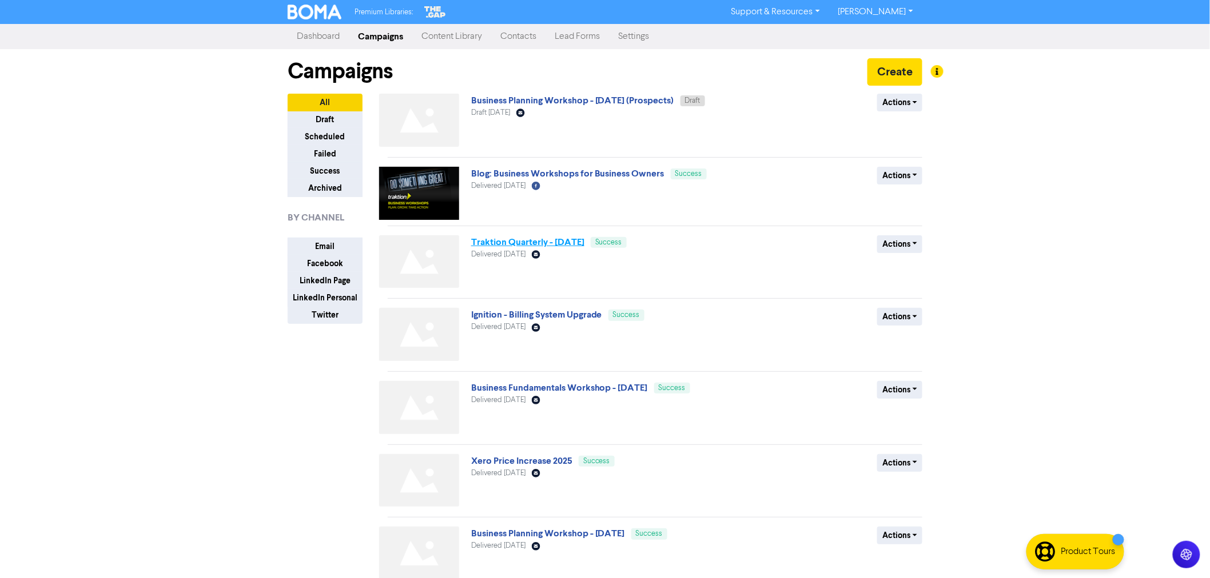
click at [560, 239] on link "Traktion Quarterly - [DATE]" at bounding box center [527, 242] width 113 height 11
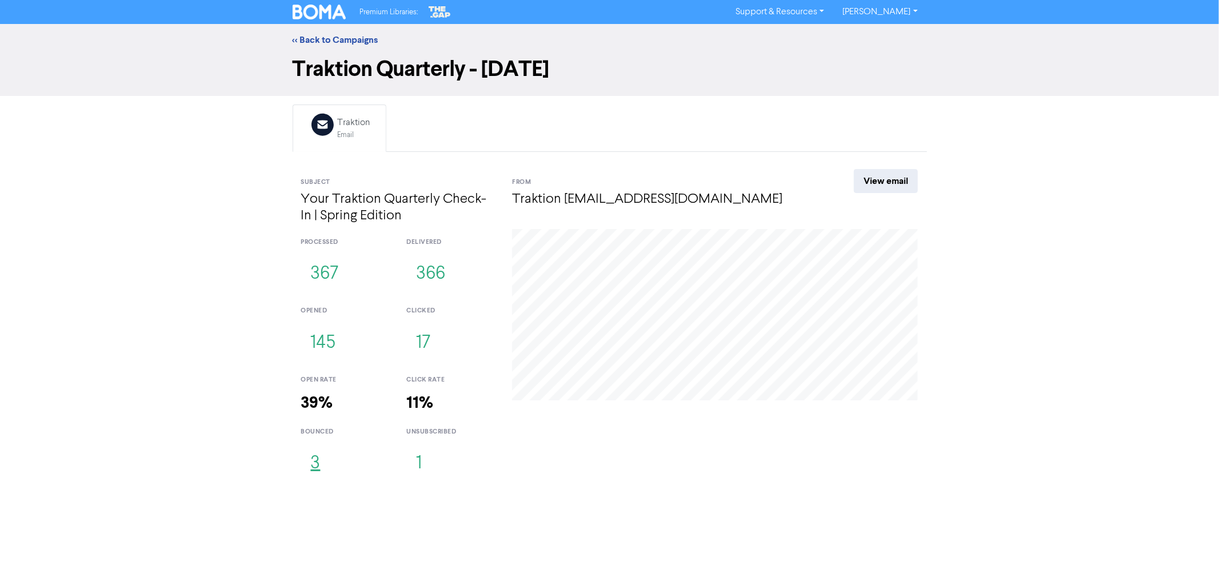
click at [312, 465] on button "3" at bounding box center [315, 464] width 29 height 38
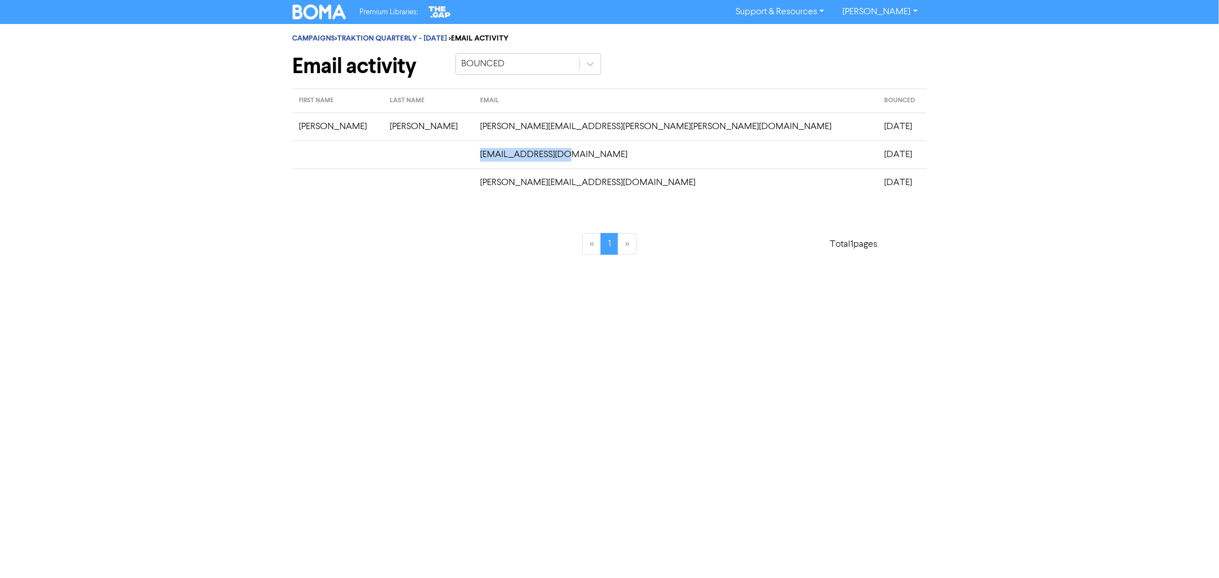
drag, startPoint x: 567, startPoint y: 155, endPoint x: 487, endPoint y: 157, distance: 80.0
click at [487, 157] on td "[EMAIL_ADDRESS][DOMAIN_NAME]" at bounding box center [675, 155] width 404 height 28
copy td "[EMAIL_ADDRESS][DOMAIN_NAME]"
click at [305, 35] on link "CAMPAIGNS" at bounding box center [314, 38] width 43 height 9
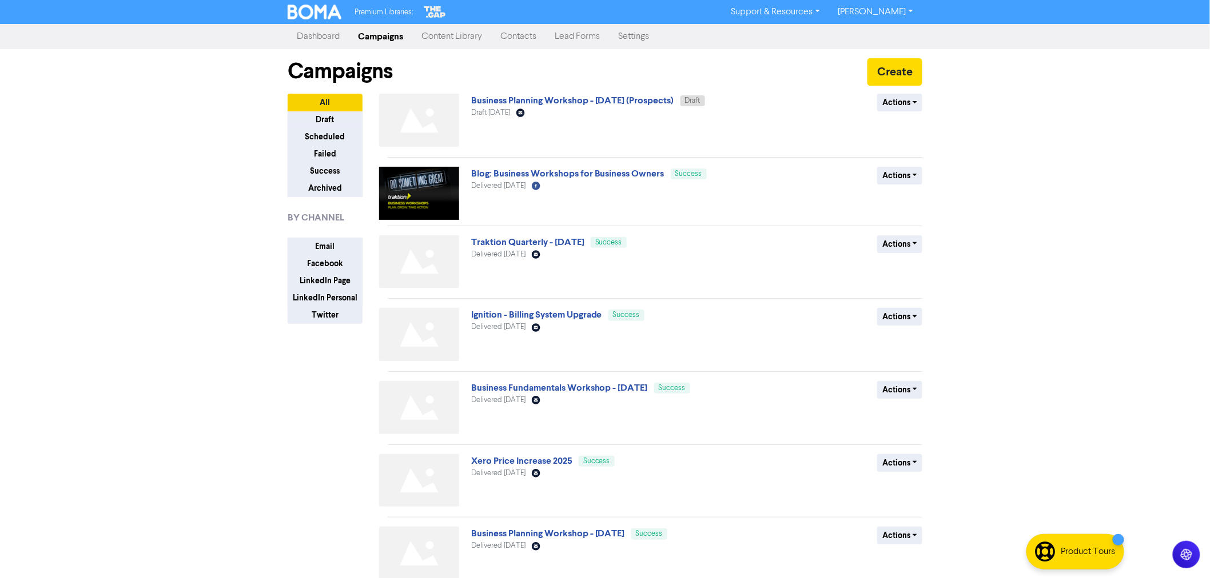
click at [512, 33] on link "Contacts" at bounding box center [518, 36] width 54 height 23
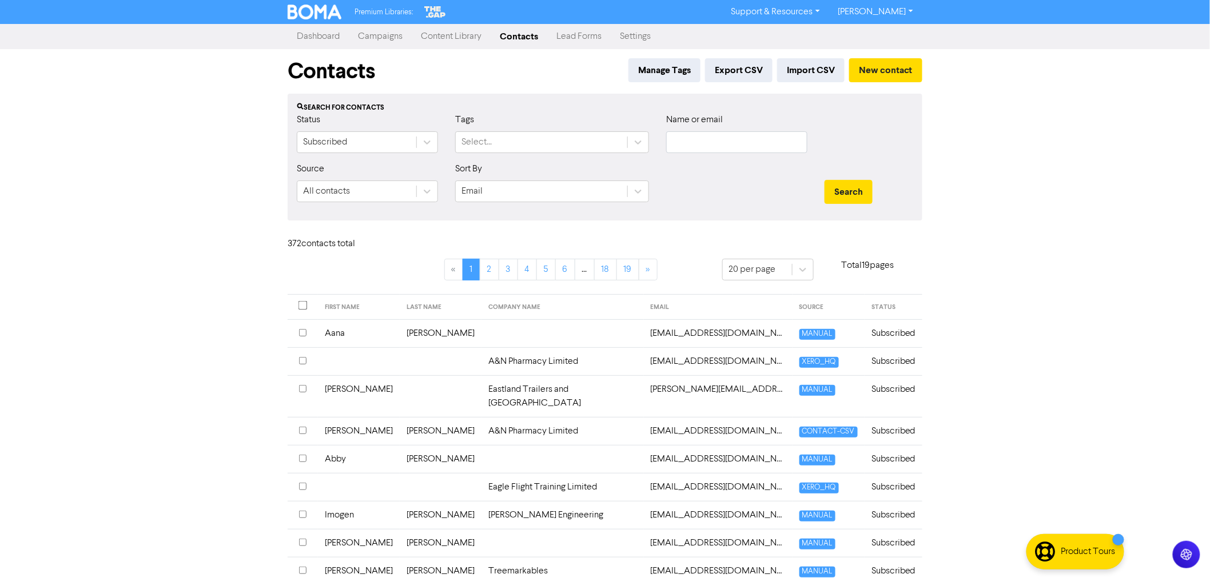
click at [704, 143] on input "text" at bounding box center [736, 142] width 141 height 22
click at [732, 143] on input "text" at bounding box center [736, 142] width 141 height 22
paste input "[EMAIL_ADDRESS][DOMAIN_NAME]"
click at [842, 185] on button "Search" at bounding box center [848, 192] width 48 height 24
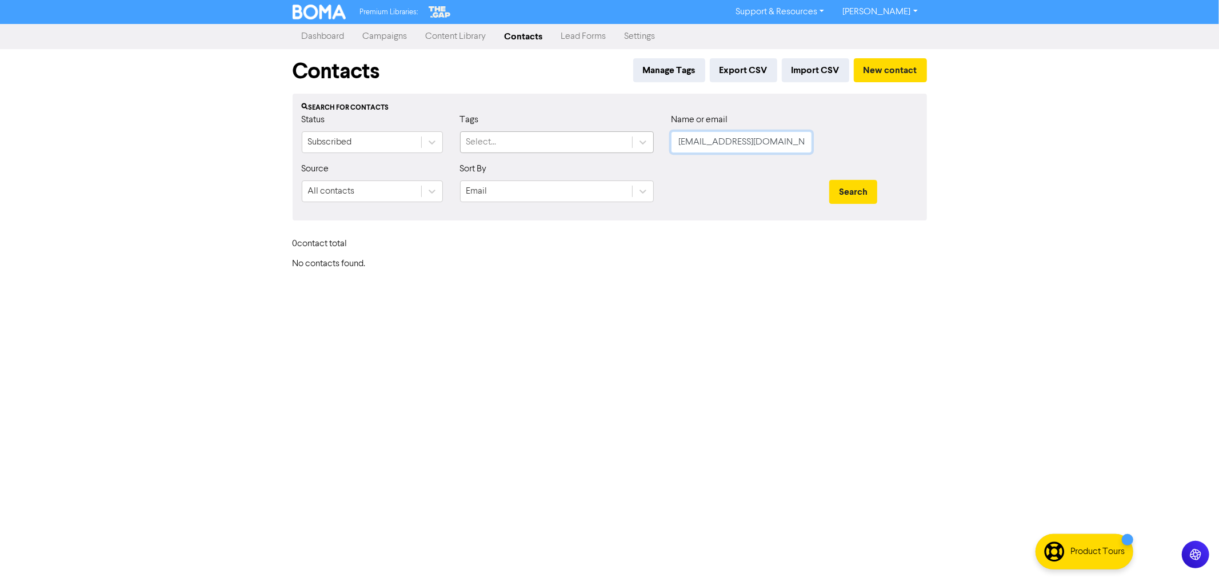
drag, startPoint x: 786, startPoint y: 146, endPoint x: 586, endPoint y: 140, distance: 199.6
click at [597, 140] on div "Status Subscribed Tags Select... Name or email jastaare@gmail.com" at bounding box center [609, 137] width 633 height 49
type input "david."
click at [829, 180] on button "Search" at bounding box center [853, 192] width 48 height 24
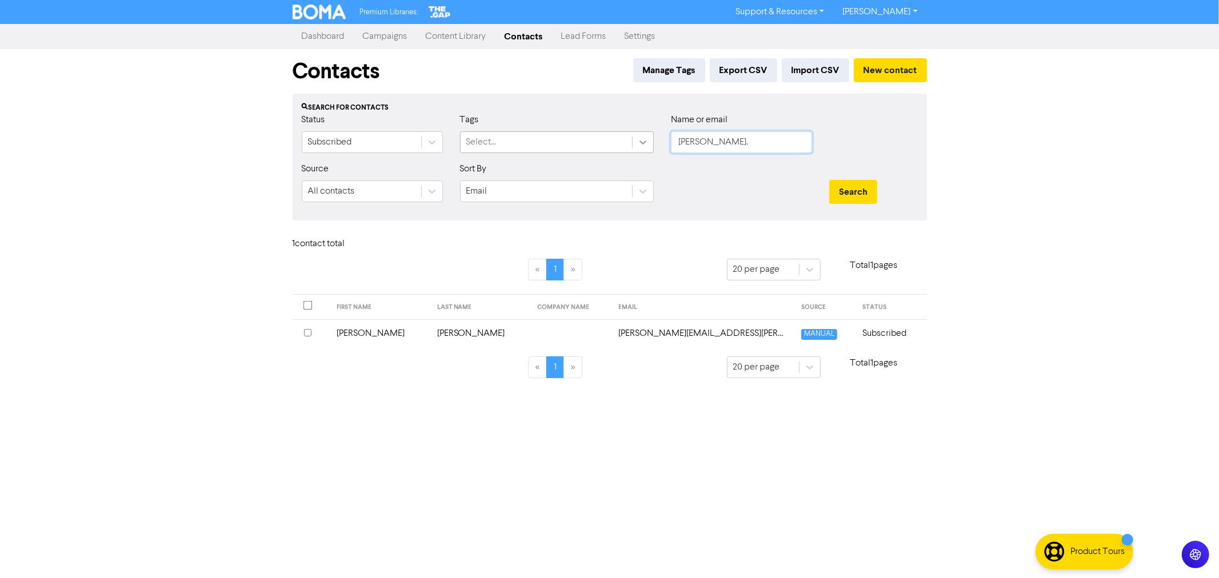
drag, startPoint x: 719, startPoint y: 143, endPoint x: 637, endPoint y: 133, distance: 81.8
click at [637, 133] on div "Status Subscribed Tags Select... Name or email david." at bounding box center [609, 137] width 633 height 49
click at [385, 37] on link "Campaigns" at bounding box center [385, 36] width 63 height 23
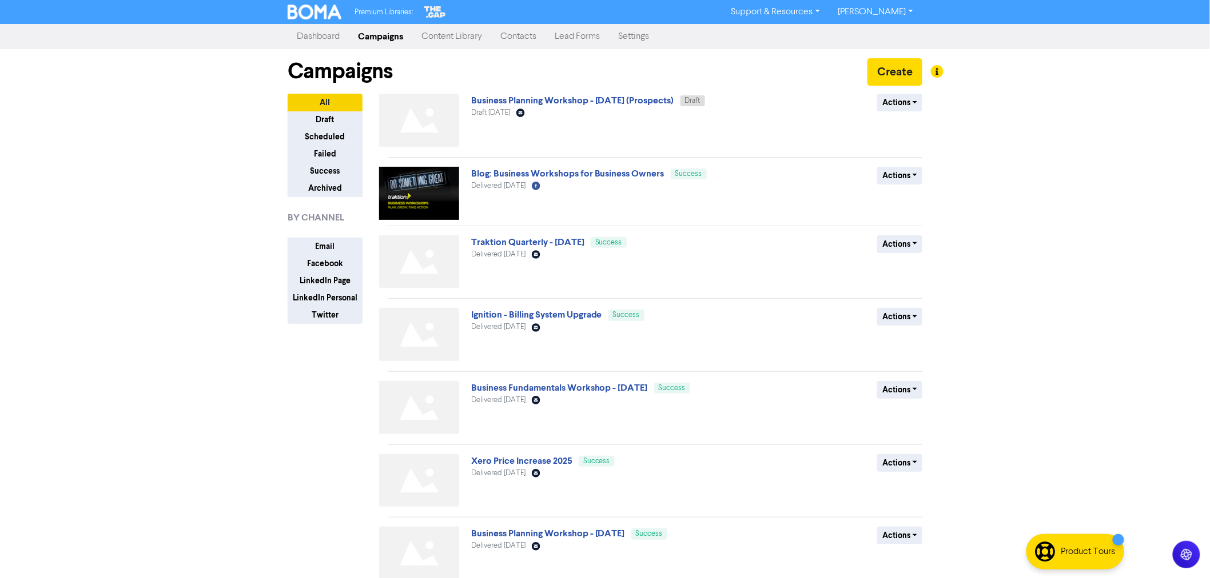
click at [364, 35] on link "Campaigns" at bounding box center [380, 36] width 63 height 23
click at [523, 35] on link "Contacts" at bounding box center [518, 36] width 54 height 23
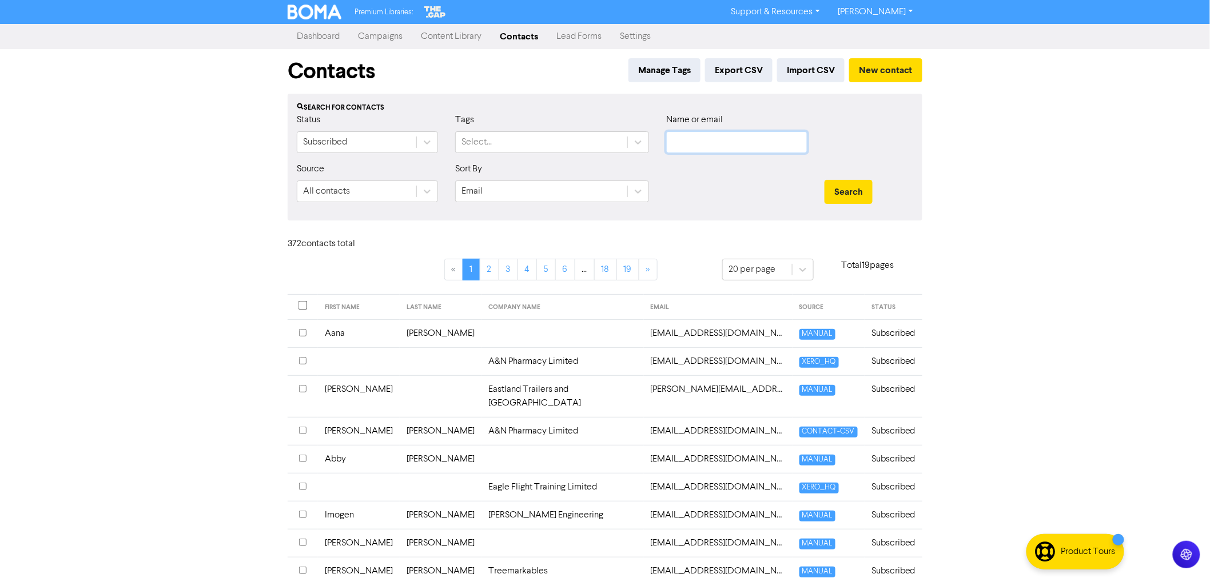
click at [702, 138] on input "text" at bounding box center [736, 142] width 141 height 22
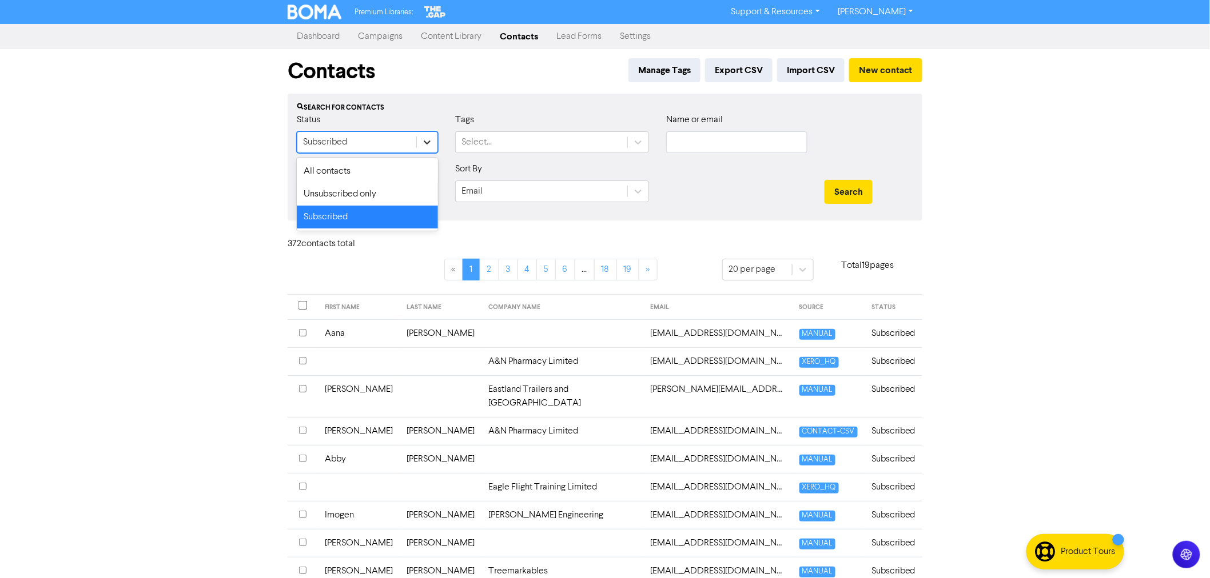
click at [426, 139] on icon at bounding box center [426, 142] width 11 height 11
click at [355, 166] on div "All contacts" at bounding box center [367, 171] width 141 height 23
click at [703, 144] on input "text" at bounding box center [736, 142] width 141 height 22
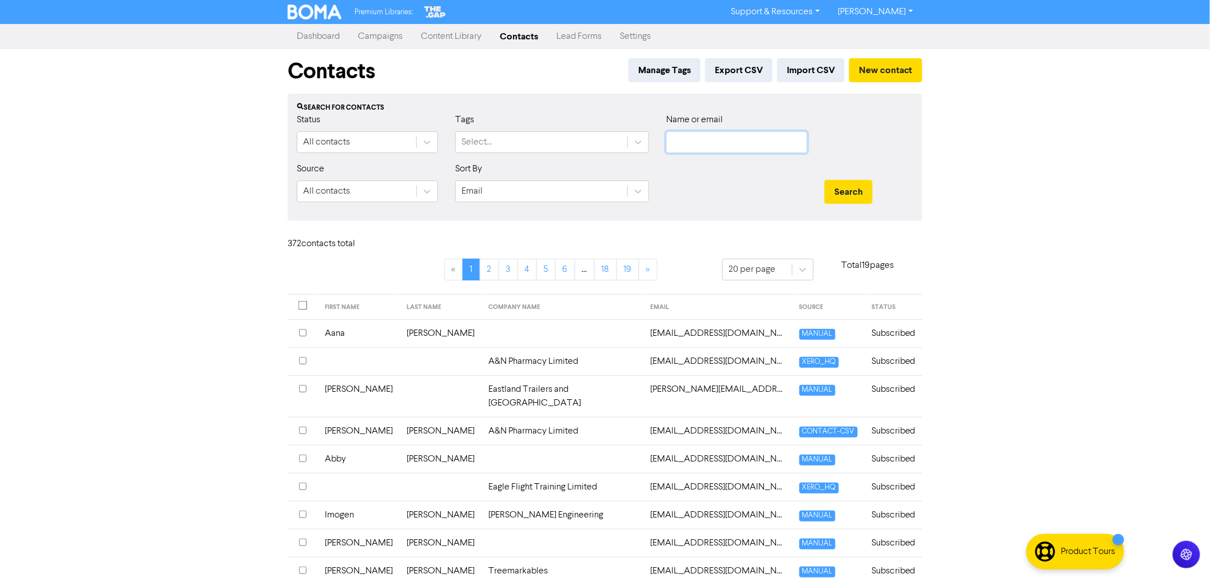
paste input "[EMAIL_ADDRESS][DOMAIN_NAME]"
click at [840, 189] on button "Search" at bounding box center [848, 192] width 48 height 24
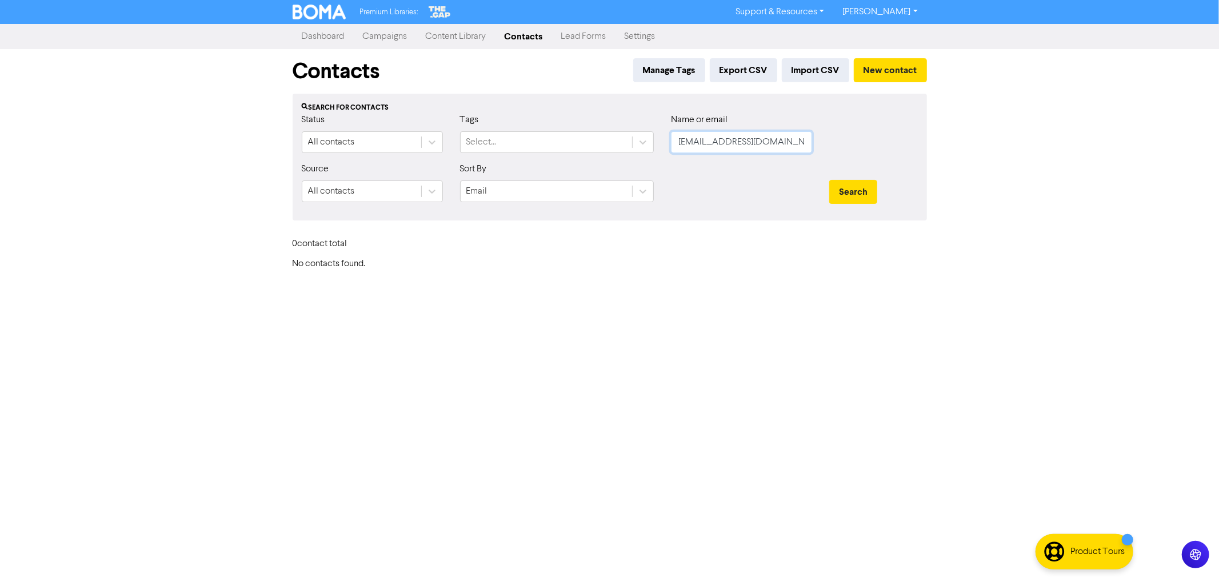
drag, startPoint x: 768, startPoint y: 147, endPoint x: 512, endPoint y: 104, distance: 259.1
click at [532, 109] on div "Search for contacts Status All contacts Tags Select... Name or email jastaare@g…" at bounding box center [610, 157] width 635 height 127
type input "david.s"
click at [829, 180] on button "Search" at bounding box center [853, 192] width 48 height 24
click at [839, 190] on button "Search" at bounding box center [853, 192] width 48 height 24
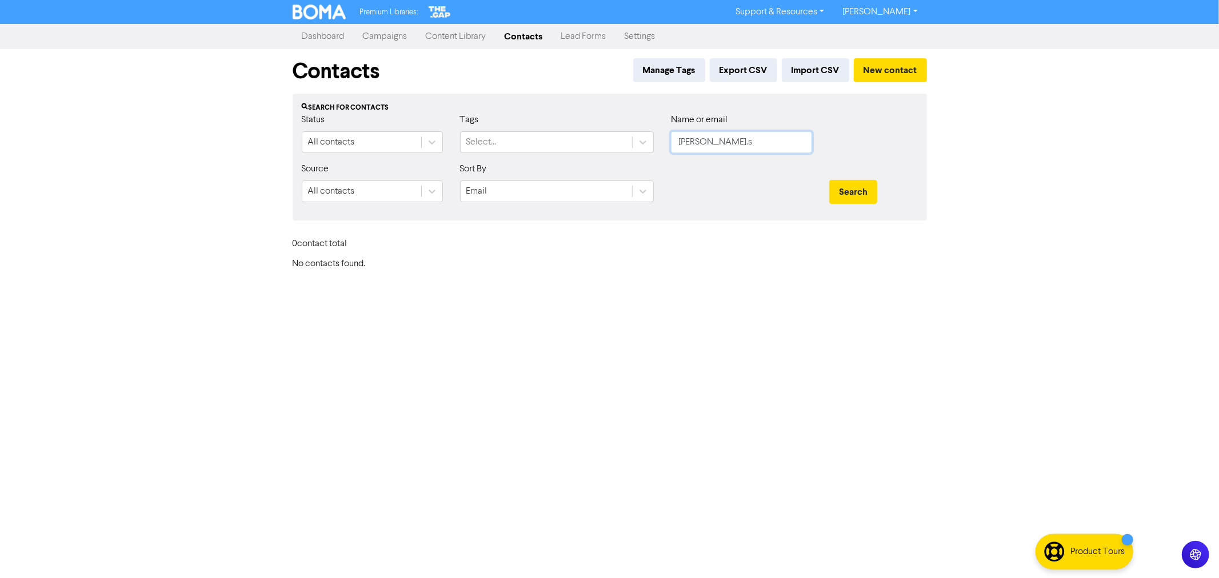
drag, startPoint x: 533, startPoint y: 117, endPoint x: 485, endPoint y: 101, distance: 50.4
click at [506, 112] on div "Search for contacts Status All contacts Tags Select... Name or email david.s So…" at bounding box center [610, 157] width 635 height 127
click at [385, 33] on link "Campaigns" at bounding box center [385, 36] width 63 height 23
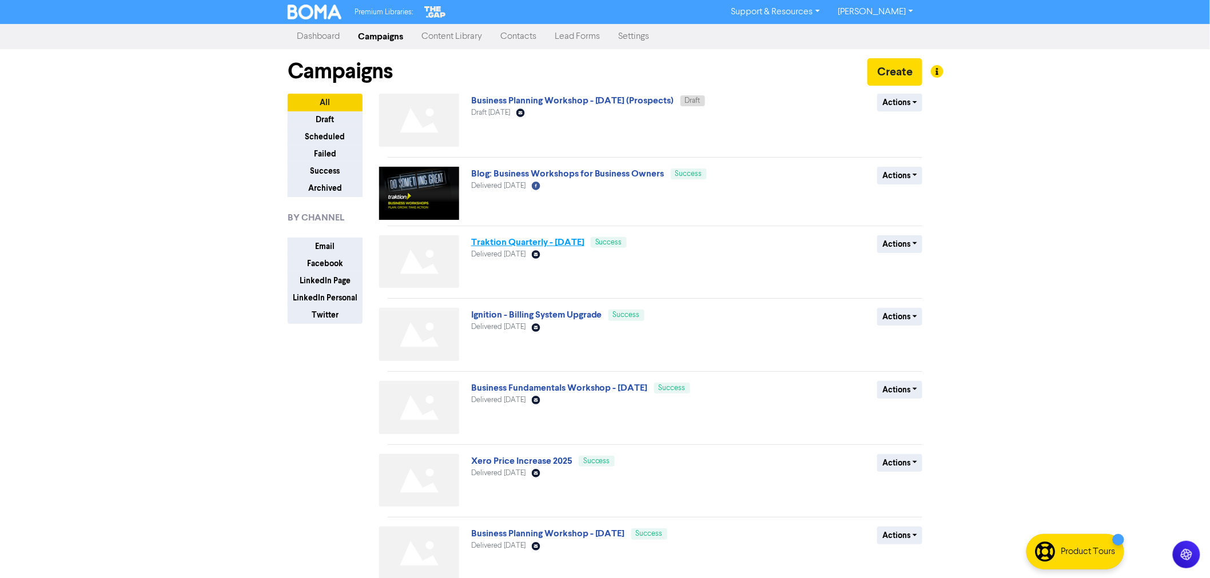
click at [534, 244] on link "Traktion Quarterly - [DATE]" at bounding box center [527, 242] width 113 height 11
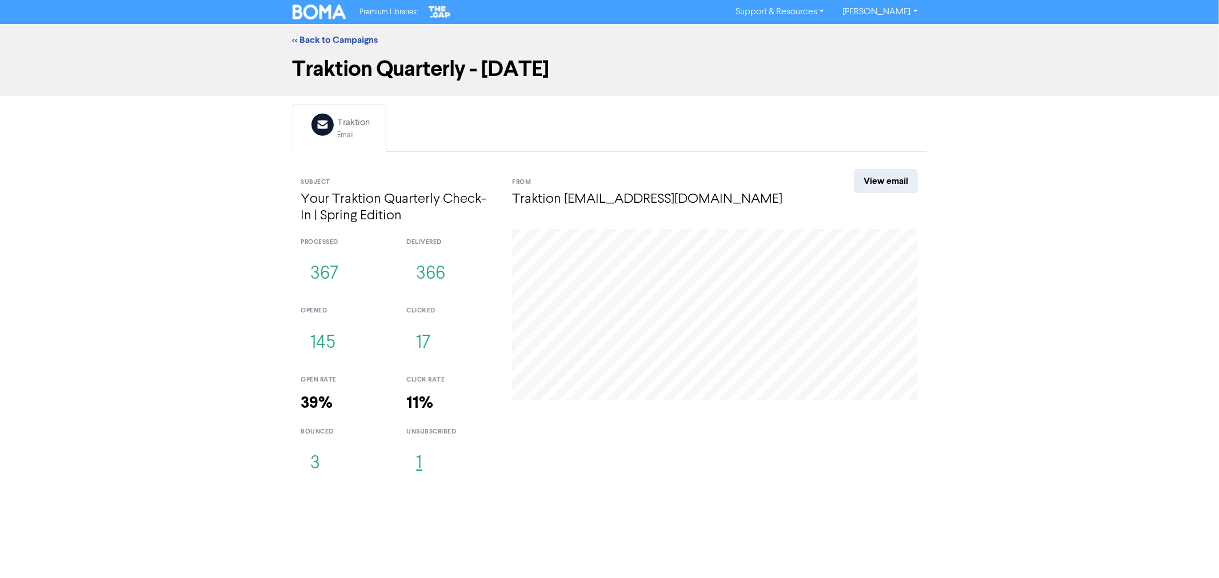
click at [420, 457] on button "1" at bounding box center [418, 464] width 25 height 38
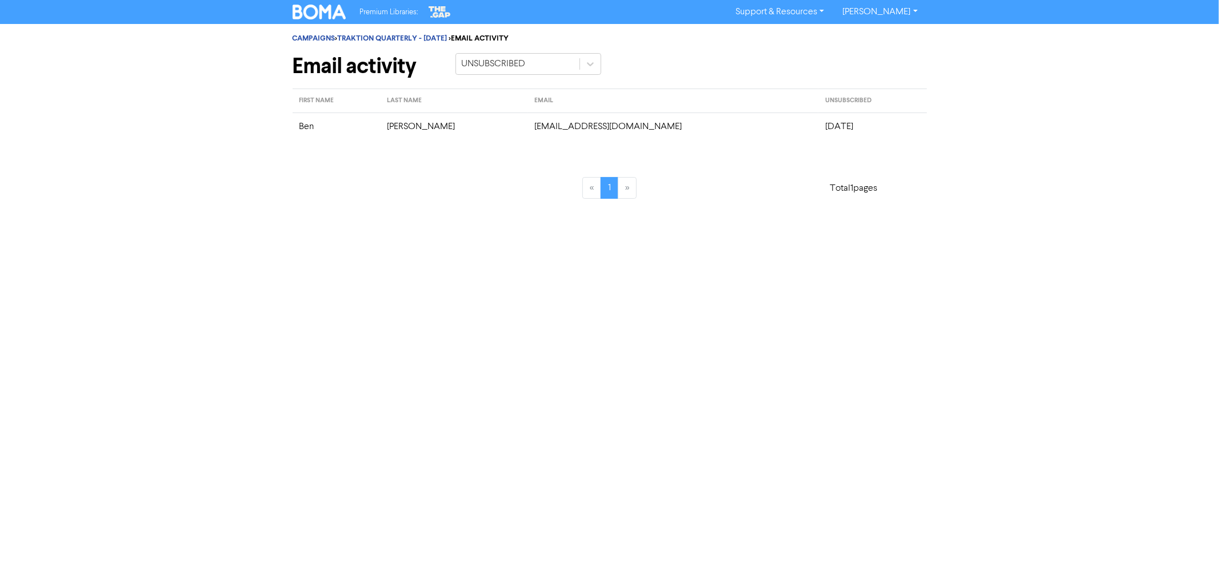
drag, startPoint x: 482, startPoint y: 126, endPoint x: 620, endPoint y: 136, distance: 138.7
click at [620, 136] on td "ben@therealestateagents.co.nz" at bounding box center [673, 127] width 291 height 28
copy td "ben@therealestateagents.co.nz"
click at [591, 62] on icon at bounding box center [590, 63] width 11 height 11
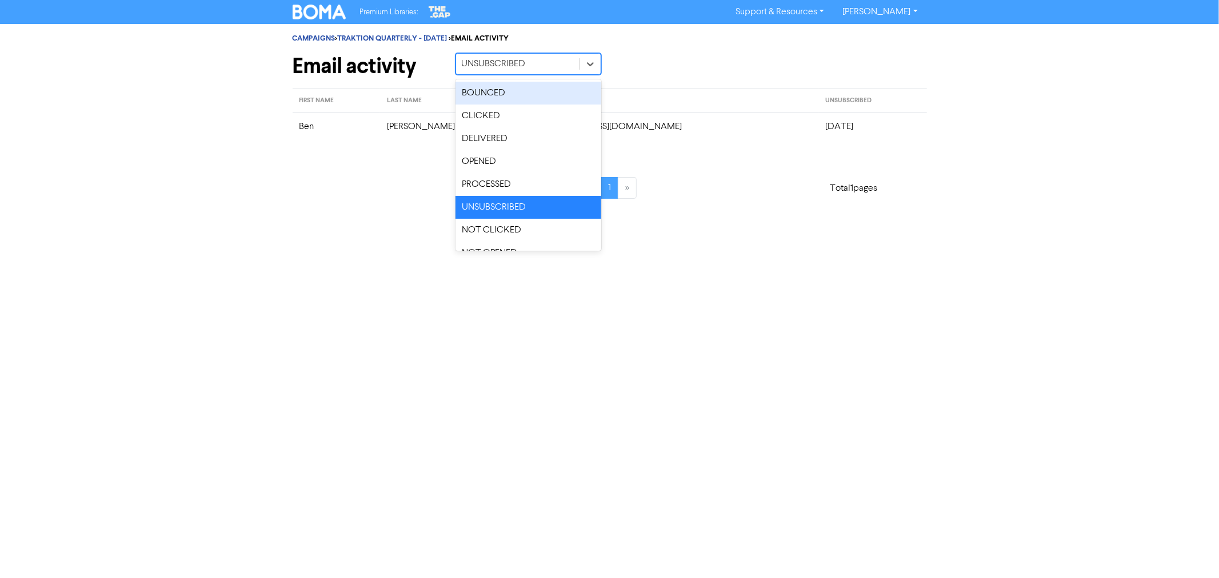
click at [344, 32] on div "CAMPAIGNS > TRAKTION QUARTERLY - SEP 2025 > EMAIL ACTIVITY Email activity optio…" at bounding box center [610, 56] width 635 height 65
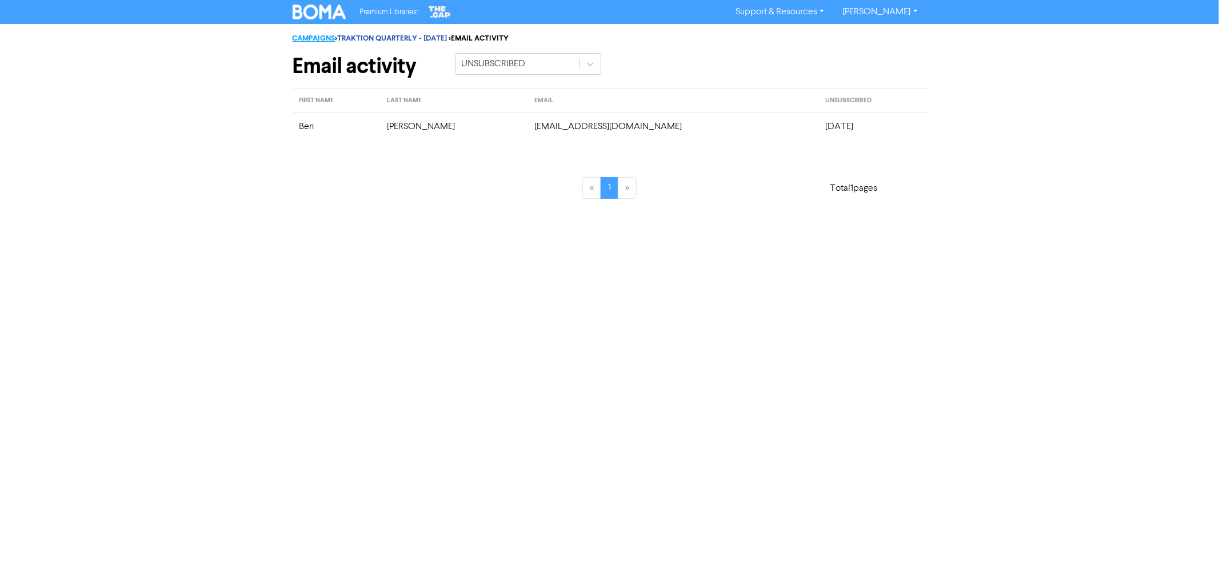
click at [320, 38] on link "CAMPAIGNS" at bounding box center [314, 38] width 43 height 9
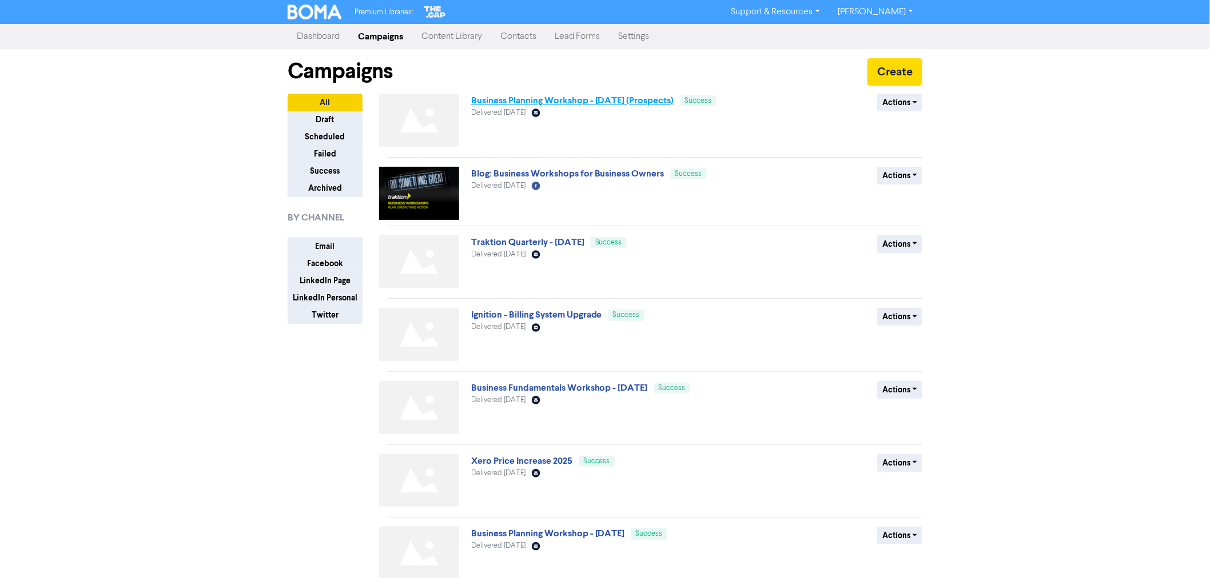
click at [506, 103] on link "Business Planning Workshop - [DATE] (Prospects)" at bounding box center [572, 100] width 203 height 11
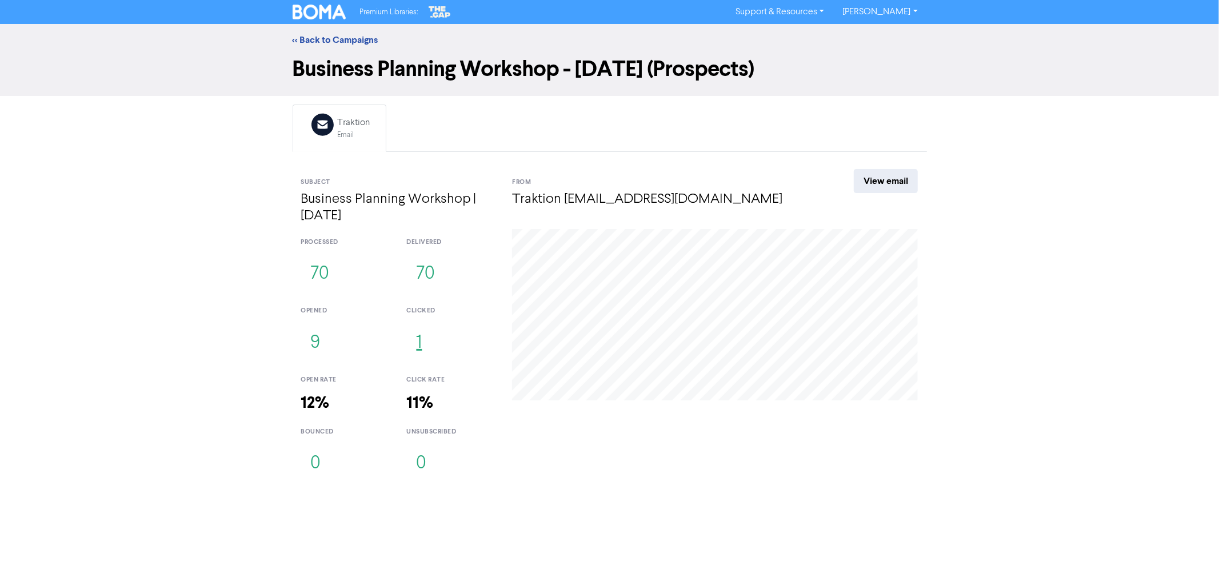
click at [423, 344] on button "1" at bounding box center [418, 344] width 25 height 38
click at [315, 350] on button "9" at bounding box center [315, 344] width 29 height 38
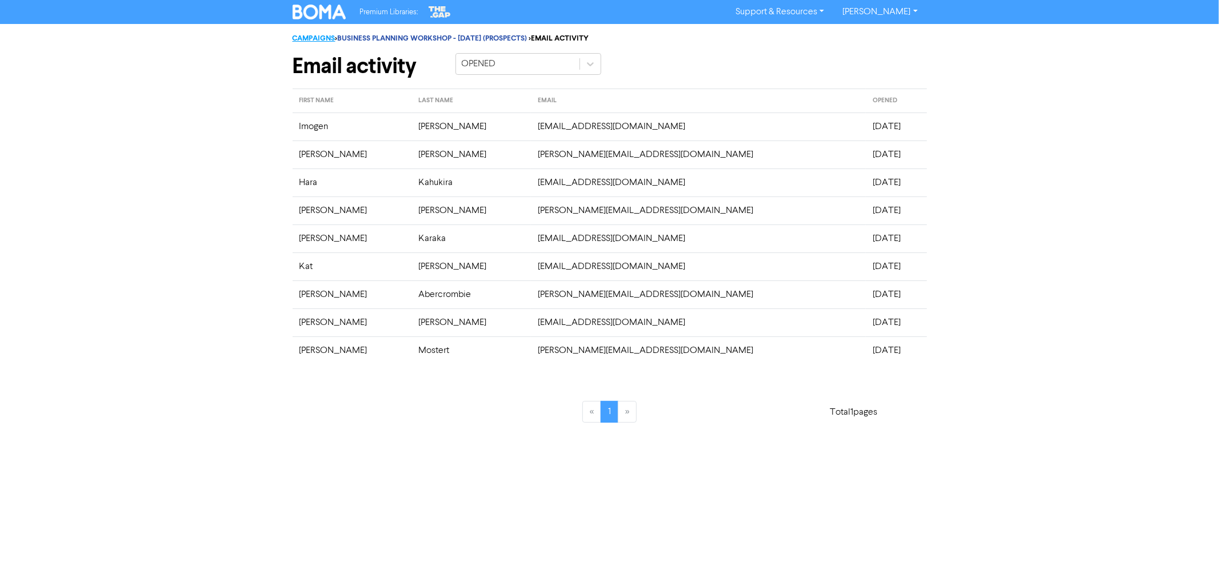
click at [300, 37] on link "CAMPAIGNS" at bounding box center [314, 38] width 43 height 9
